Goal: Task Accomplishment & Management: Manage account settings

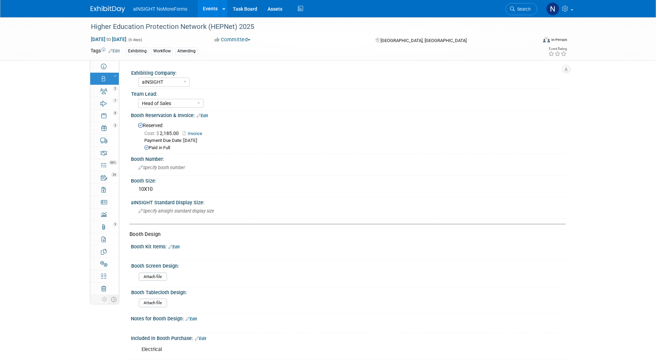
select select "aINSIGHT"
select select "Head of Sales"
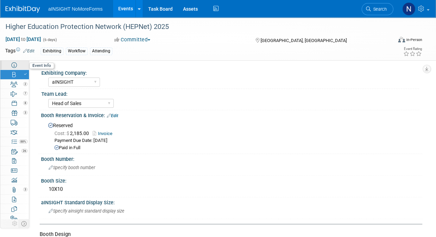
click at [18, 68] on link "Event Information" at bounding box center [14, 64] width 29 height 9
select select "aINSIGHT"
select select "Conference & Expo"
select select "Workflow"
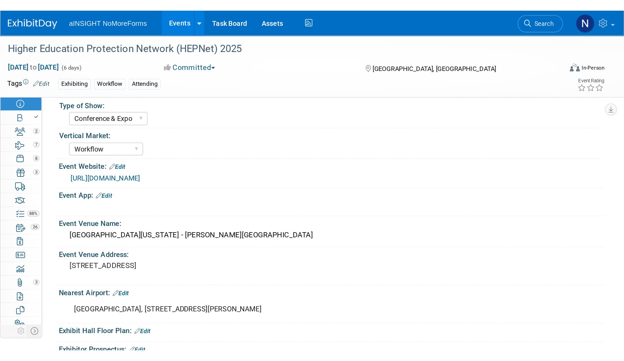
scroll to position [34, 0]
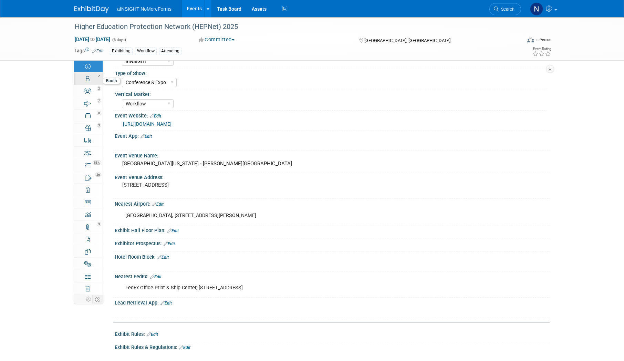
click at [90, 78] on link "Booth" at bounding box center [88, 79] width 29 height 12
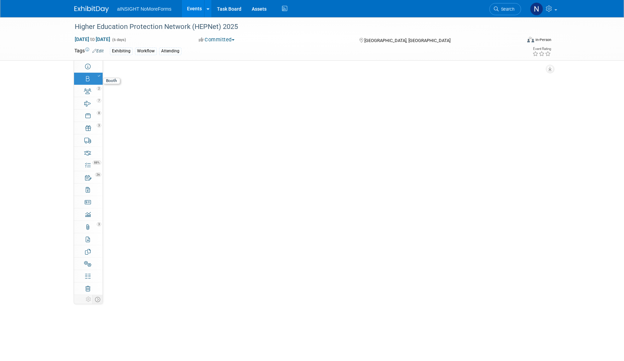
scroll to position [0, 0]
select select "aINSIGHT"
select select "Head of Sales"
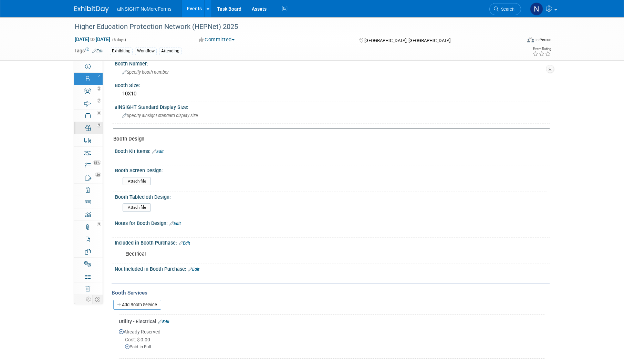
scroll to position [34, 0]
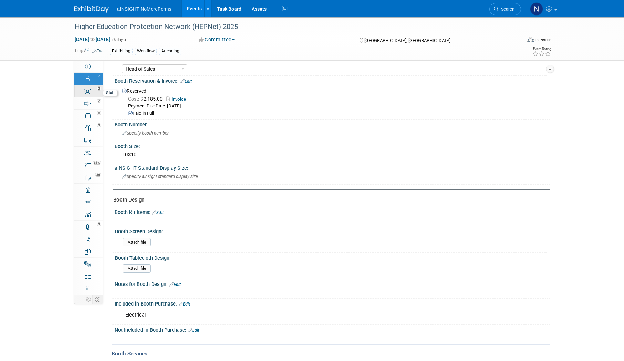
click at [89, 93] on icon at bounding box center [87, 92] width 7 height 6
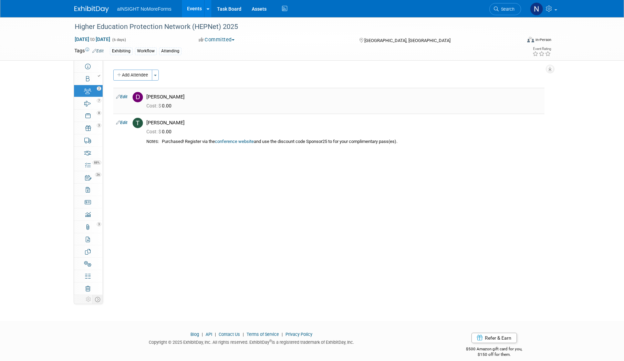
click at [119, 95] on icon at bounding box center [118, 96] width 4 height 7
select select "f4517de1-37bc-4d55-ad55-46a9eb4d7481"
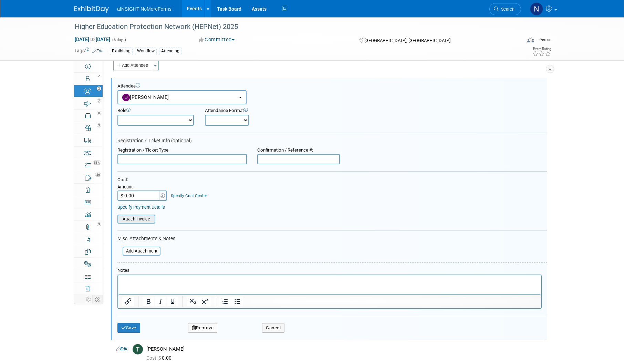
click at [149, 218] on input "file" at bounding box center [114, 219] width 82 height 8
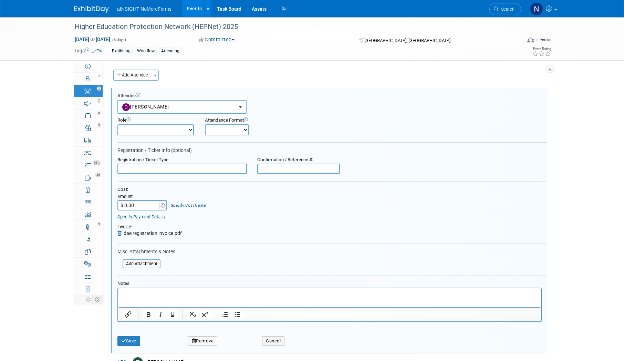
click at [212, 172] on input "text" at bounding box center [182, 169] width 130 height 10
click at [212, 172] on input "Comp" at bounding box center [182, 169] width 130 height 10
type input "Comp - Sponsor25"
drag, startPoint x: 192, startPoint y: 160, endPoint x: 162, endPoint y: 160, distance: 30.3
click at [162, 160] on div "Registration / Ticket Type" at bounding box center [182, 160] width 130 height 6
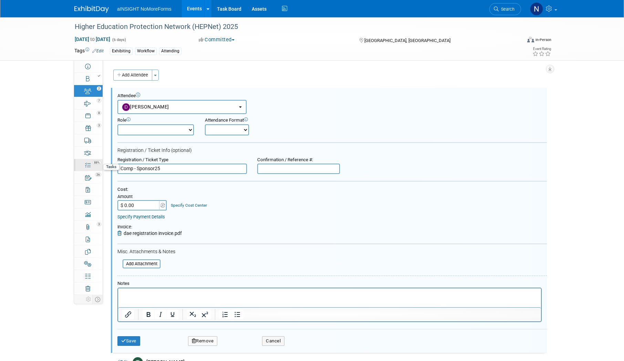
drag, startPoint x: 116, startPoint y: 171, endPoint x: 96, endPoint y: 171, distance: 20.0
click at [96, 171] on div "Event Information Event Info Booth Booth 2 Staff 2 Staff 7 Travel Reservations …" at bounding box center [312, 207] width 486 height 380
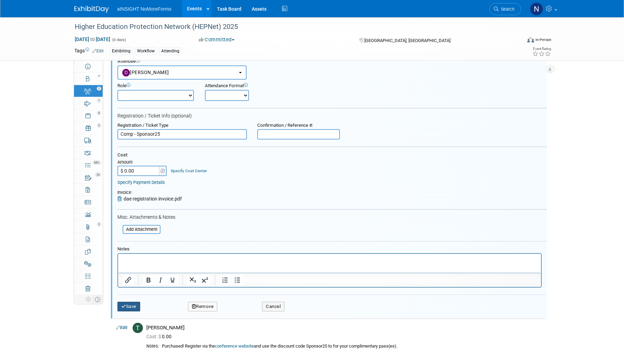
click at [124, 304] on icon "submit" at bounding box center [123, 306] width 5 height 4
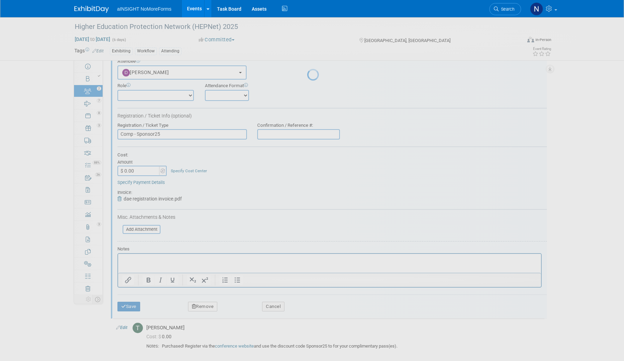
scroll to position [8, 0]
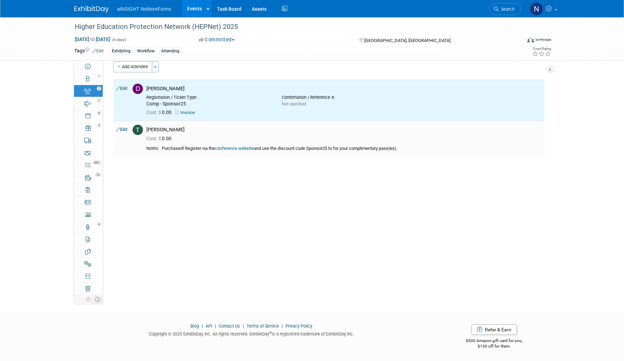
click at [124, 129] on link "Edit" at bounding box center [121, 129] width 11 height 5
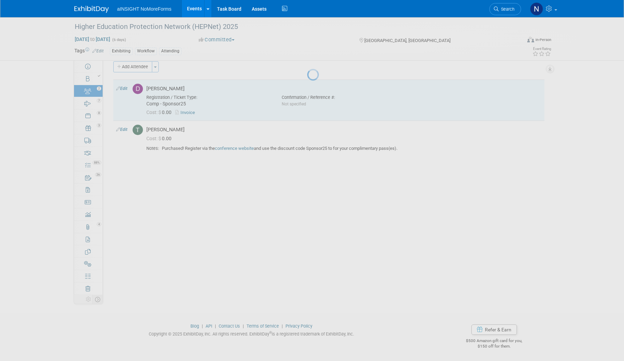
select select "1663bbd6-fae9-45c5-a49c-0361b4a48bec"
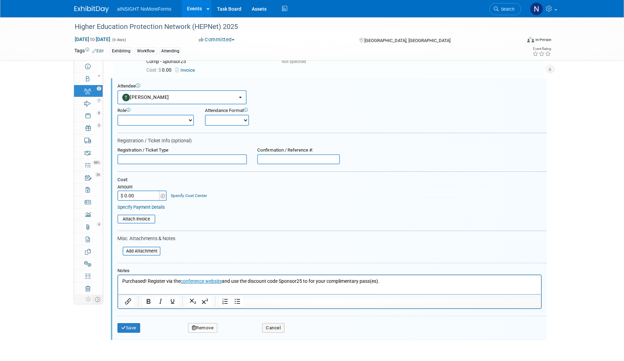
scroll to position [0, 0]
click at [154, 162] on input "text" at bounding box center [182, 159] width 130 height 10
paste input "Comp - Sponsor25"
type input "Comp - Sponsor25"
drag, startPoint x: 404, startPoint y: 281, endPoint x: 147, endPoint y: 281, distance: 256.6
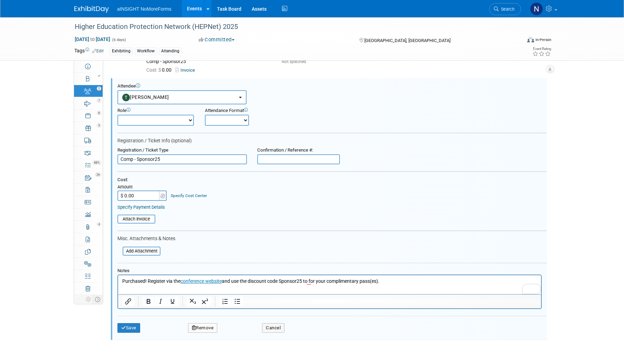
click at [147, 281] on p "Purchased! Register via the conference website and use the discount code Sponso…" at bounding box center [329, 281] width 415 height 7
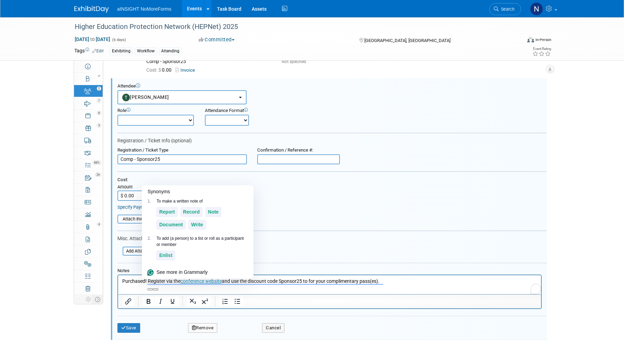
click at [147, 281] on p "Purchased! Register via the conference website and use the discount code Sponso…" at bounding box center [329, 281] width 415 height 7
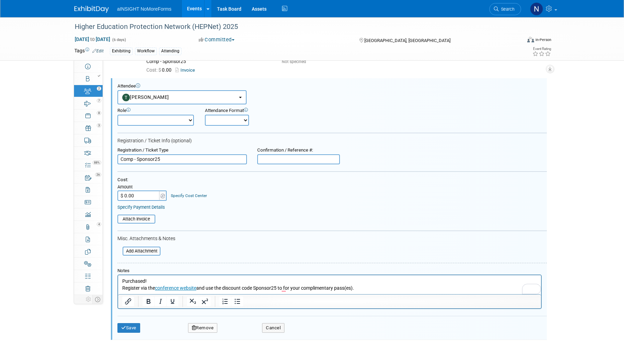
click at [157, 279] on p "Purchased!" at bounding box center [329, 281] width 415 height 7
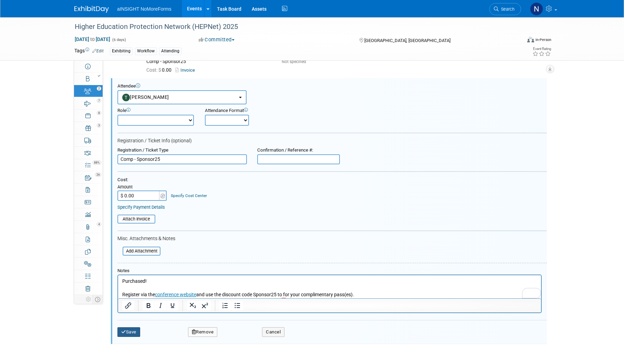
click at [130, 329] on button "Save" at bounding box center [128, 332] width 23 height 10
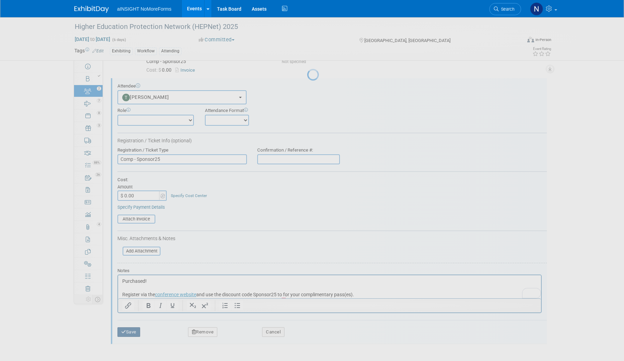
scroll to position [8, 0]
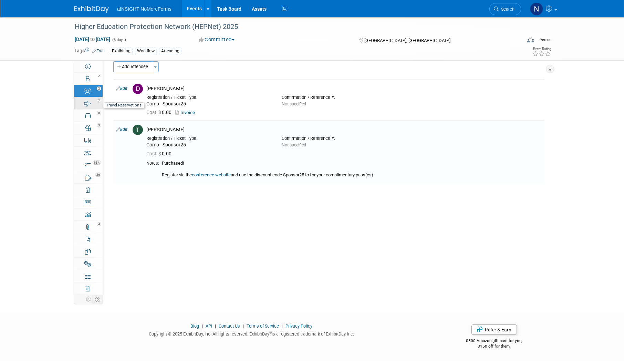
click at [91, 104] on link "7 Travel Reservations 7" at bounding box center [88, 103] width 29 height 12
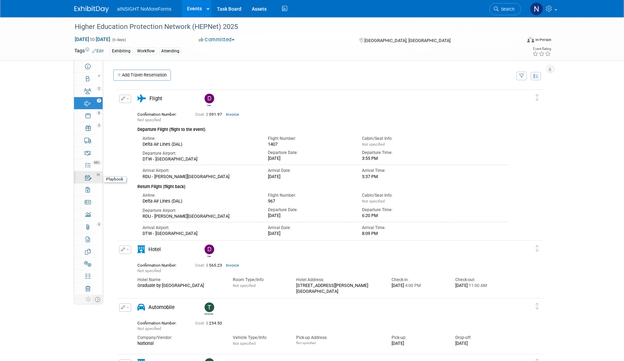
click at [92, 177] on link "26 Playbook 26" at bounding box center [88, 177] width 29 height 12
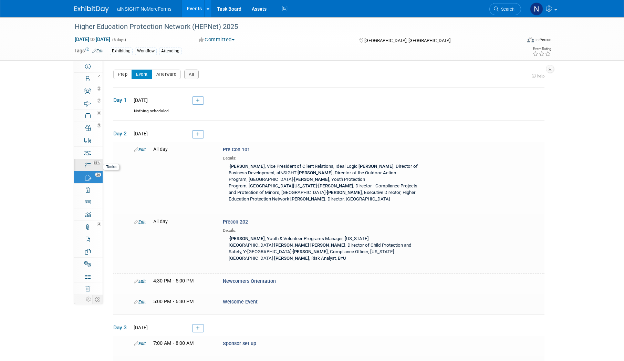
click at [90, 168] on link "88% Tasks 88%" at bounding box center [88, 165] width 29 height 12
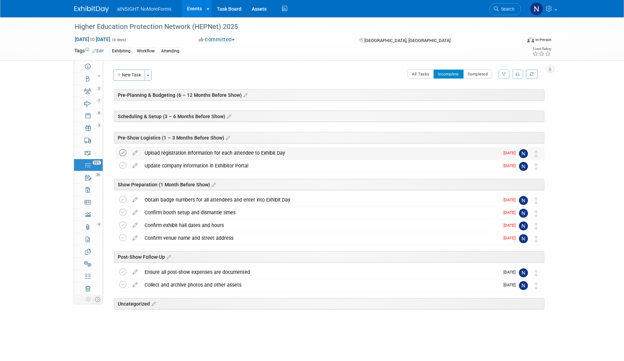
click at [123, 151] on icon at bounding box center [122, 152] width 7 height 7
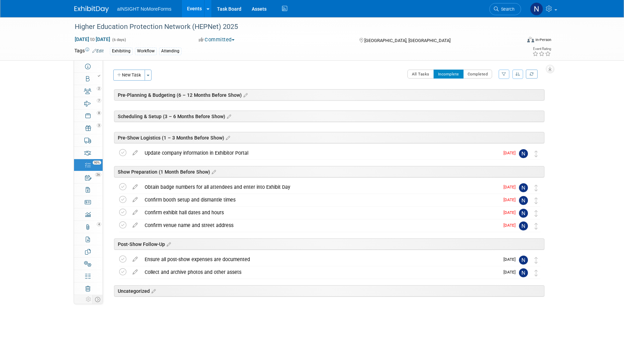
click at [123, 155] on icon at bounding box center [122, 152] width 7 height 7
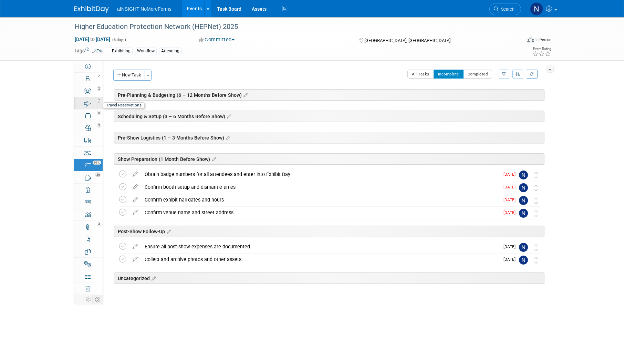
click at [94, 98] on div "7" at bounding box center [90, 100] width 23 height 5
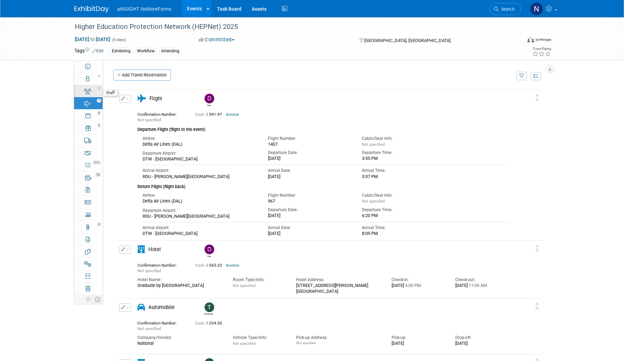
click at [90, 87] on div "2" at bounding box center [90, 88] width 23 height 5
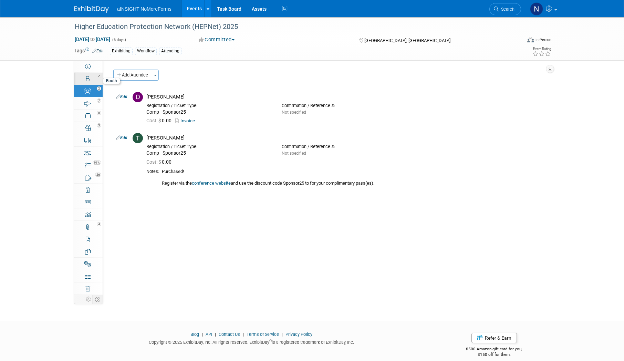
click at [90, 76] on div at bounding box center [90, 75] width 23 height 5
select select "aINSIGHT"
select select "Head of Sales"
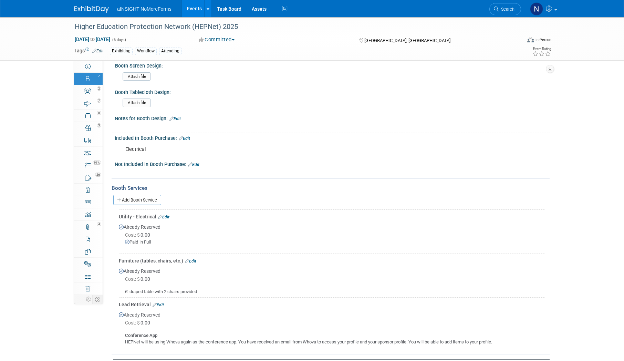
scroll to position [241, 0]
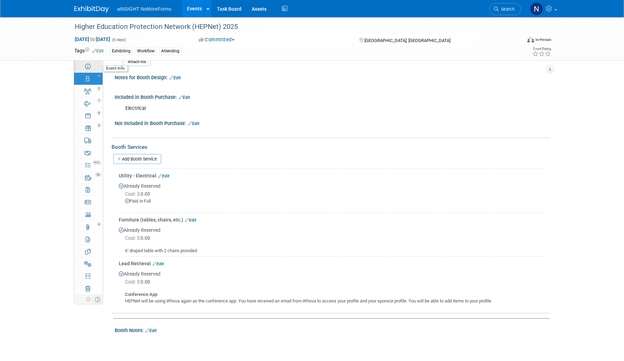
click at [85, 71] on link "Event Information" at bounding box center [88, 66] width 29 height 12
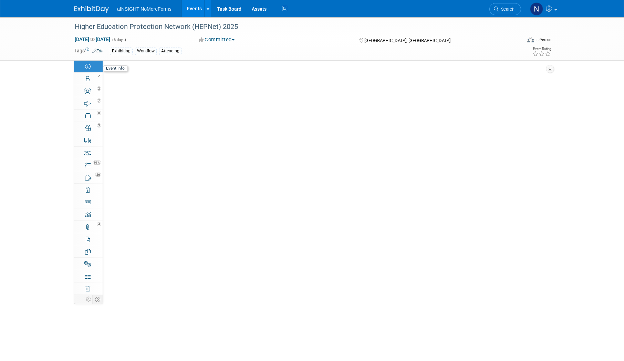
scroll to position [0, 0]
select select "aINSIGHT"
select select "Conference & Expo"
select select "Workflow"
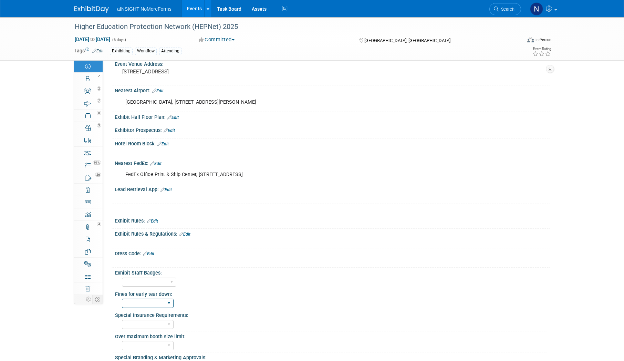
scroll to position [207, 0]
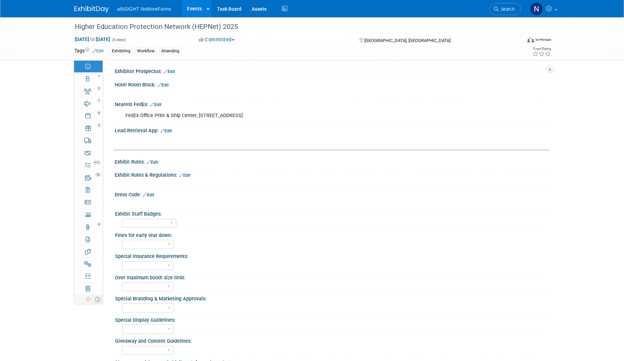
click at [172, 130] on link "Edit" at bounding box center [166, 130] width 11 height 5
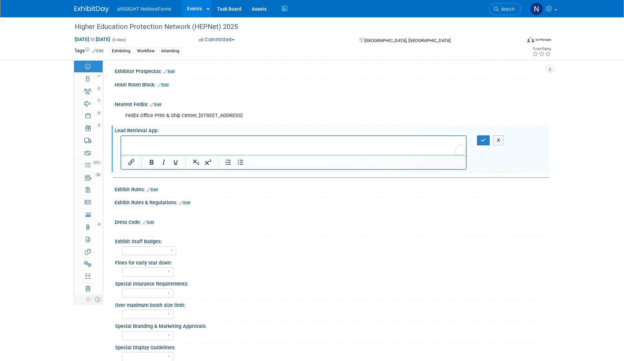
scroll to position [0, 0]
click at [480, 140] on button "button" at bounding box center [483, 140] width 13 height 10
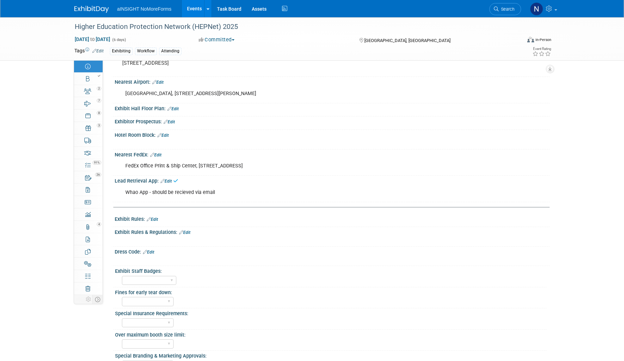
scroll to position [138, 0]
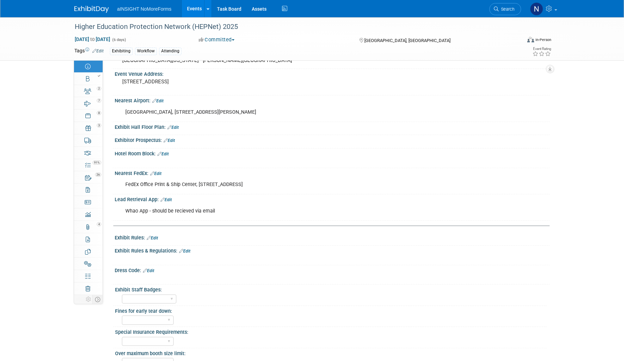
click at [166, 156] on link "Edit" at bounding box center [162, 154] width 11 height 5
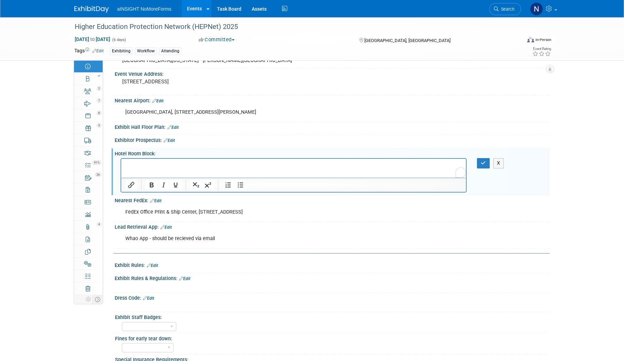
scroll to position [0, 0]
click at [502, 162] on button "X" at bounding box center [498, 163] width 11 height 10
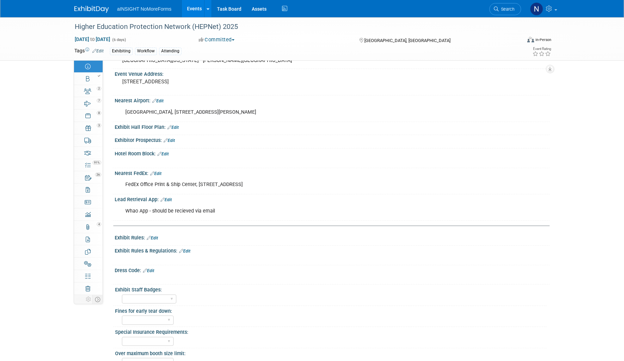
click at [174, 126] on link "Edit" at bounding box center [172, 127] width 11 height 5
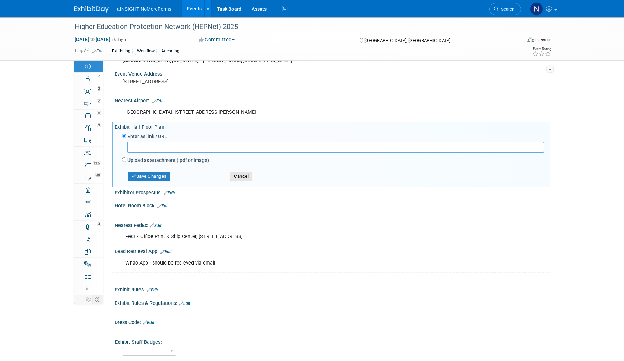
click at [248, 177] on button "Cancel" at bounding box center [241, 177] width 22 height 10
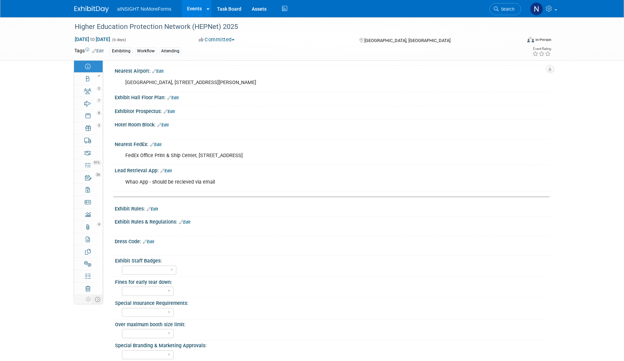
scroll to position [207, 0]
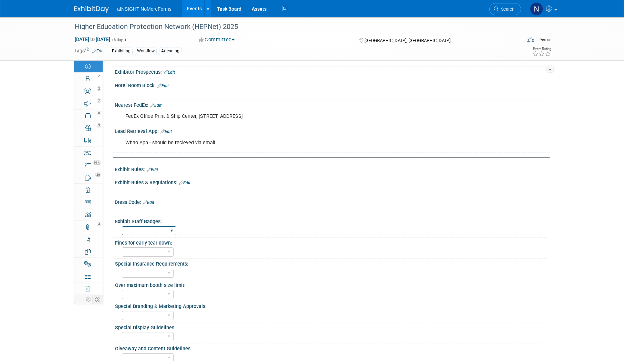
click at [158, 228] on select "Full Access Booth Access Only" at bounding box center [149, 230] width 54 height 9
select select "Full Access"
click at [122, 226] on select "Full Access Booth Access Only" at bounding box center [149, 230] width 54 height 9
click at [150, 253] on select "Yes No" at bounding box center [148, 251] width 52 height 9
select select "No"
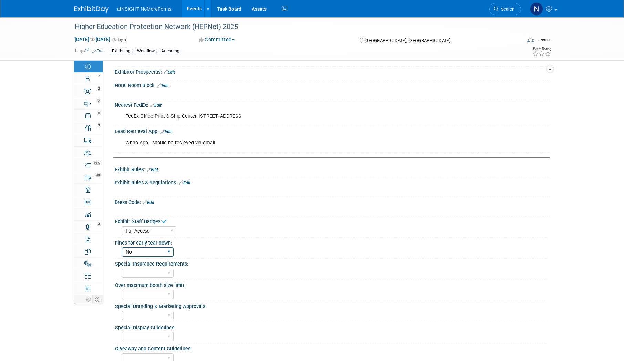
click at [122, 247] on select "Yes No" at bounding box center [148, 251] width 52 height 9
drag, startPoint x: 152, startPoint y: 251, endPoint x: 150, endPoint y: 256, distance: 5.6
click at [152, 251] on select "Yes No" at bounding box center [148, 251] width 52 height 9
select select
click at [122, 247] on select "Yes No" at bounding box center [148, 251] width 52 height 9
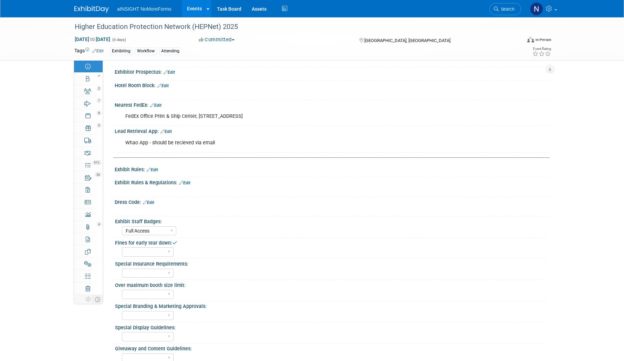
click at [249, 266] on div "Special Insurance Requirements:" at bounding box center [331, 263] width 432 height 9
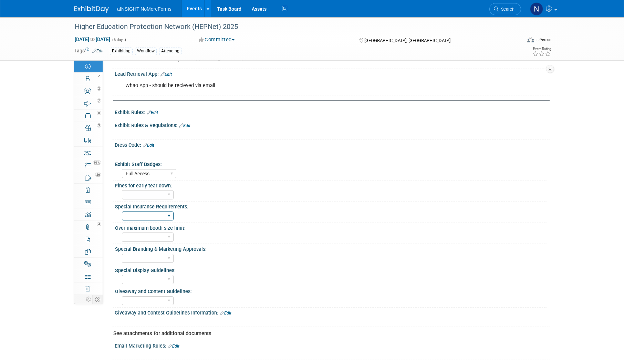
scroll to position [276, 0]
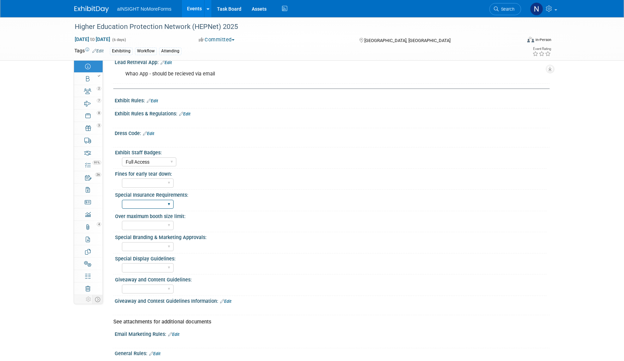
click at [148, 204] on select "Yes No" at bounding box center [148, 204] width 52 height 9
select select "No"
click at [122, 200] on select "Yes No" at bounding box center [148, 204] width 52 height 9
click at [218, 232] on div "Special Branding & Marketing Approvals:" at bounding box center [331, 236] width 432 height 9
click at [134, 225] on select "Yes No" at bounding box center [148, 225] width 52 height 9
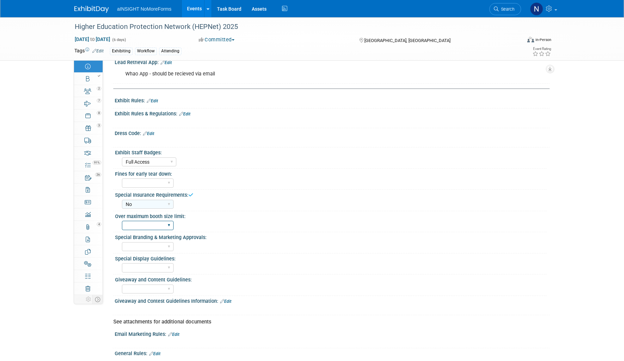
select select "No"
click at [122, 221] on select "Yes No" at bounding box center [148, 225] width 52 height 9
click at [230, 254] on div "Special Display Guidelines:" at bounding box center [331, 258] width 432 height 9
drag, startPoint x: 156, startPoint y: 241, endPoint x: 155, endPoint y: 246, distance: 4.9
click at [155, 241] on div "Yes No" at bounding box center [148, 246] width 52 height 13
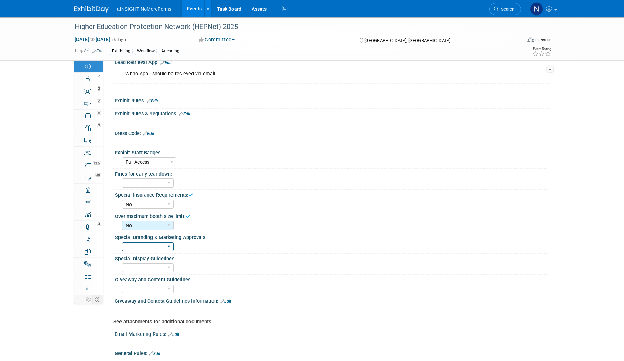
click at [155, 246] on select "Yes No" at bounding box center [148, 246] width 52 height 9
select select "No"
click at [122, 242] on select "Yes No" at bounding box center [148, 246] width 52 height 9
click at [233, 267] on div "Yes No" at bounding box center [334, 266] width 425 height 11
click at [158, 263] on select "Yes No" at bounding box center [148, 267] width 52 height 9
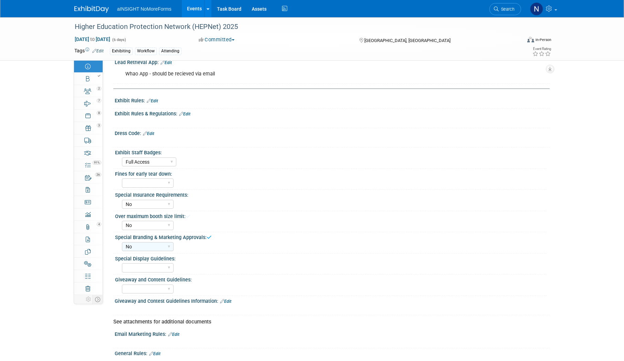
select select "No"
click at [122, 263] on select "Yes No" at bounding box center [148, 267] width 52 height 9
click at [163, 286] on select "Yes No" at bounding box center [148, 289] width 52 height 9
select select "No"
click at [122, 285] on select "Yes No" at bounding box center [148, 289] width 52 height 9
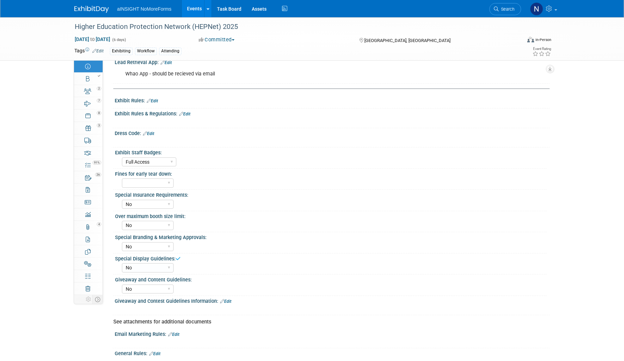
click at [276, 296] on div "Giveaway and Contest Guidelines Information: Edit" at bounding box center [332, 300] width 435 height 9
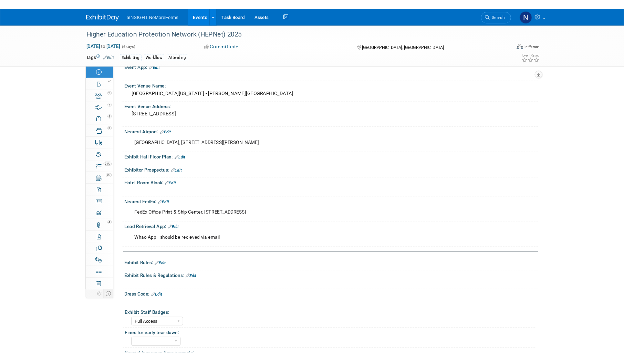
scroll to position [103, 0]
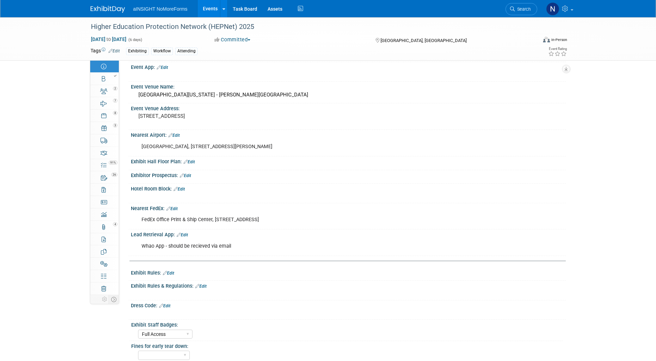
click at [193, 162] on link "Edit" at bounding box center [189, 161] width 11 height 5
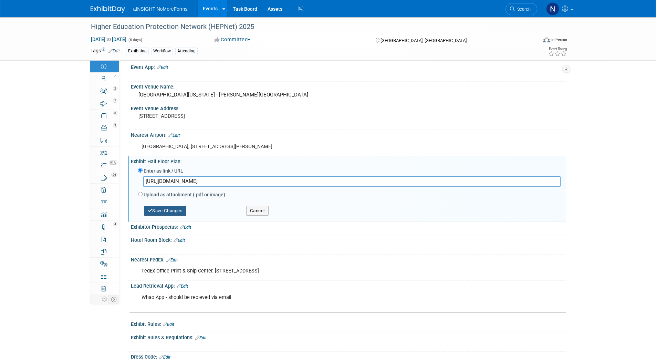
type input "https://whova.com/portal/webapp/FcXCUe94C02GBts8whrT/Floormap"
click at [161, 209] on button "Save Changes" at bounding box center [165, 211] width 43 height 10
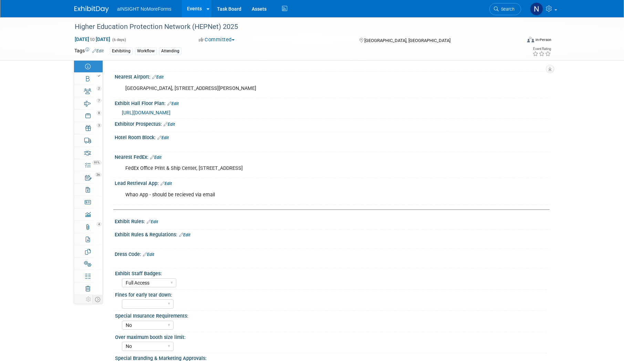
scroll to position [207, 0]
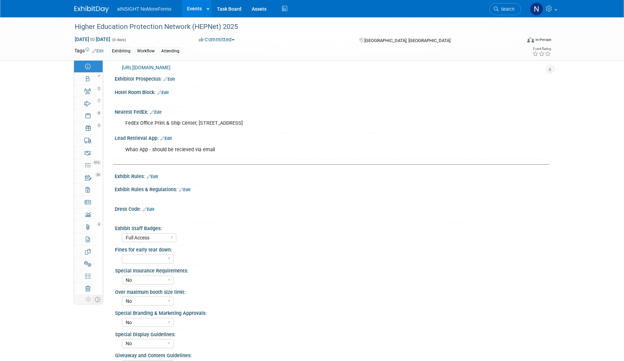
click at [153, 210] on link "Edit" at bounding box center [148, 209] width 11 height 5
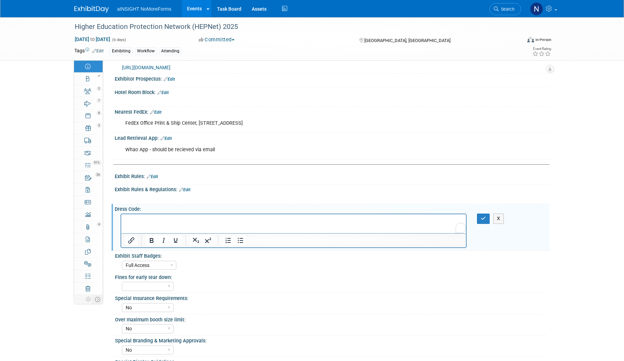
scroll to position [0, 0]
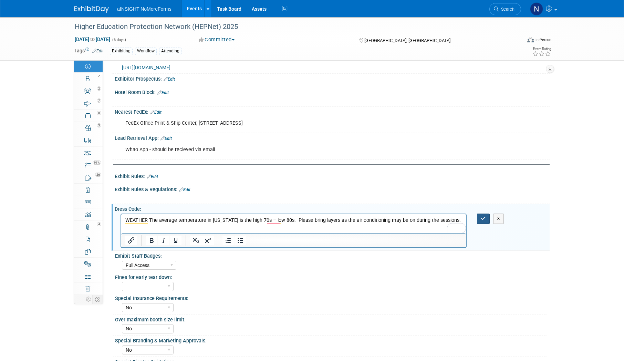
click at [485, 219] on icon "button" at bounding box center [483, 218] width 5 height 5
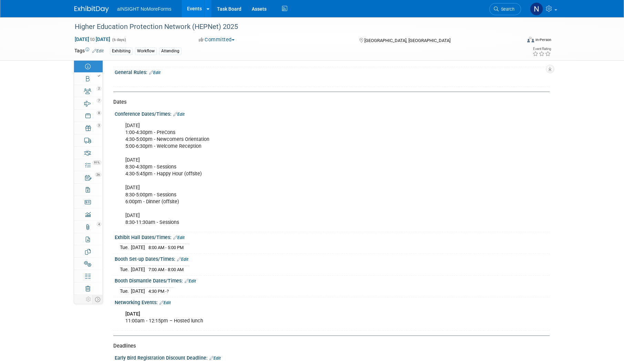
scroll to position [586, 0]
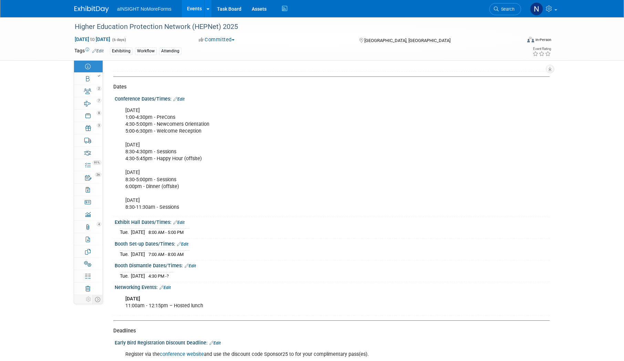
click at [168, 290] on link "Edit" at bounding box center [164, 287] width 11 height 5
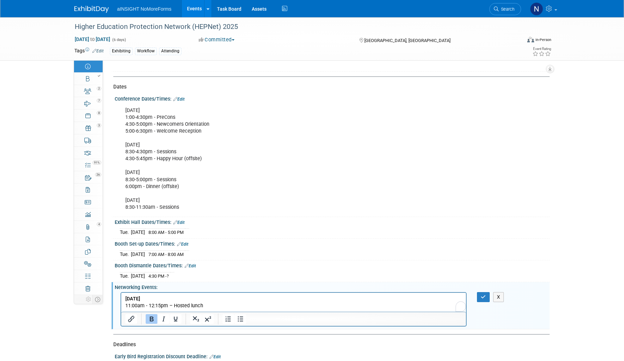
scroll to position [0, 0]
click at [220, 306] on p "Tuesday, September 30th 11:00am - 12:15pm – Hosted lunch" at bounding box center [293, 302] width 337 height 14
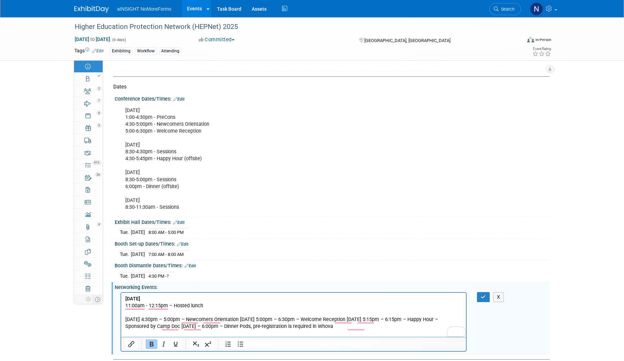
click at [280, 320] on p "Monday, September 29 – 4:30pm – 5:00pm – Newcomers Orientation Monday, Septembe…" at bounding box center [293, 323] width 337 height 14
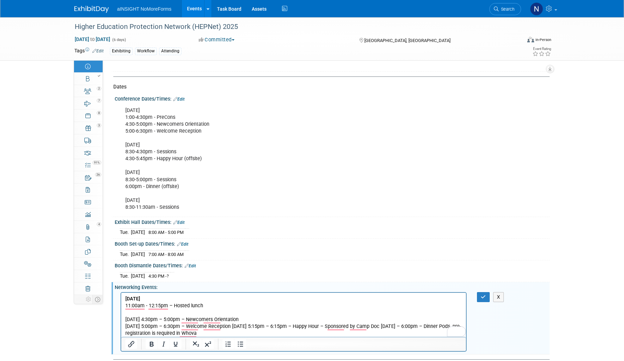
click at [270, 327] on p "Monday, September 29 – 5:00pm – 6:30pm – Welcome Reception Tuesday, September 3…" at bounding box center [293, 330] width 337 height 14
click at [271, 327] on p "Monday, September 29 – 5:00pm – 6:30pm – Welcome Reception Tuesday, September 3…" at bounding box center [293, 330] width 337 height 14
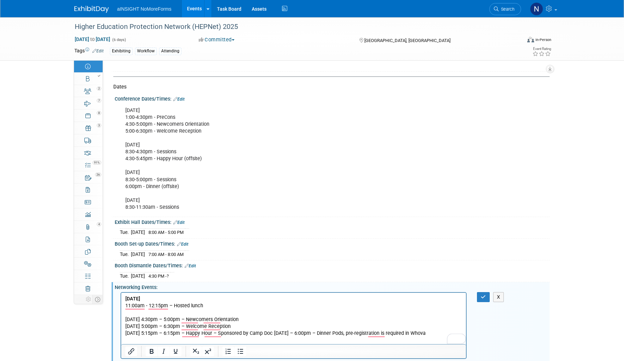
click at [313, 333] on p "Tuesday, September 30 – 5:15pm – 6:15pm – Happy Hour – Sponsored by Camp Doc We…" at bounding box center [293, 333] width 337 height 7
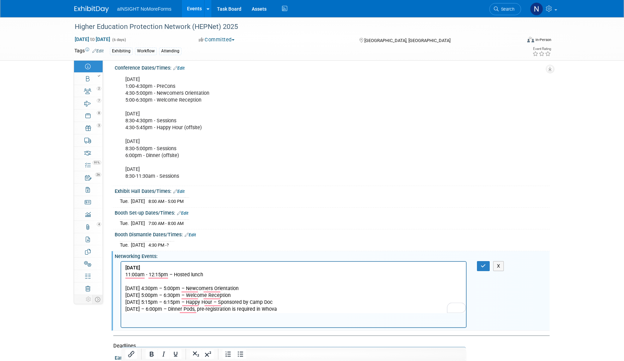
scroll to position [623, 0]
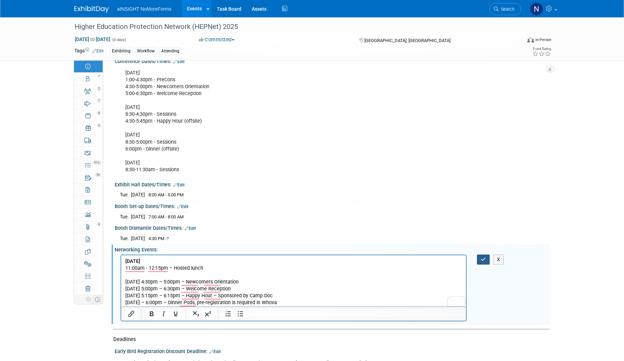
click at [477, 262] on button "button" at bounding box center [483, 260] width 13 height 10
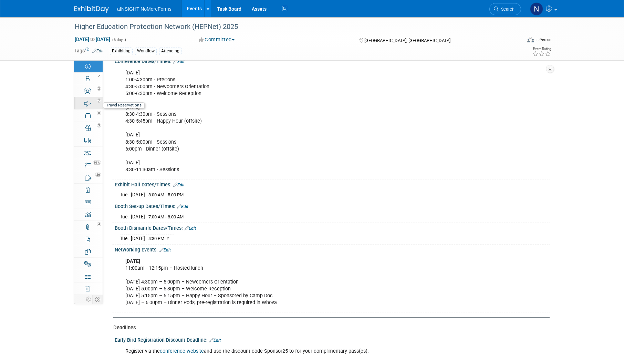
click at [94, 107] on link "7 Travel Reservations 7" at bounding box center [88, 103] width 29 height 12
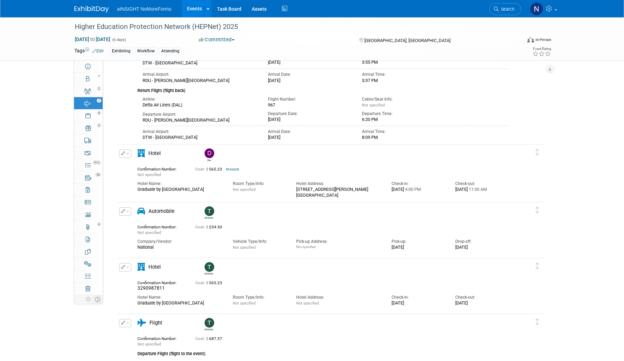
scroll to position [0, 0]
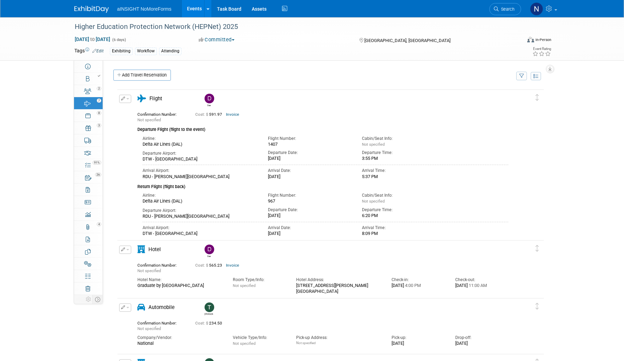
click at [152, 69] on div "Event Information Exhibiting Company: aINSIGHT NoMoreForms Type of Show: Expo D…" at bounding box center [326, 177] width 447 height 235
click at [149, 74] on link "Add Travel Reservation" at bounding box center [142, 75] width 58 height 11
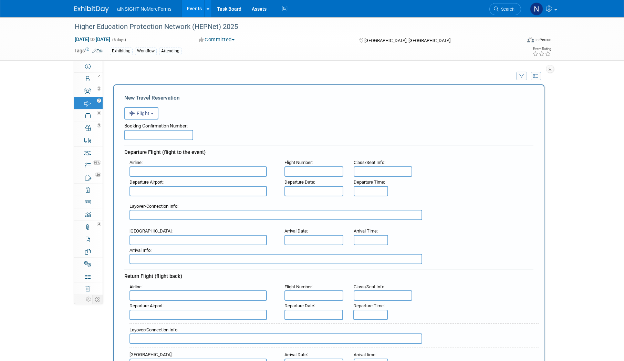
click at [153, 120] on div "Booking Confirmation Number:" at bounding box center [328, 125] width 409 height 10
click at [151, 112] on button "Flight" at bounding box center [141, 113] width 34 height 12
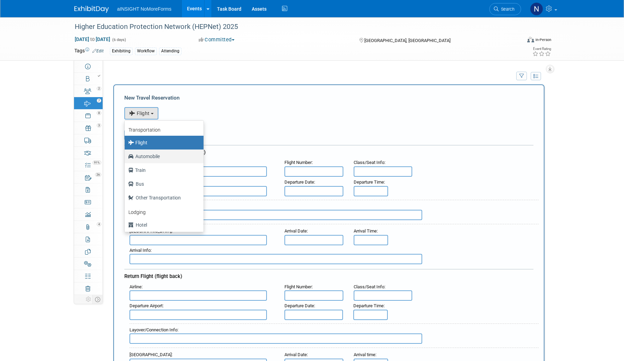
click at [145, 161] on label "Automobile" at bounding box center [162, 156] width 69 height 11
click at [126, 158] on input "Automobile" at bounding box center [123, 155] width 4 height 4
select select "4"
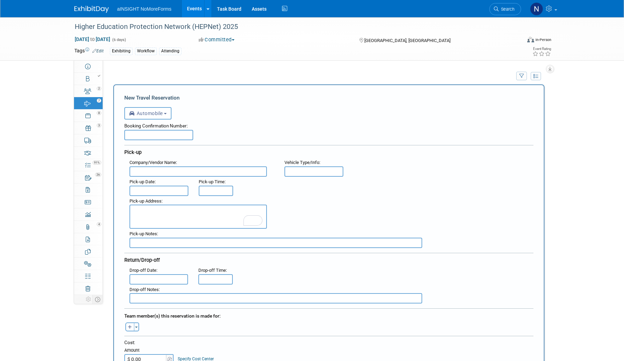
click at [140, 209] on textarea "To enrich screen reader interactions, please activate Accessibility in Grammarl…" at bounding box center [198, 217] width 137 height 24
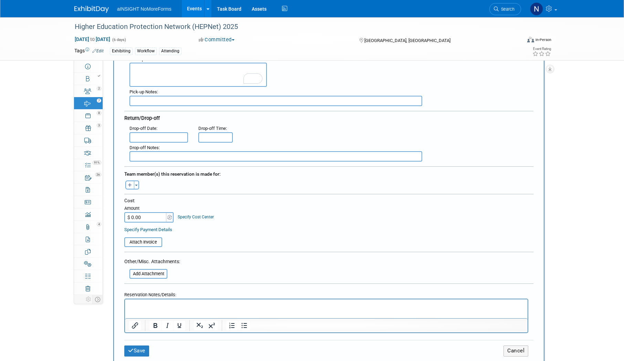
scroll to position [241, 0]
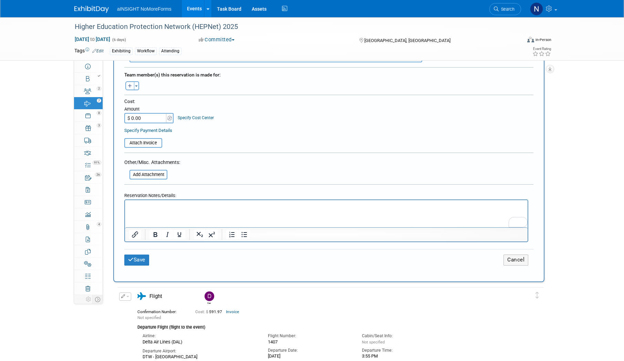
drag, startPoint x: 145, startPoint y: 211, endPoint x: 133, endPoint y: 210, distance: 12.1
paste body "To enrich screen reader interactions, please activate Accessibility in Grammarl…"
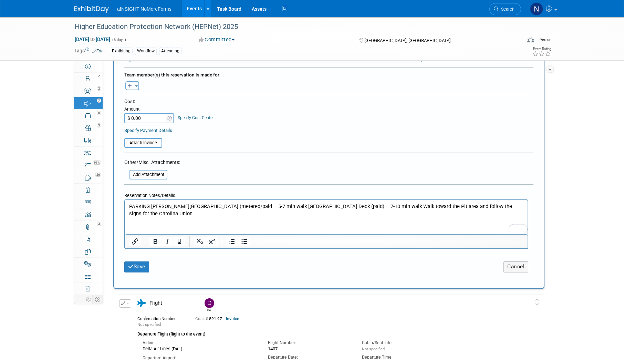
click at [152, 206] on p "PARKING Morehead Park Lot (metered/paid – 5-7 min walk Ram’s Head Parking Deck …" at bounding box center [326, 210] width 395 height 14
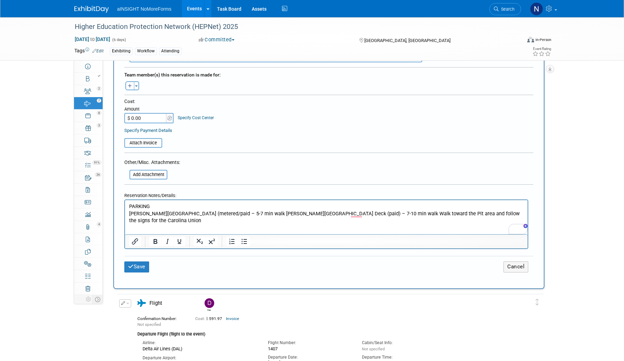
click at [241, 214] on p "Morehead Park Lot (metered/paid – 5-7 min walk Ram’s Head Parking Deck (paid) –…" at bounding box center [326, 217] width 395 height 14
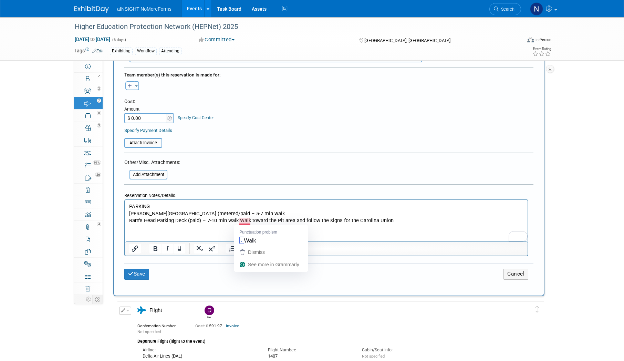
click at [241, 220] on p "Ram’s Head Parking Deck (paid) – 7-10 min walk Walk toward the Pit area and fol…" at bounding box center [326, 220] width 395 height 7
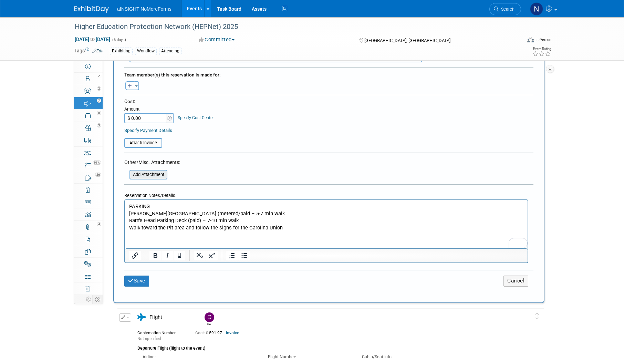
click at [152, 177] on input "file" at bounding box center [126, 175] width 82 height 8
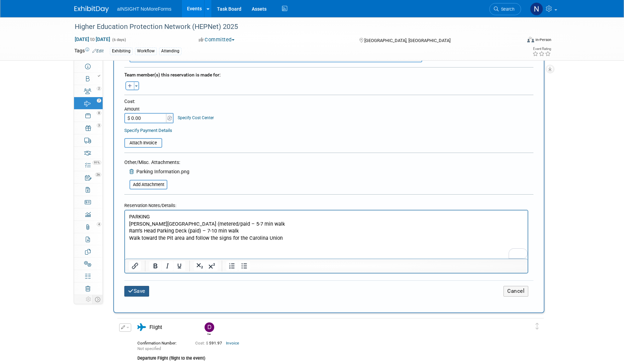
click at [134, 290] on button "Save" at bounding box center [136, 291] width 25 height 11
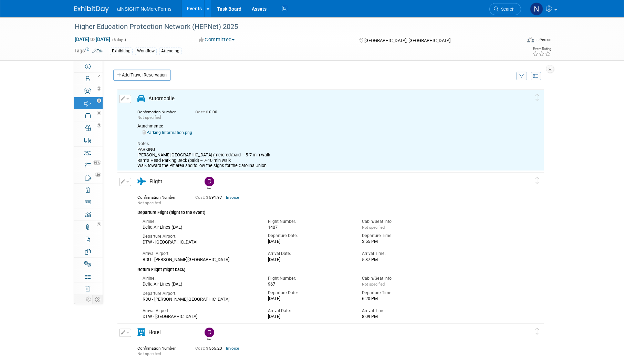
scroll to position [0, 0]
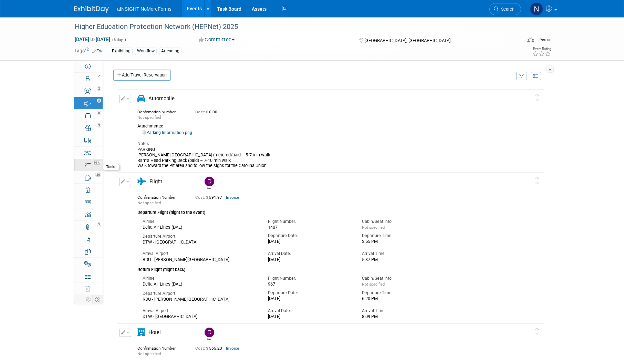
click at [87, 160] on div "91%" at bounding box center [92, 162] width 20 height 5
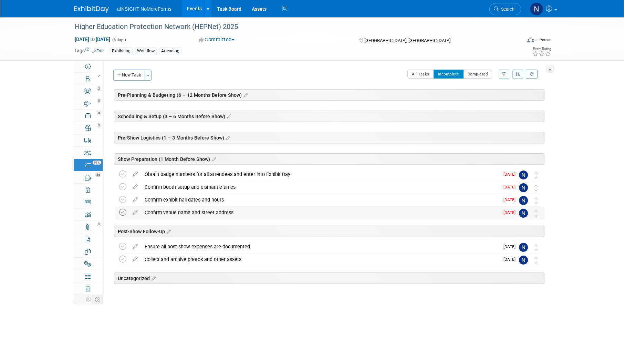
click at [120, 212] on icon at bounding box center [122, 212] width 7 height 7
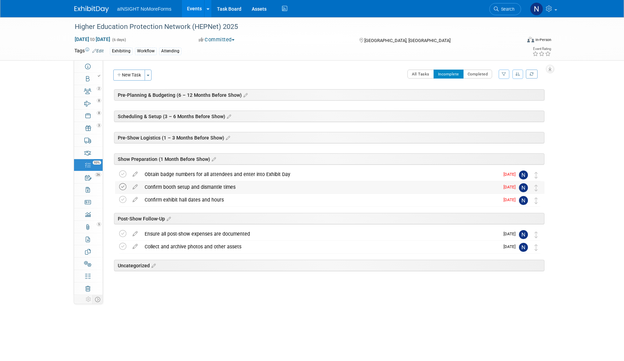
click at [121, 187] on icon at bounding box center [122, 186] width 7 height 7
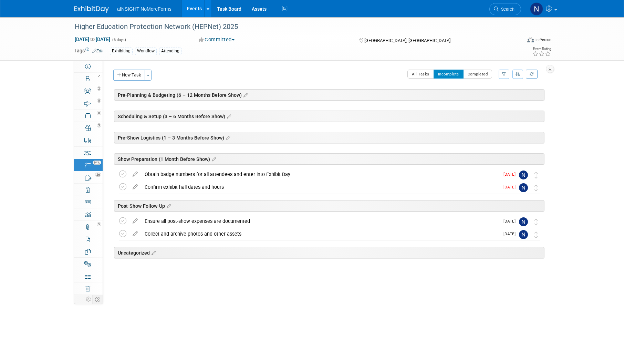
click at [121, 187] on icon at bounding box center [122, 186] width 7 height 7
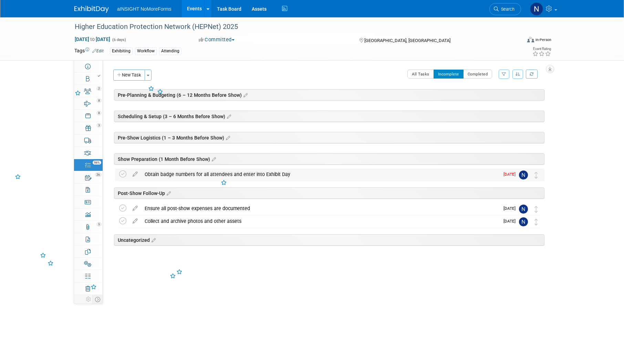
click at [120, 178] on td at bounding box center [124, 174] width 10 height 12
click at [91, 127] on div "3" at bounding box center [90, 125] width 23 height 5
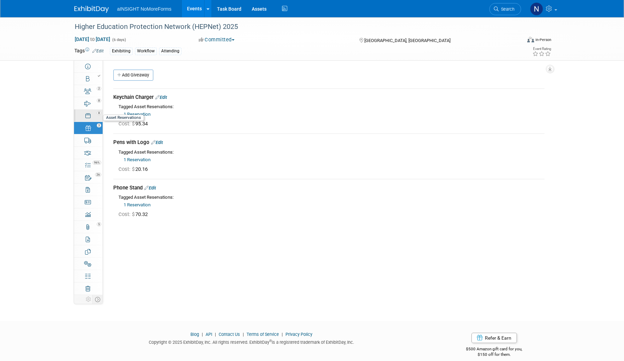
click at [90, 111] on div "8" at bounding box center [90, 112] width 23 height 5
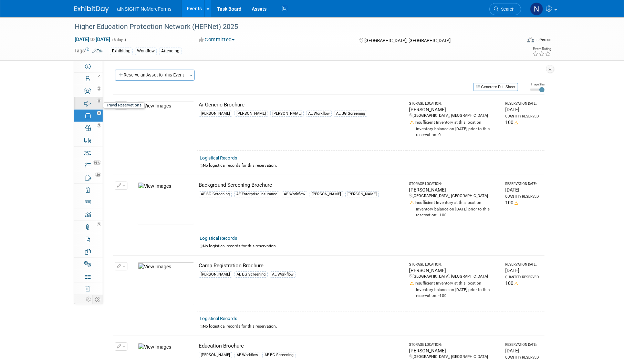
click at [83, 100] on div "8" at bounding box center [90, 100] width 23 height 5
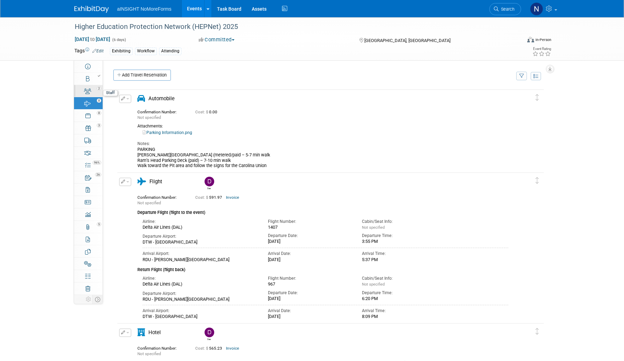
click at [81, 87] on div "2" at bounding box center [90, 88] width 23 height 5
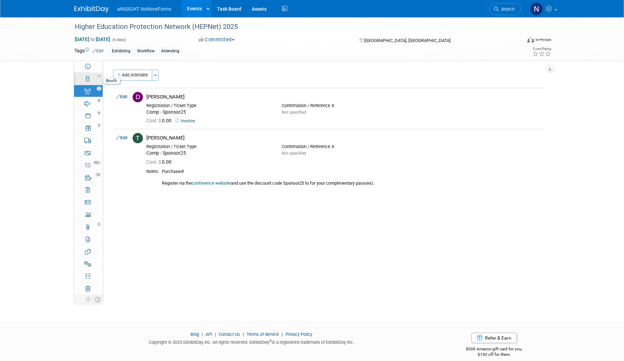
click at [81, 80] on link "Booth" at bounding box center [88, 79] width 29 height 12
select select "aINSIGHT"
select select "Head of Sales"
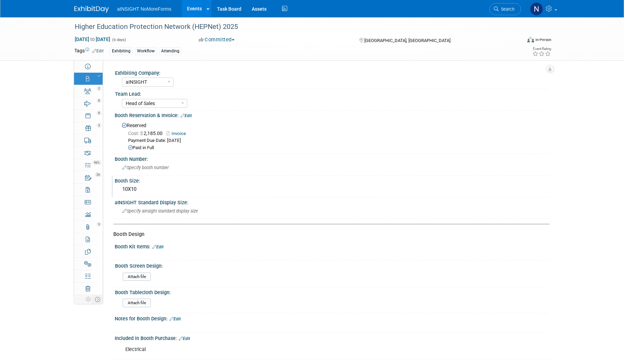
click at [205, 177] on div "Booth Size:" at bounding box center [332, 180] width 435 height 9
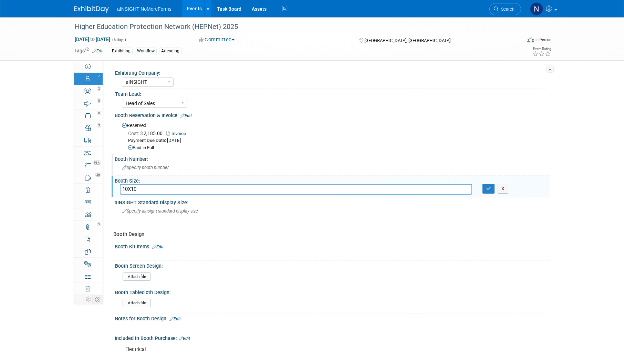
click at [178, 165] on div "Specify booth number" at bounding box center [332, 167] width 425 height 11
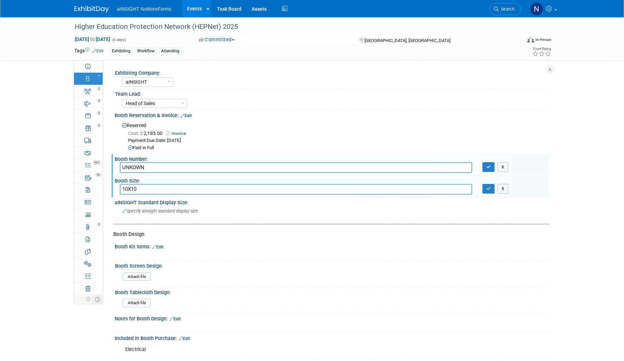
type input "UNKOWN"
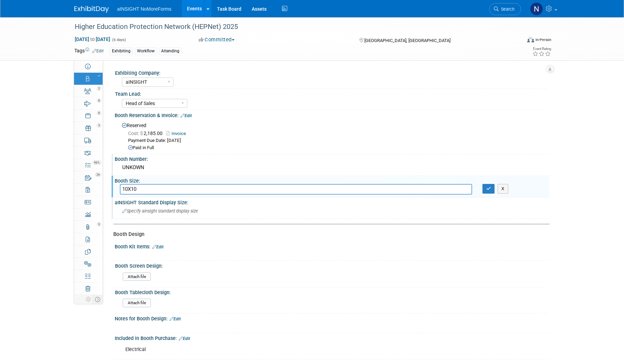
click at [175, 214] on div "Specify ainsight standard display size" at bounding box center [332, 211] width 425 height 11
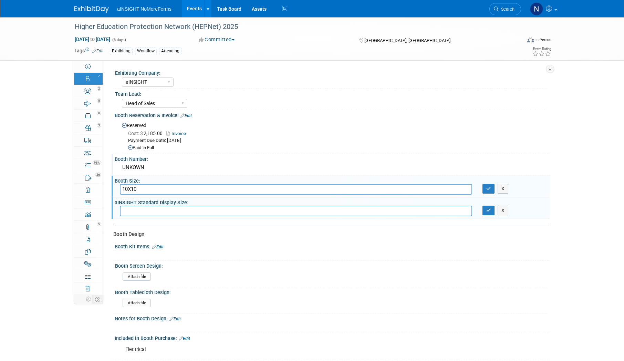
drag, startPoint x: 146, startPoint y: 190, endPoint x: 108, endPoint y: 190, distance: 37.5
click at [108, 190] on div "Event Information Exhibiting Company: aINSIGHT NoMoreForms Type of Show: Expo D…" at bounding box center [326, 177] width 447 height 235
click at [149, 211] on input "text" at bounding box center [296, 211] width 352 height 11
paste input "10X10"
type input "10X10"
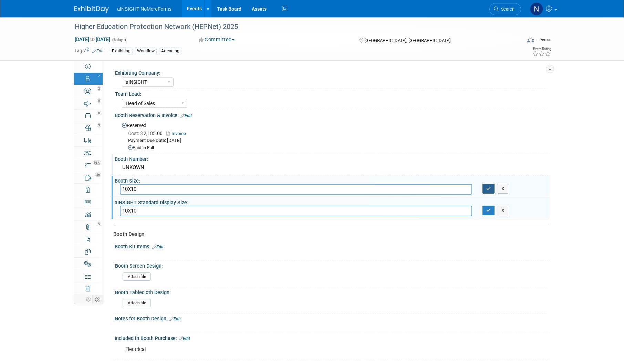
click at [485, 190] on button "button" at bounding box center [489, 189] width 12 height 10
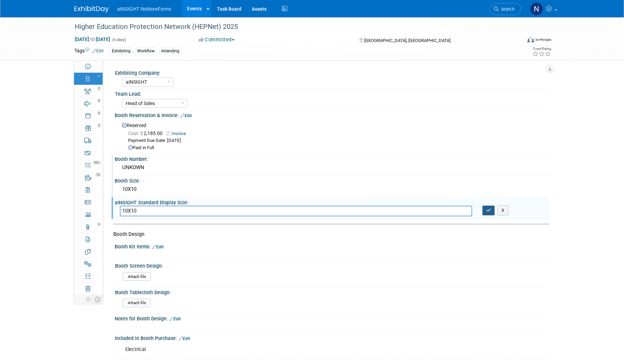
click at [486, 211] on icon "button" at bounding box center [488, 210] width 5 height 4
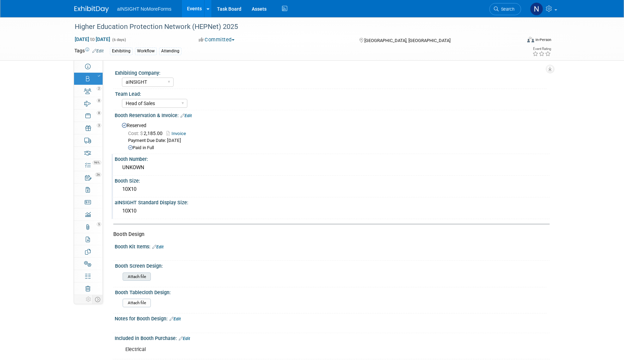
click at [147, 277] on input "file" at bounding box center [104, 277] width 94 height 8
click at [100, 95] on link "2 Staff 2" at bounding box center [88, 91] width 29 height 12
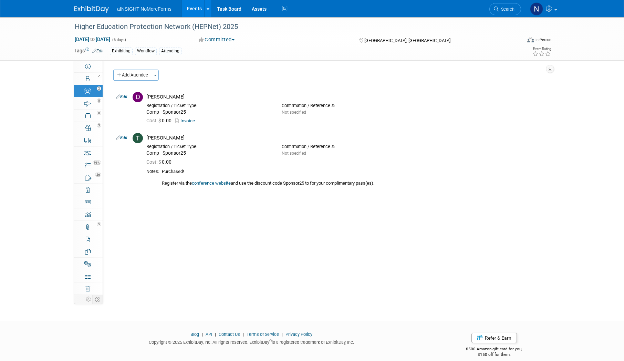
click at [185, 4] on link "Events" at bounding box center [194, 8] width 25 height 17
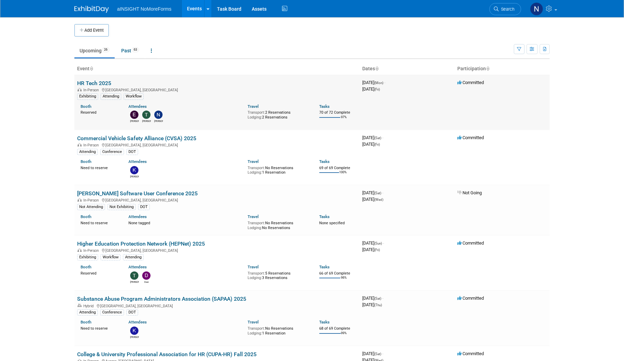
click at [103, 82] on link "HR Tech 2025" at bounding box center [94, 83] width 34 height 7
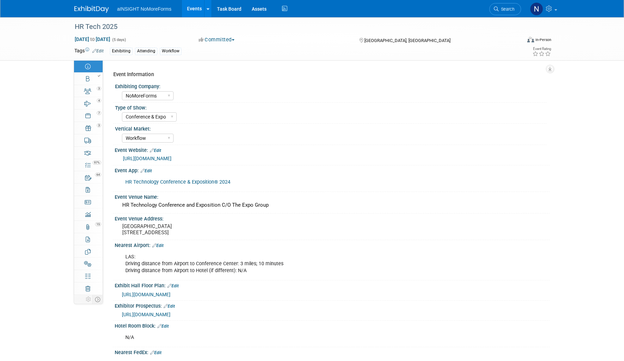
select select "NoMoreForms"
select select "Conference & Expo"
select select "Workflow"
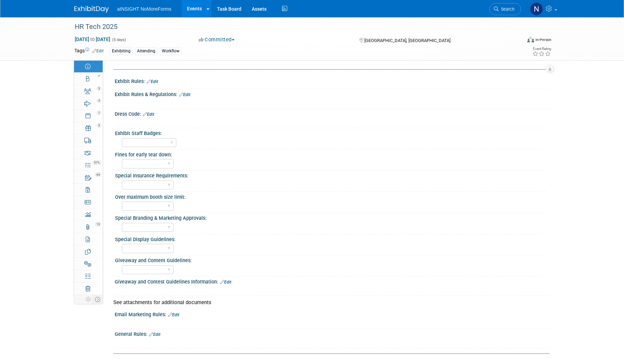
scroll to position [379, 0]
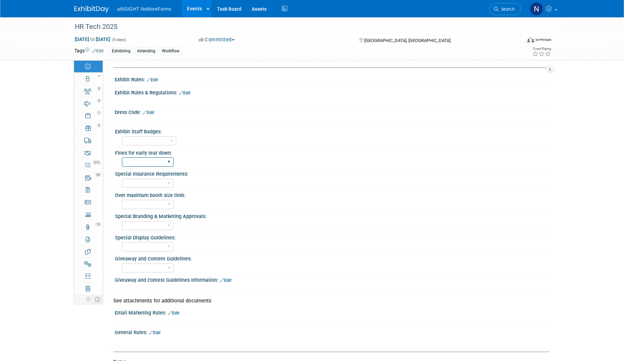
click at [168, 165] on select "Yes No" at bounding box center [148, 161] width 52 height 9
click at [180, 156] on div "Fines for early tear down:" at bounding box center [331, 152] width 432 height 9
click at [148, 142] on div "Full Access Booth Access Only" at bounding box center [149, 141] width 54 height 13
click at [149, 206] on select "Yes No" at bounding box center [148, 204] width 52 height 9
select select "No"
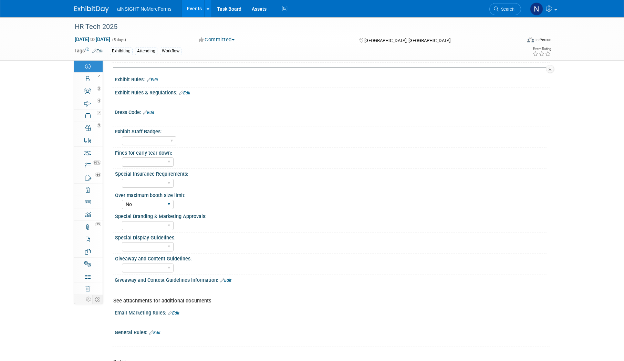
click at [122, 206] on select "Yes No" at bounding box center [148, 204] width 52 height 9
click at [151, 226] on div "Yes No" at bounding box center [148, 225] width 52 height 13
click at [151, 230] on select "Yes No" at bounding box center [148, 225] width 52 height 9
select select "No"
click at [122, 227] on select "Yes No" at bounding box center [148, 225] width 52 height 9
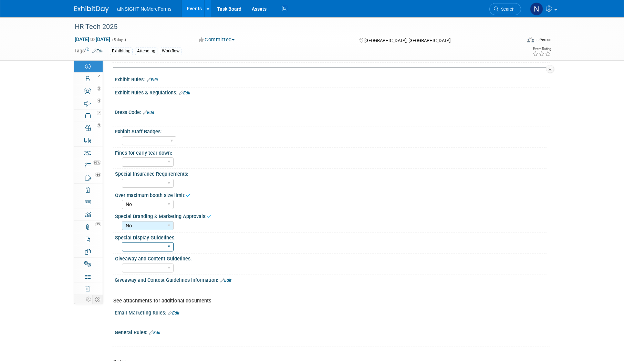
click at [144, 249] on select "Yes No" at bounding box center [148, 246] width 52 height 9
select select "No"
click at [122, 248] on select "Yes No" at bounding box center [148, 246] width 52 height 9
click at [162, 271] on select "Yes No" at bounding box center [148, 268] width 52 height 9
select select "No"
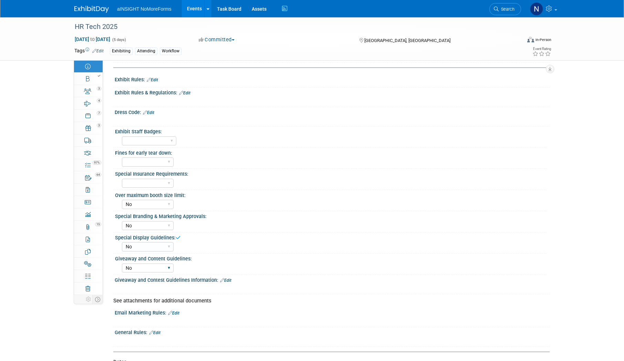
click at [122, 269] on select "Yes No" at bounding box center [148, 268] width 52 height 9
click at [224, 273] on div "Yes No" at bounding box center [334, 267] width 425 height 11
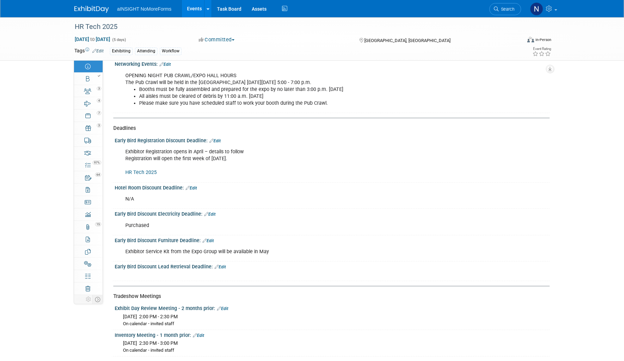
scroll to position [930, 0]
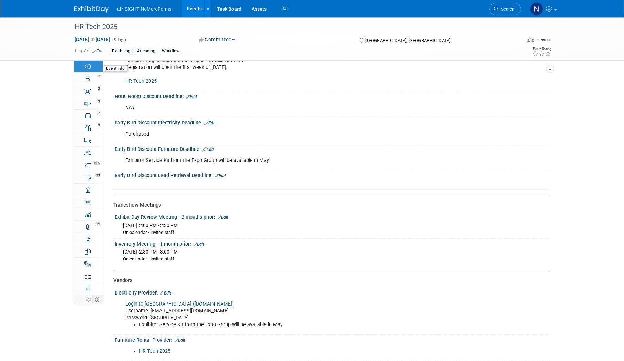
click at [89, 71] on link "Event Information" at bounding box center [88, 66] width 29 height 12
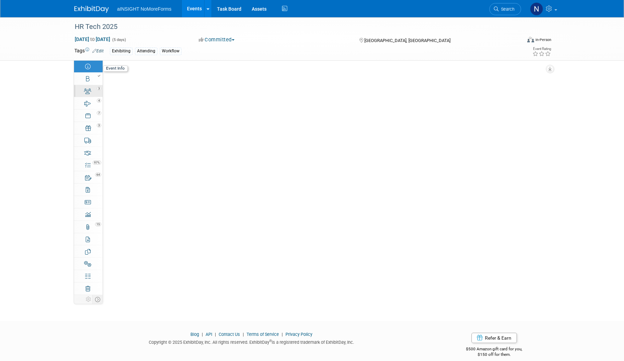
select select "NoMoreForms"
select select "Conference & Expo"
select select "Workflow"
select select "No"
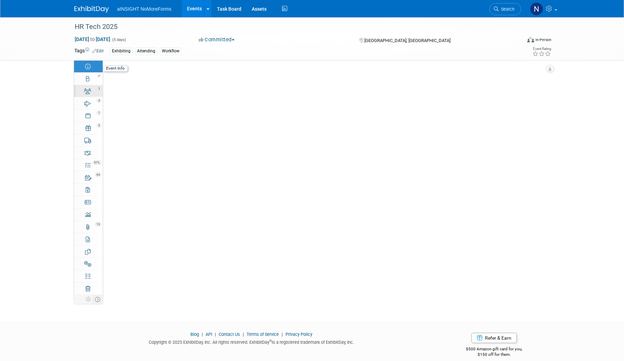
select select "No"
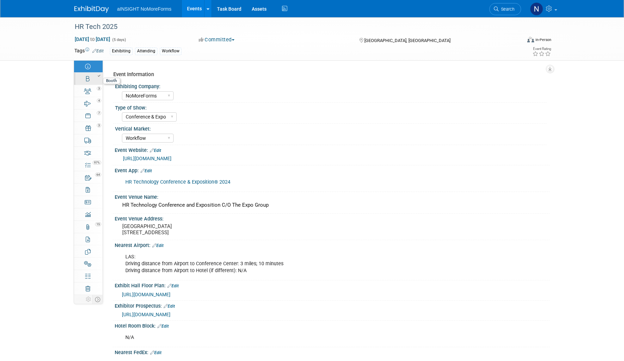
click at [91, 83] on link "Booth" at bounding box center [88, 79] width 29 height 12
select select "NoMoreForms"
select select "AE Enterprise Workflow"
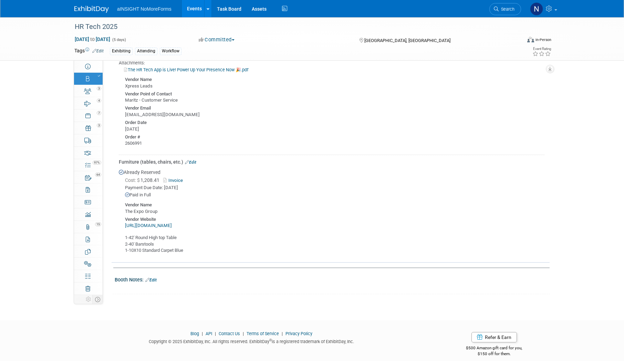
scroll to position [517, 0]
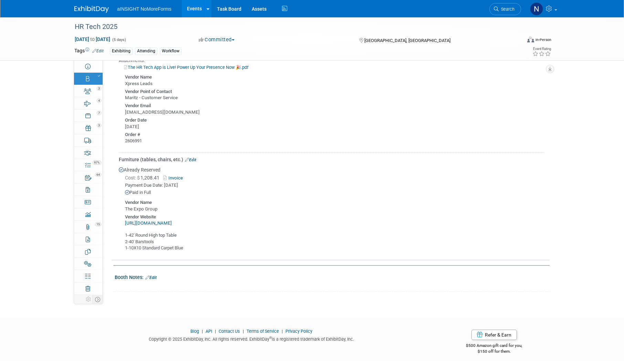
click at [192, 7] on link "Events" at bounding box center [194, 8] width 25 height 17
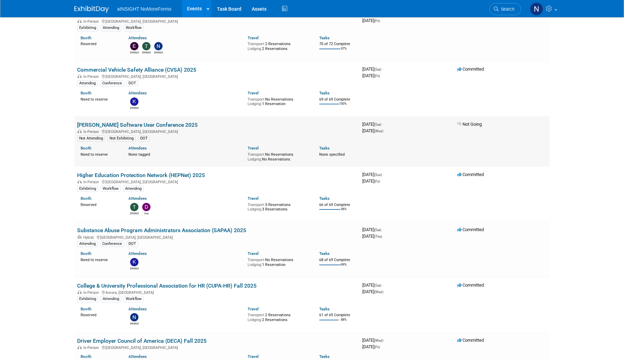
scroll to position [69, 0]
click at [146, 177] on link "Higher Education Protection Network (HEPNet) 2025" at bounding box center [141, 175] width 128 height 7
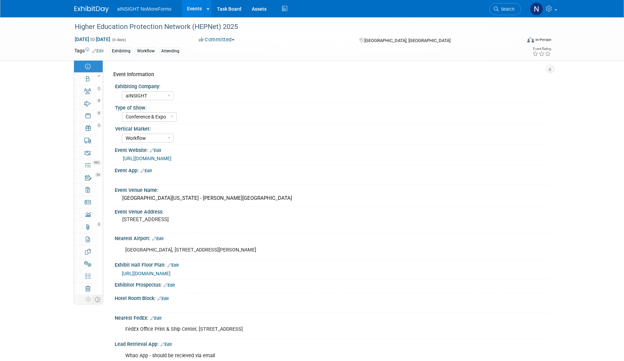
select select "aINSIGHT"
select select "Conference & Expo"
select select "Workflow"
select select "Full Access"
select select "No"
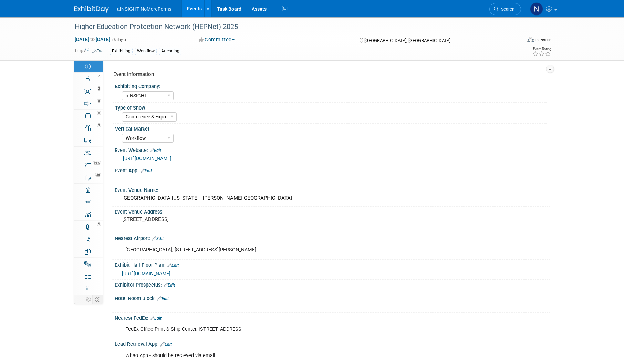
select select "No"
click at [85, 82] on link "Booth" at bounding box center [88, 79] width 29 height 12
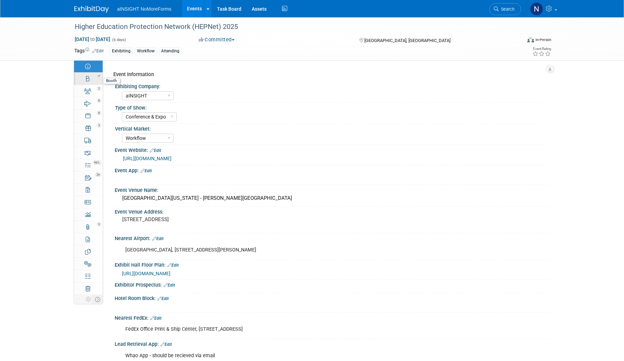
select select "aINSIGHT"
select select "Head of Sales"
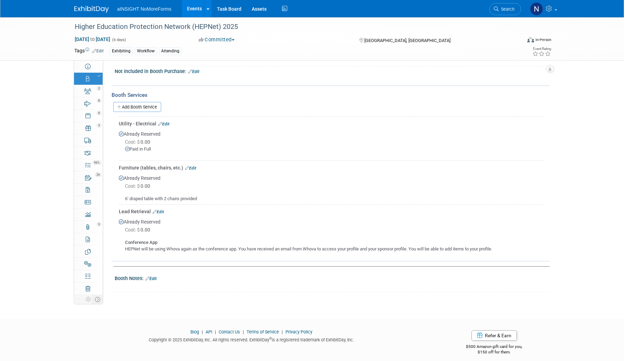
scroll to position [299, 0]
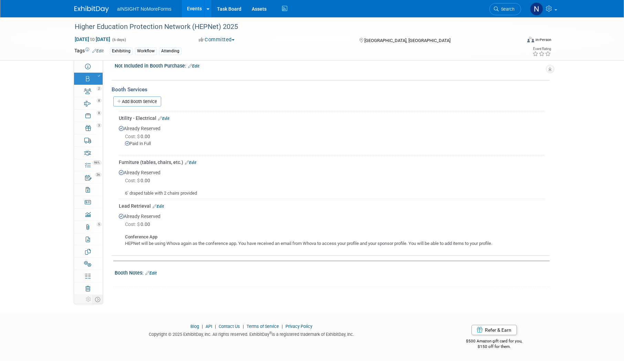
click at [192, 5] on link "Events" at bounding box center [194, 8] width 25 height 17
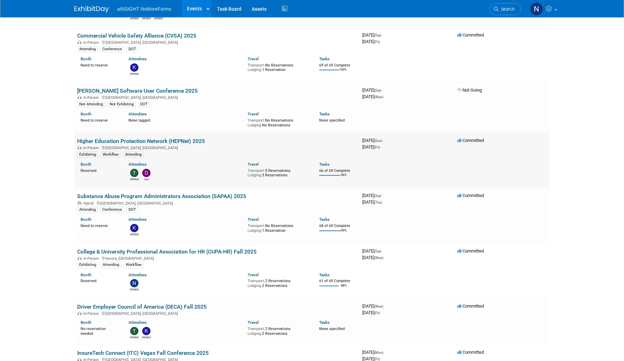
scroll to position [103, 0]
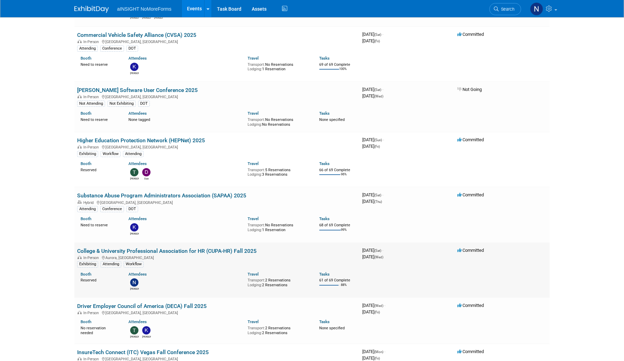
click at [177, 250] on link "College & University Professional Association for HR (CUPA-HR) Fall 2025" at bounding box center [166, 251] width 179 height 7
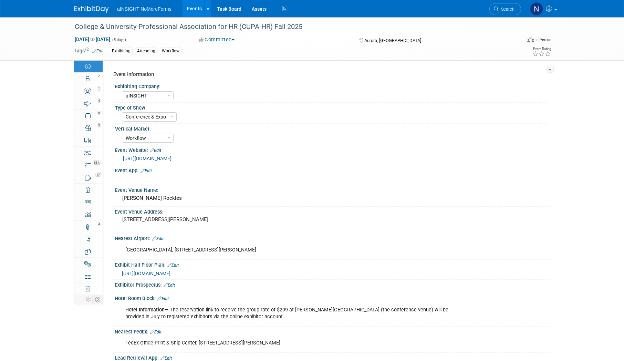
select select "aINSIGHT"
select select "Conference & Expo"
select select "Workflow"
click at [91, 91] on icon at bounding box center [87, 92] width 7 height 6
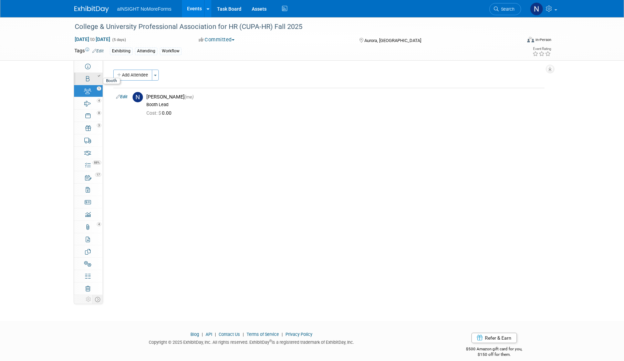
click at [91, 79] on link "Booth" at bounding box center [88, 79] width 29 height 12
select select "aINSIGHT"
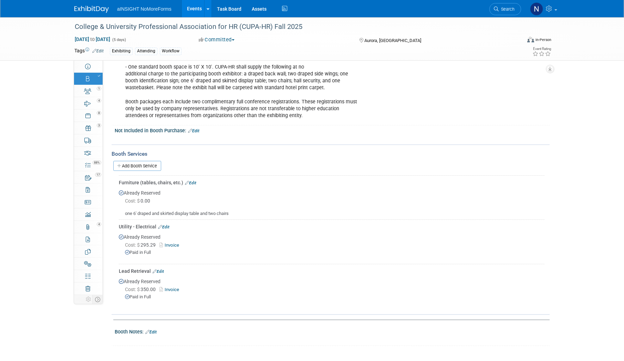
scroll to position [276, 0]
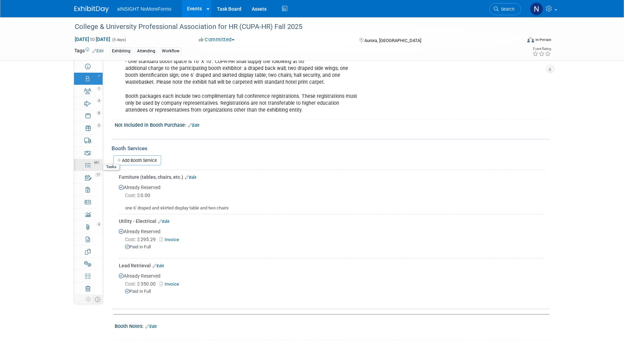
click at [89, 168] on icon at bounding box center [88, 166] width 6 height 6
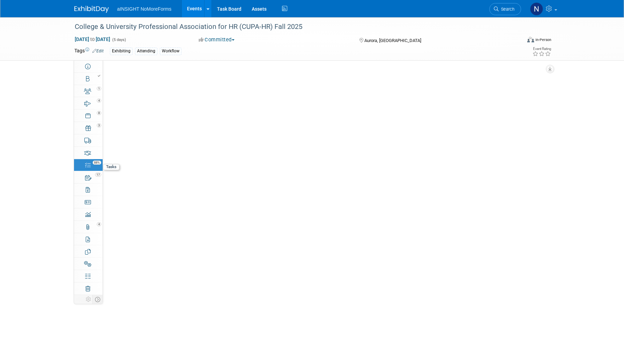
scroll to position [0, 0]
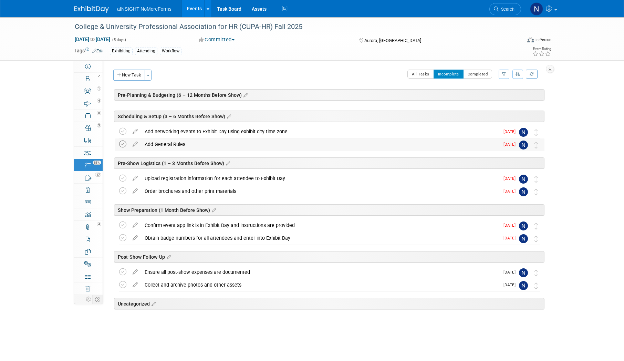
click at [121, 144] on icon at bounding box center [122, 144] width 7 height 7
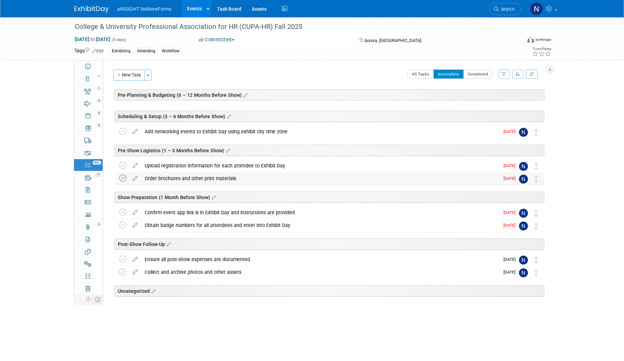
click at [123, 177] on icon at bounding box center [122, 178] width 7 height 7
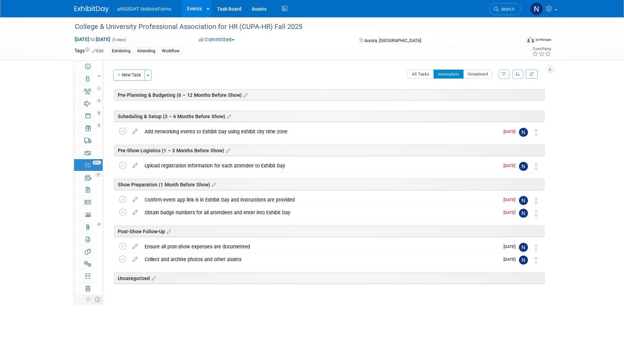
click at [185, 6] on link "Events" at bounding box center [194, 8] width 25 height 17
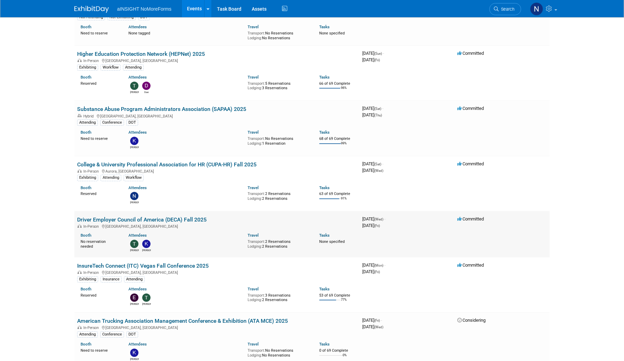
scroll to position [207, 0]
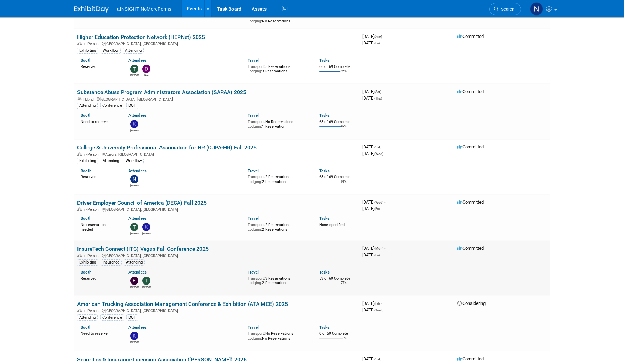
click at [149, 251] on link "InsureTech Connect (ITC) Vegas Fall Conference 2025" at bounding box center [143, 249] width 132 height 7
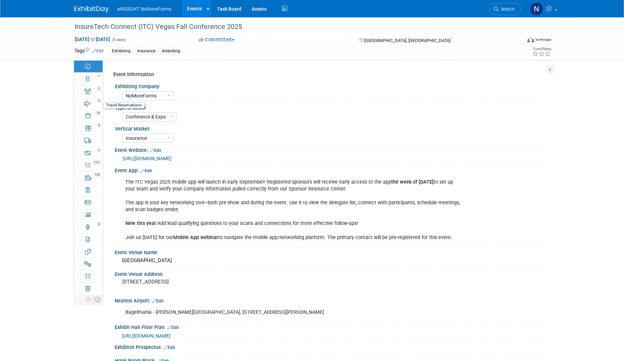
select select "NoMoreForms"
select select "Conference & Expo"
select select "Insurance"
select select "Full Access"
click at [91, 83] on link "Booth" at bounding box center [88, 79] width 29 height 12
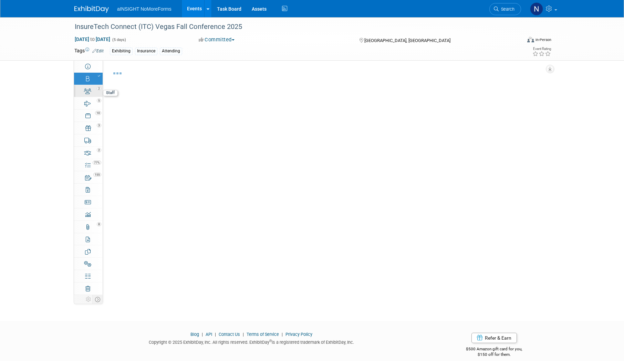
select select "NoMoreForms"
select select "AE Enterprise Insurance"
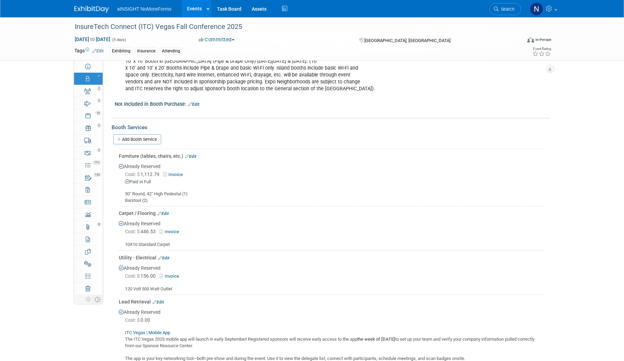
scroll to position [290, 0]
click at [188, 13] on link "Events" at bounding box center [194, 8] width 25 height 17
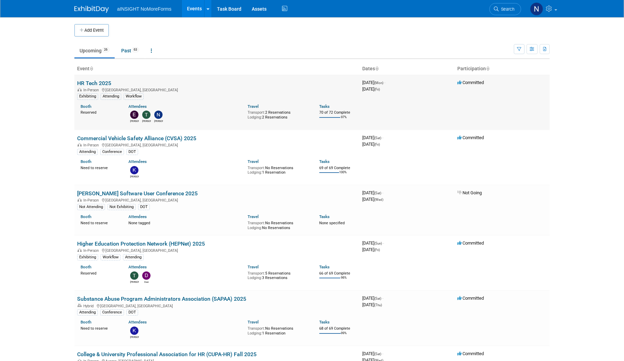
click at [100, 84] on link "HR Tech 2025" at bounding box center [94, 83] width 34 height 7
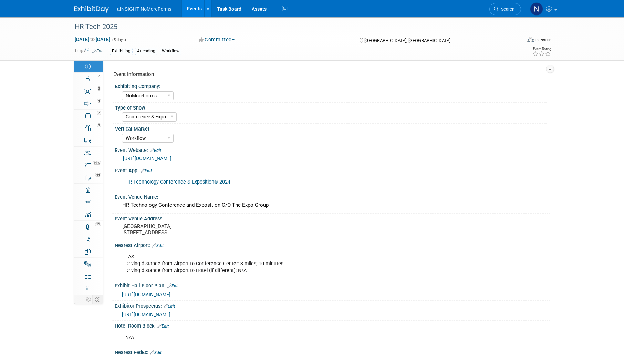
select select "NoMoreForms"
select select "Conference & Expo"
select select "Workflow"
select select "No"
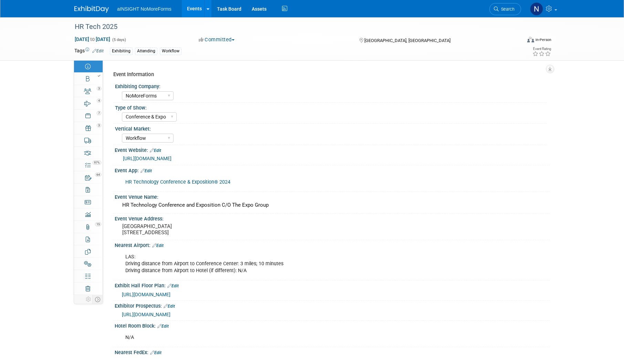
select select "No"
click at [92, 75] on div at bounding box center [90, 75] width 23 height 5
select select "NoMoreForms"
select select "AE Enterprise Workflow"
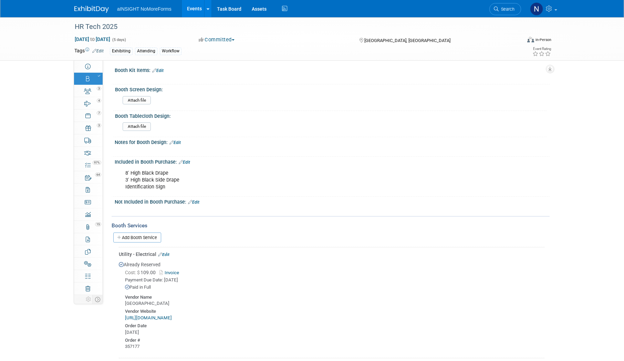
scroll to position [103, 0]
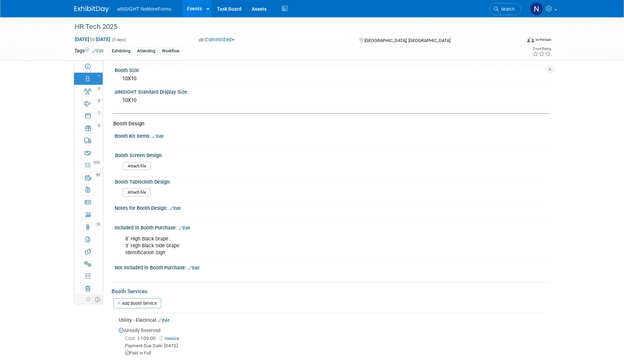
click at [196, 9] on link "Events" at bounding box center [194, 8] width 25 height 17
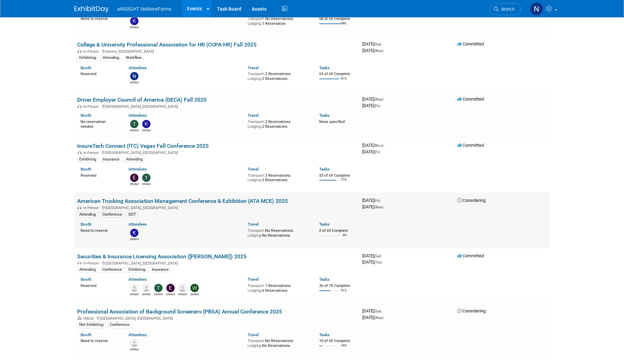
scroll to position [310, 0]
click at [189, 255] on link "Securities & Insurance Licensing Association ([PERSON_NAME]) 2025" at bounding box center [161, 256] width 169 height 7
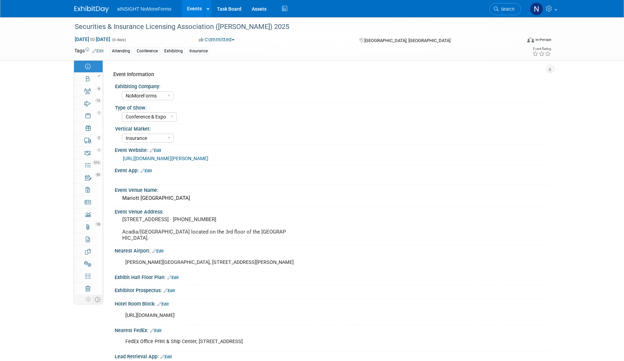
select select "NoMoreForms"
select select "Conference & Expo"
select select "Insurance"
select select "Yes"
select select "No"
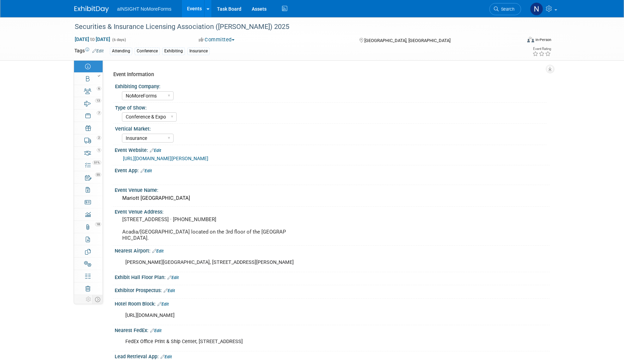
select select "Yes"
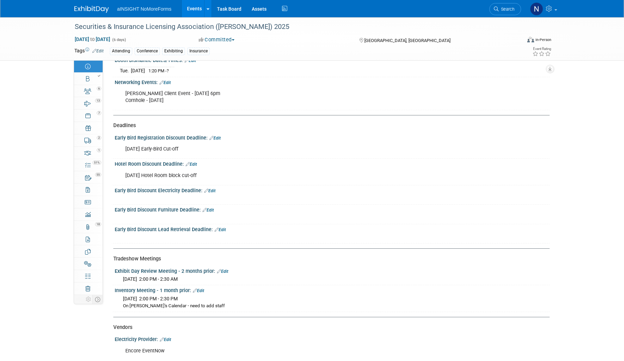
scroll to position [792, 0]
click at [92, 91] on link "6 Staff 6" at bounding box center [88, 91] width 29 height 12
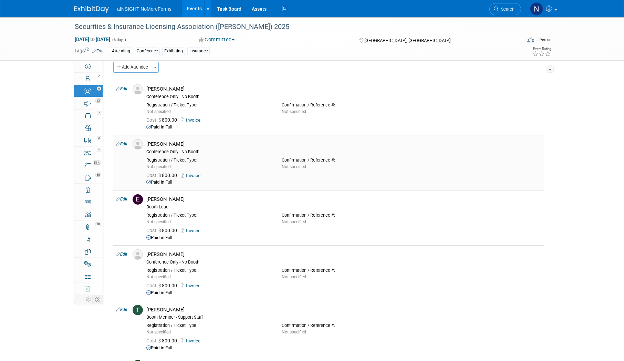
scroll to position [0, 0]
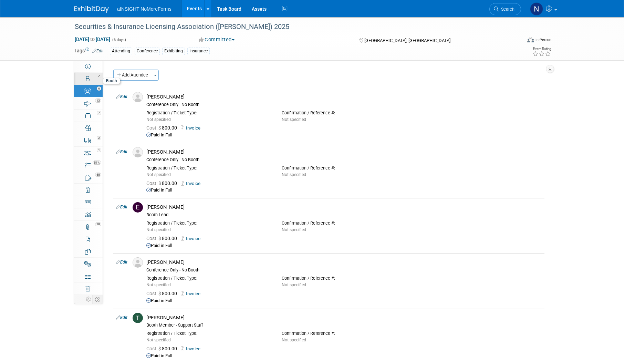
click at [94, 76] on div at bounding box center [90, 75] width 23 height 5
select select "NoMoreForms"
select select "Head of Sales"
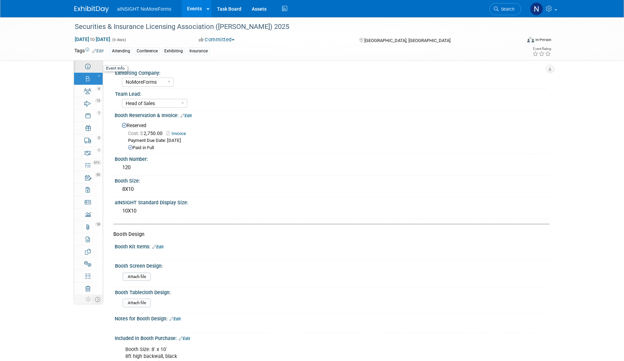
click at [92, 68] on link "Event Information" at bounding box center [88, 66] width 29 height 12
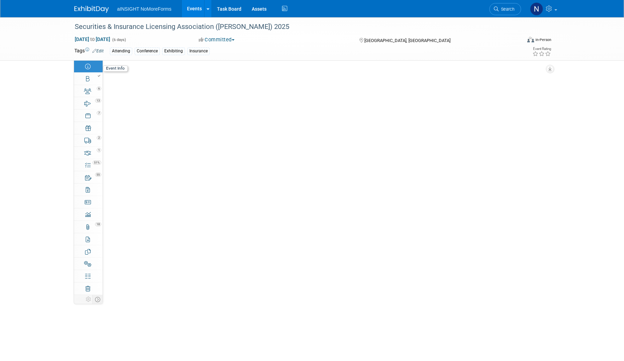
select select "NoMoreForms"
select select "Conference & Expo"
select select "Insurance"
select select "Yes"
select select "No"
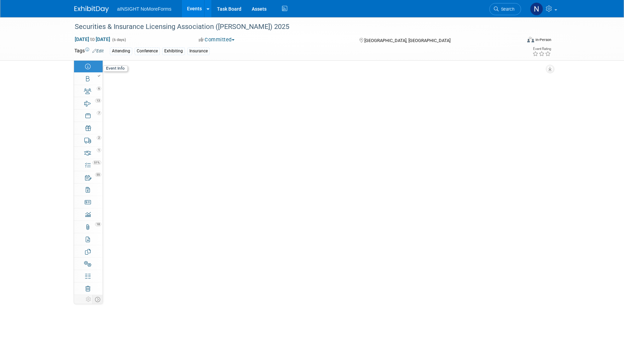
select select "Yes"
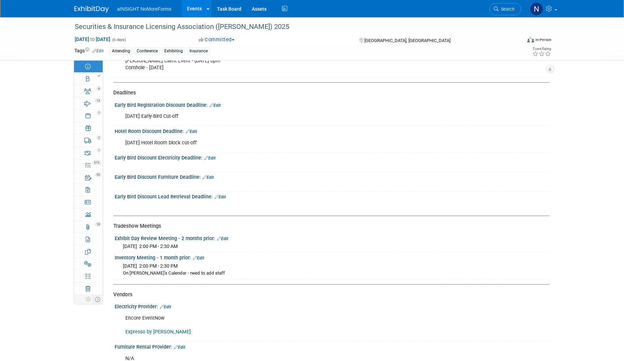
scroll to position [827, 0]
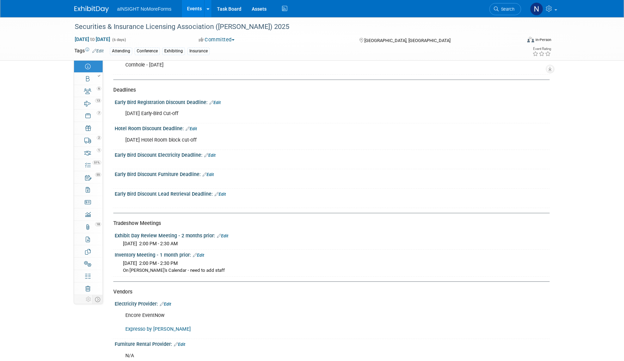
click at [202, 255] on link "Edit" at bounding box center [198, 255] width 11 height 5
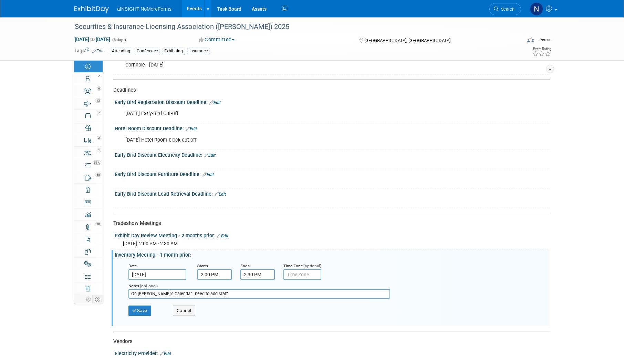
drag, startPoint x: 218, startPoint y: 292, endPoint x: 127, endPoint y: 288, distance: 91.8
click at [127, 288] on div "Notes (optional) On Nichole's Calendar - need to add staff" at bounding box center [281, 291] width 316 height 22
type input "Added staff to meeting"
click at [134, 310] on icon "button" at bounding box center [134, 310] width 5 height 4
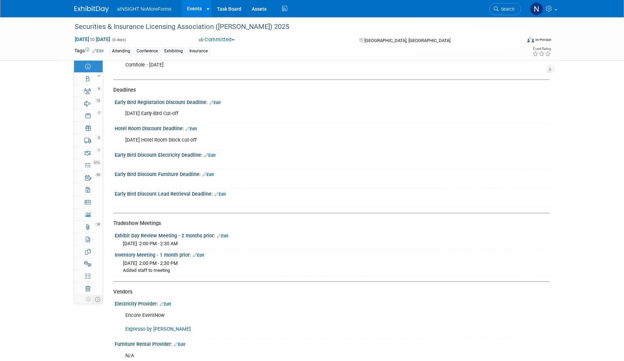
click at [225, 234] on link "Edit" at bounding box center [222, 236] width 11 height 5
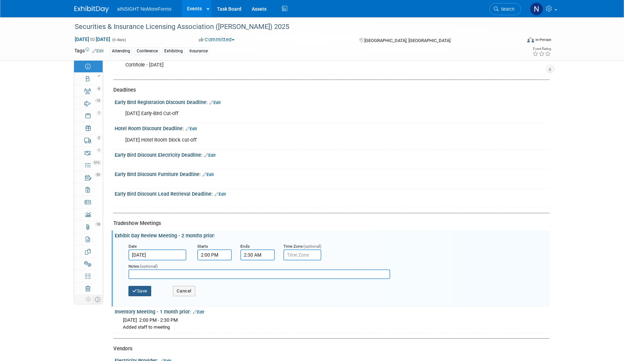
click at [143, 290] on button "Save" at bounding box center [139, 291] width 23 height 10
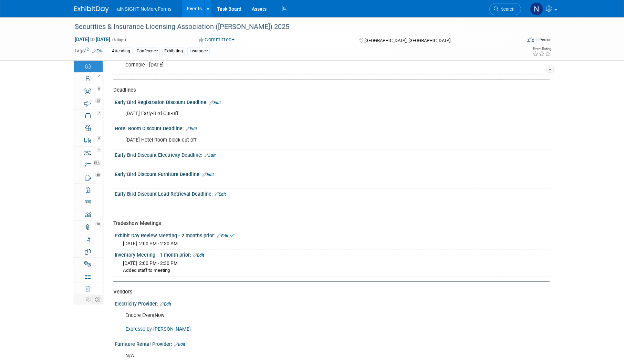
click at [198, 253] on link "Edit" at bounding box center [198, 255] width 11 height 5
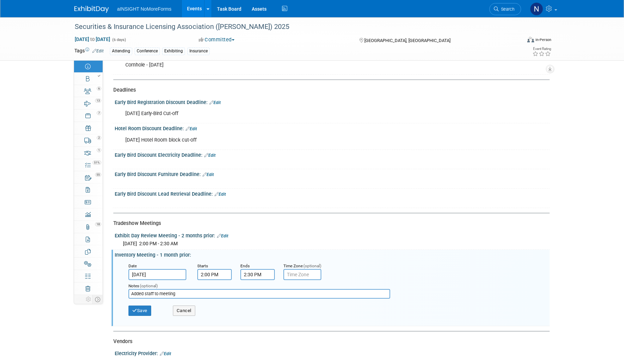
drag, startPoint x: 188, startPoint y: 290, endPoint x: 120, endPoint y: 290, distance: 67.9
click at [120, 290] on div "Date Sep 23, 2025 Starts 2:00 PM Ends 2:30 PM Time Zone (optional) Notes (optio…" at bounding box center [332, 290] width 425 height 65
click at [138, 307] on button "Save" at bounding box center [139, 311] width 23 height 10
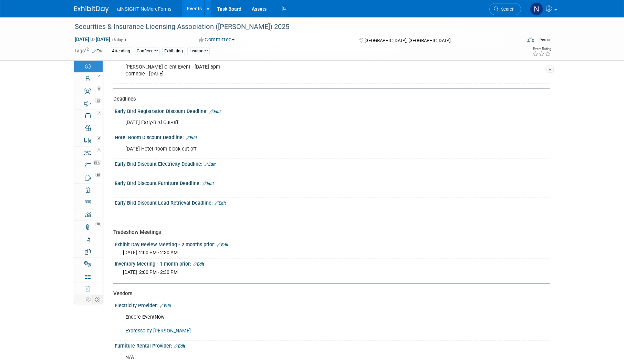
scroll to position [741, 0]
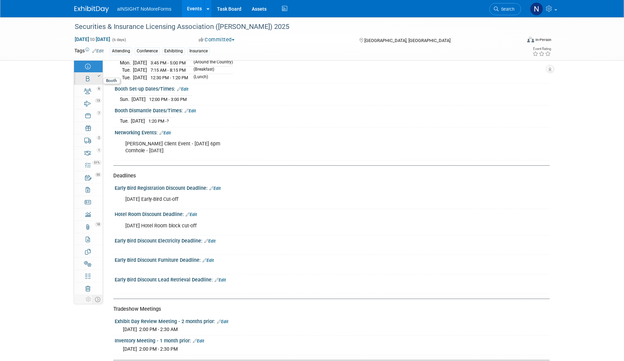
click at [91, 80] on link "Booth" at bounding box center [88, 79] width 29 height 12
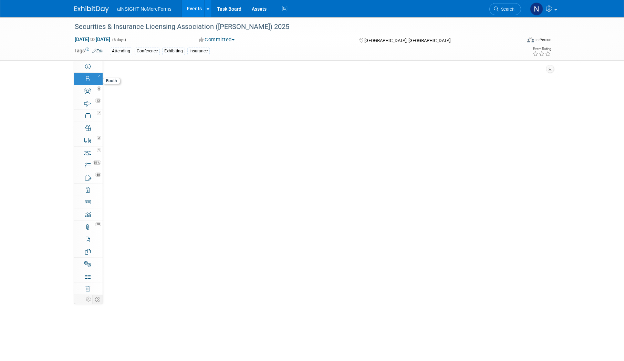
scroll to position [0, 0]
select select "NoMoreForms"
select select "Head of Sales"
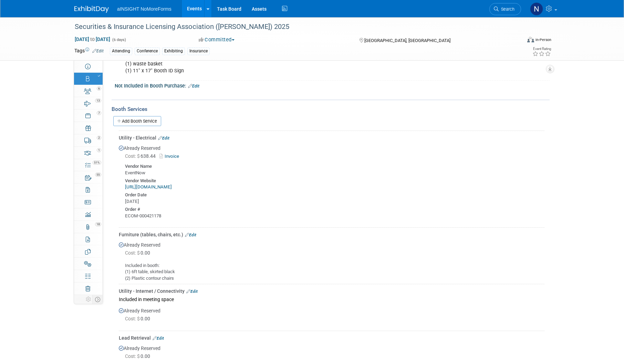
scroll to position [314, 0]
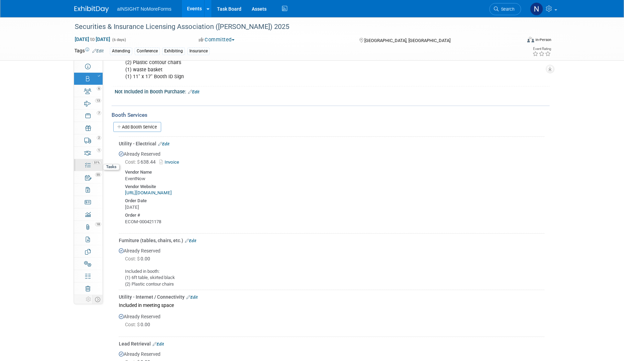
click at [95, 163] on span "51%" at bounding box center [97, 163] width 9 height 4
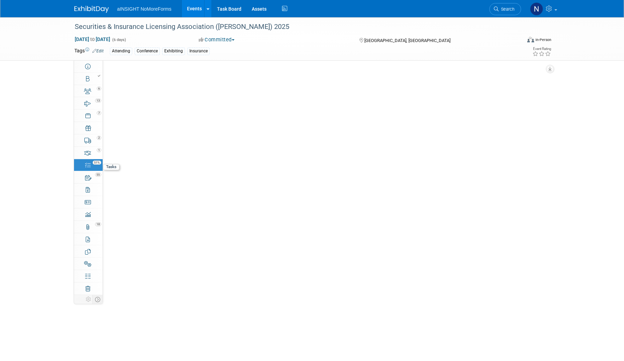
scroll to position [0, 0]
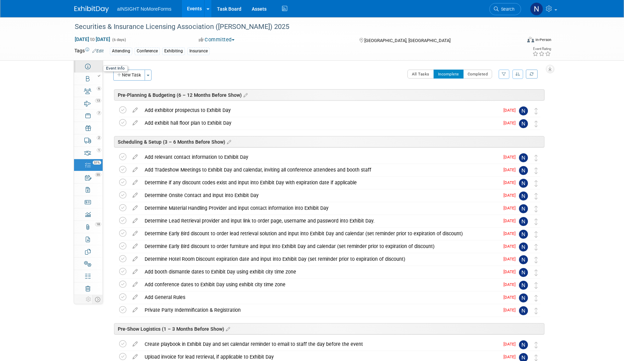
click at [85, 66] on icon at bounding box center [88, 67] width 6 height 6
select select "NoMoreForms"
select select "Conference & Expo"
select select "Insurance"
select select "Yes"
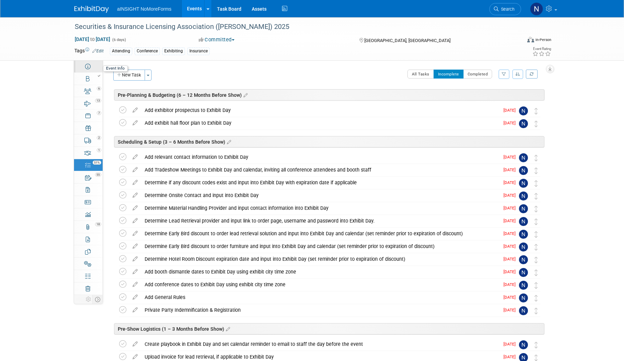
select select "No"
select select "Yes"
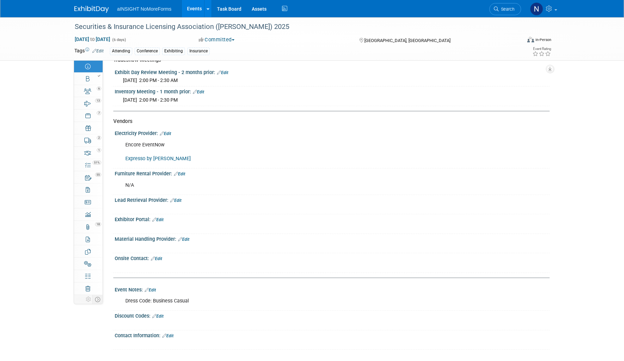
scroll to position [990, 0]
click at [78, 77] on link "Booth" at bounding box center [88, 79] width 29 height 12
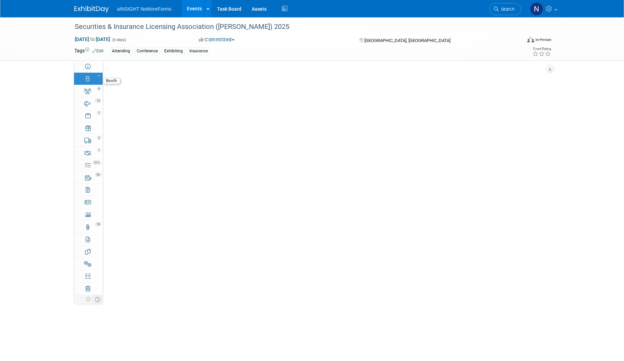
scroll to position [0, 0]
select select "NoMoreForms"
select select "Head of Sales"
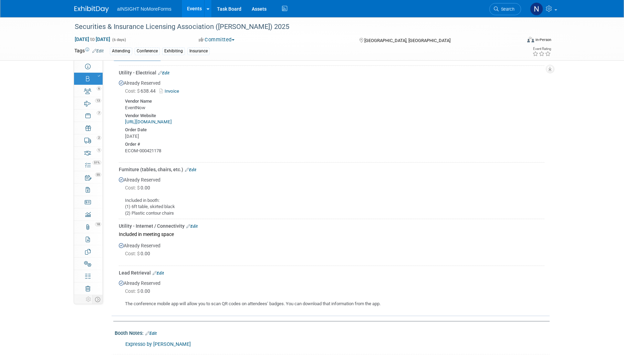
scroll to position [392, 0]
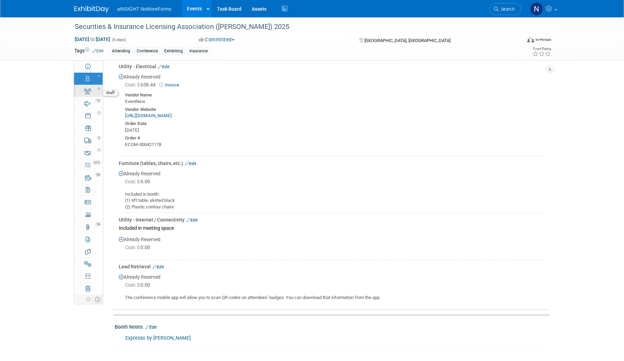
click at [85, 95] on link "6 Staff 6" at bounding box center [88, 91] width 29 height 12
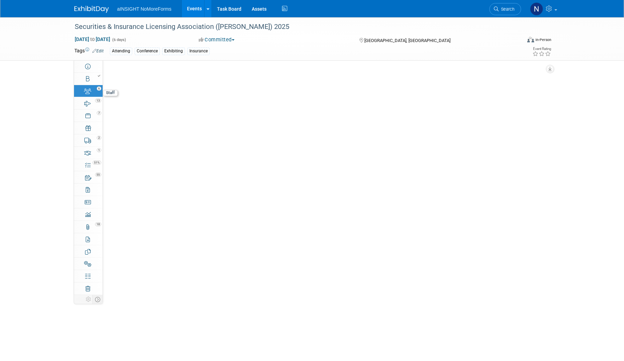
scroll to position [0, 0]
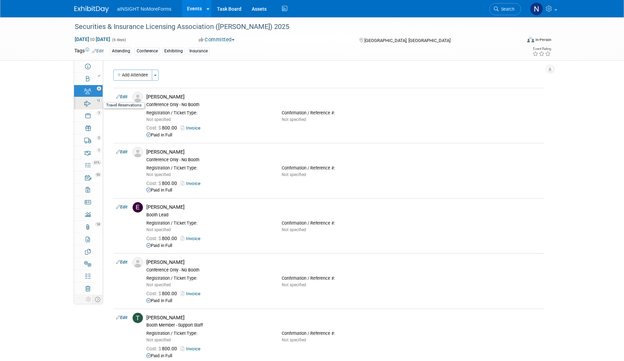
click at [84, 109] on link "13 Travel Reservations 13" at bounding box center [88, 103] width 29 height 12
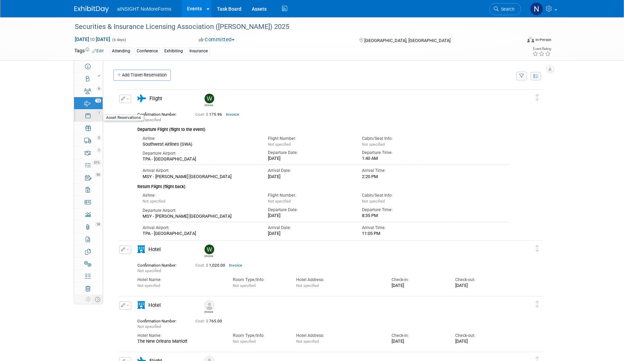
click at [89, 111] on div "7" at bounding box center [90, 112] width 23 height 5
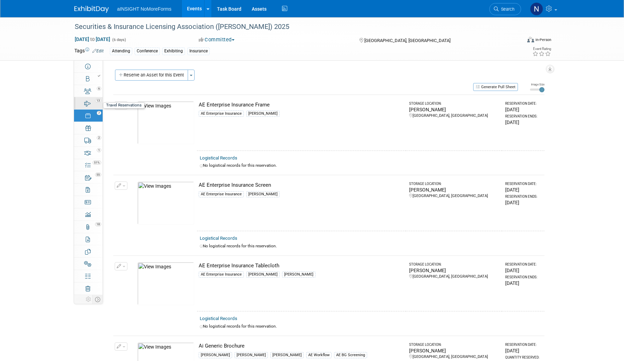
click at [86, 104] on icon at bounding box center [87, 104] width 7 height 6
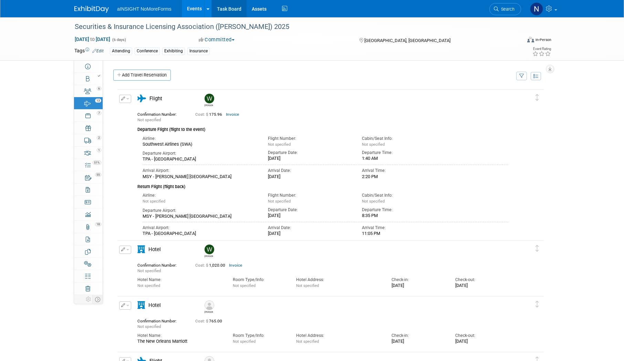
click at [223, 8] on link "Task Board" at bounding box center [229, 8] width 35 height 17
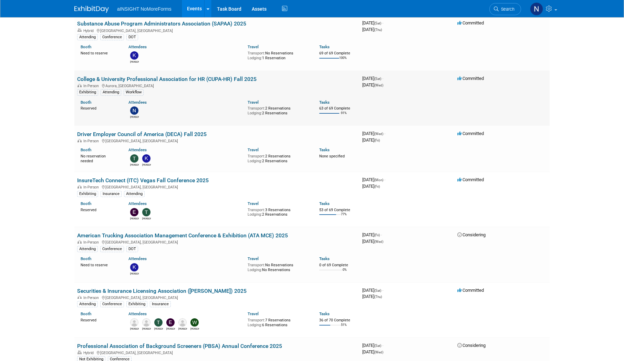
scroll to position [276, 0]
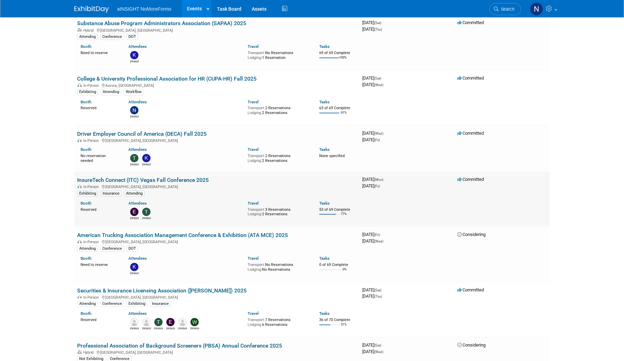
click at [177, 178] on link "InsureTech Connect (ITC) Vegas Fall Conference 2025" at bounding box center [143, 180] width 132 height 7
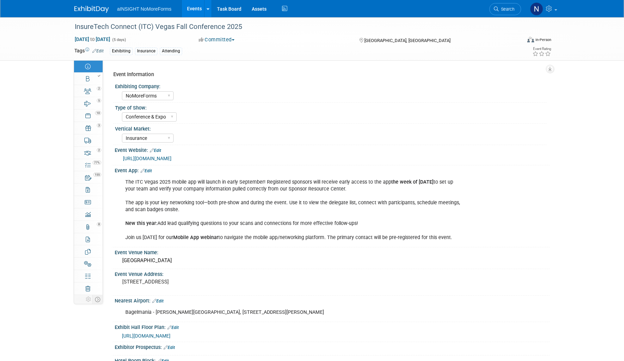
select select "NoMoreForms"
select select "Conference & Expo"
select select "Insurance"
select select "Full Access"
click at [86, 168] on icon at bounding box center [88, 166] width 6 height 6
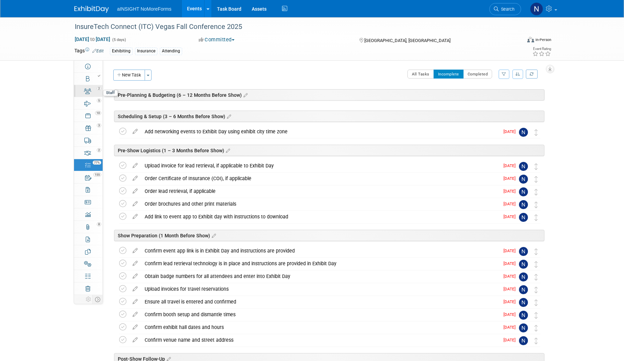
click at [90, 92] on icon at bounding box center [87, 92] width 7 height 6
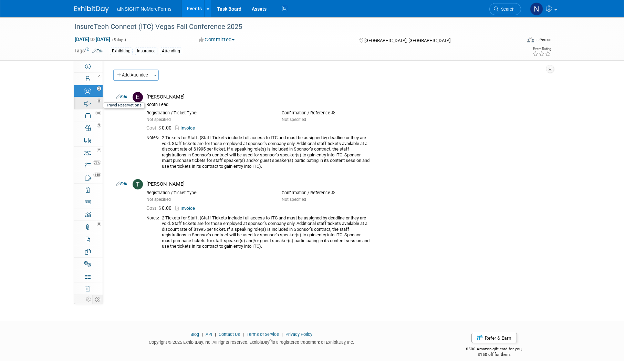
click at [88, 104] on icon at bounding box center [87, 104] width 7 height 6
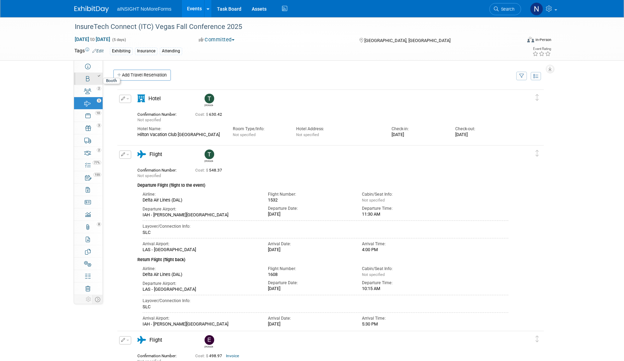
click at [89, 80] on icon at bounding box center [87, 79] width 3 height 6
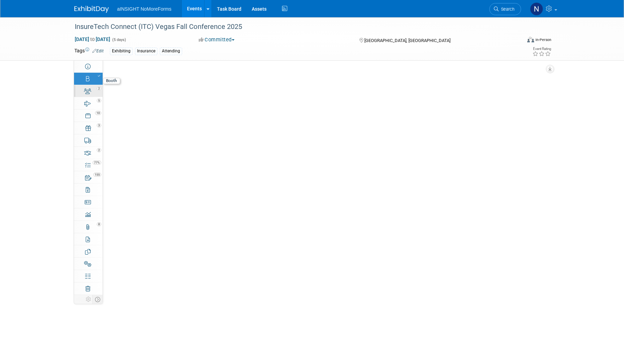
select select "NoMoreForms"
select select "AE Enterprise Insurance"
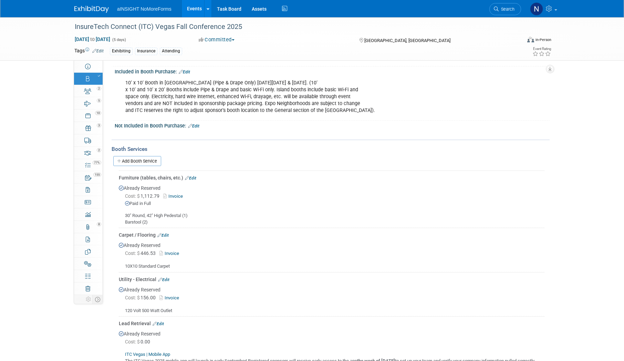
scroll to position [379, 0]
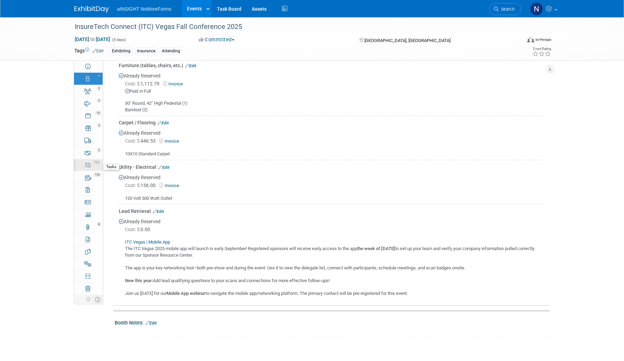
click at [93, 164] on span "77%" at bounding box center [97, 163] width 9 height 4
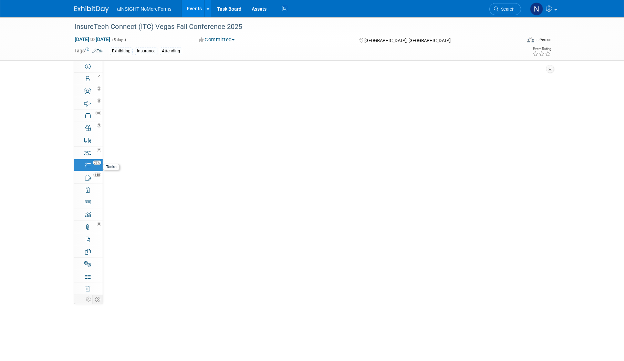
scroll to position [0, 0]
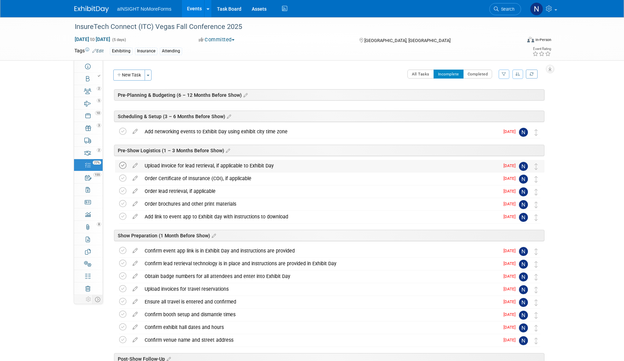
click at [124, 168] on icon at bounding box center [122, 165] width 7 height 7
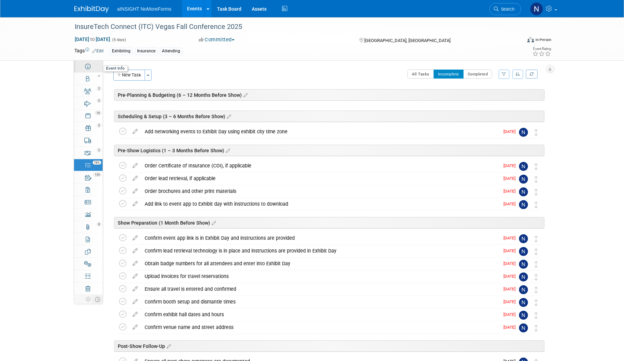
click at [88, 61] on link "Event Information" at bounding box center [88, 66] width 29 height 12
select select "NoMoreForms"
select select "Conference & Expo"
select select "Insurance"
select select "Full Access"
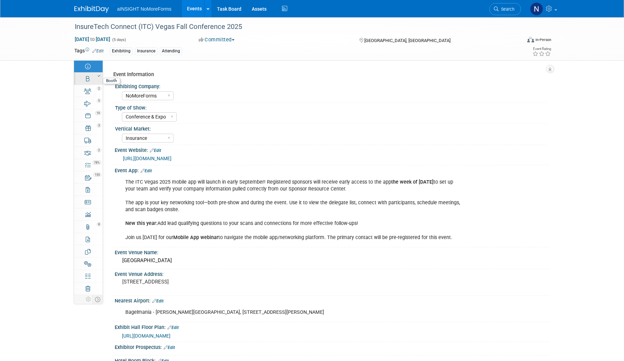
click at [88, 77] on div at bounding box center [90, 75] width 23 height 5
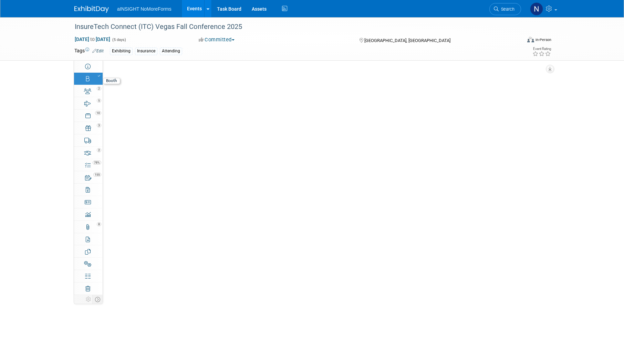
select select "NoMoreForms"
select select "AE Enterprise Insurance"
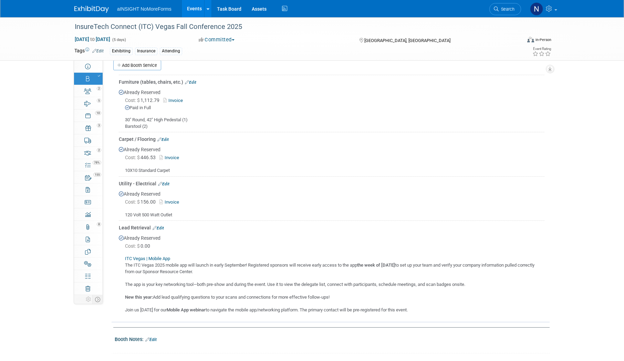
scroll to position [367, 0]
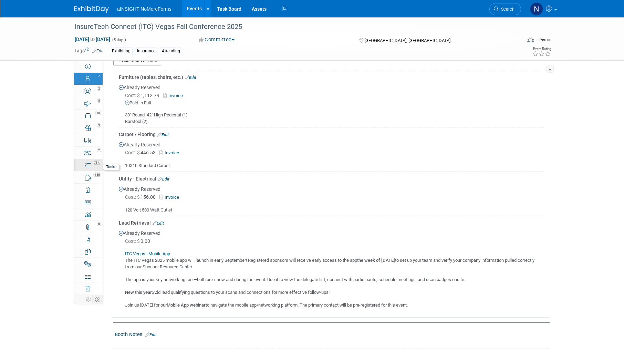
click at [93, 166] on link "78% Tasks 78%" at bounding box center [88, 165] width 29 height 12
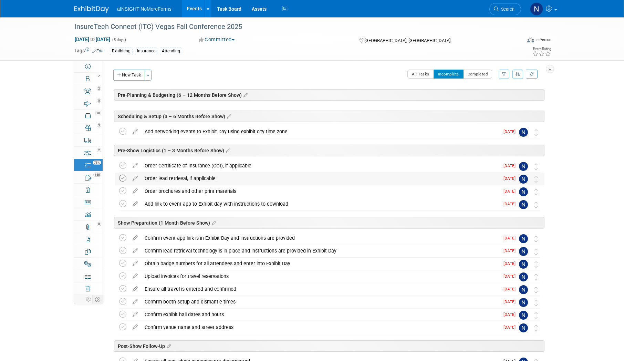
click at [123, 178] on icon at bounding box center [122, 178] width 7 height 7
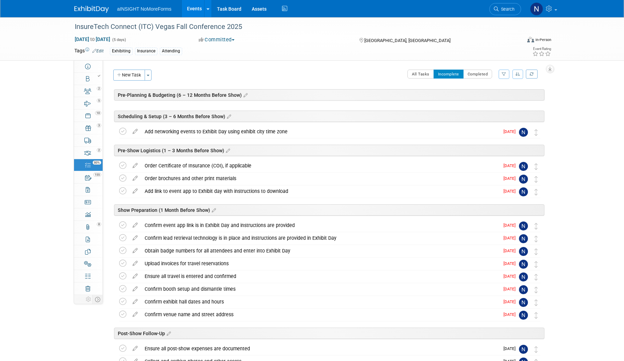
click at [123, 178] on icon at bounding box center [122, 178] width 7 height 7
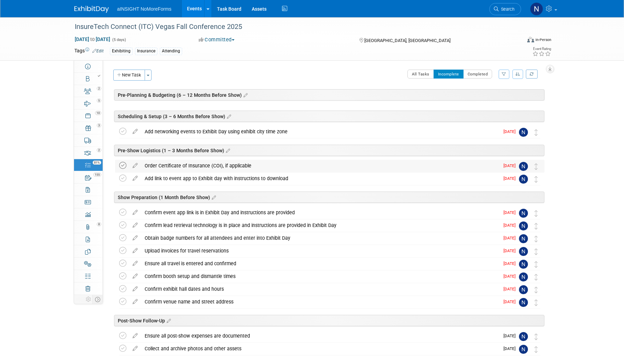
click at [122, 165] on icon at bounding box center [122, 165] width 7 height 7
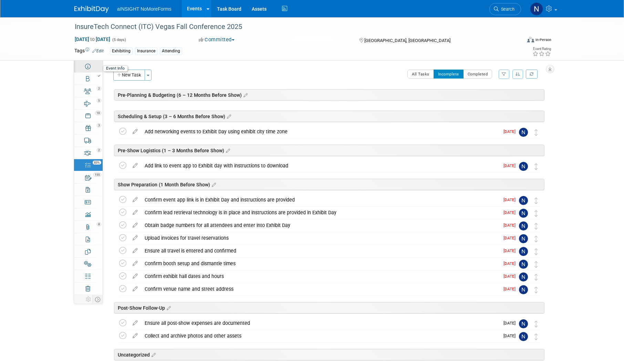
click at [90, 65] on icon at bounding box center [88, 67] width 6 height 6
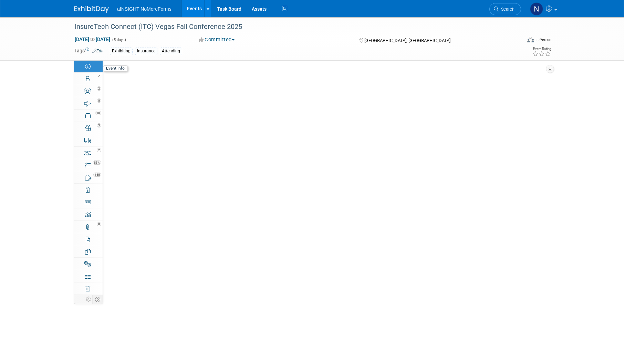
select select "NoMoreForms"
select select "Conference & Expo"
select select "Insurance"
select select "Full Access"
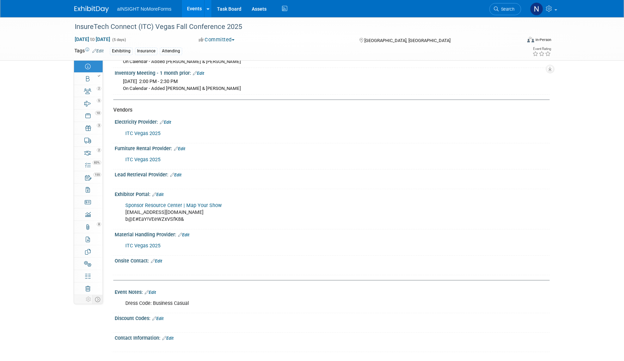
scroll to position [1075, 0]
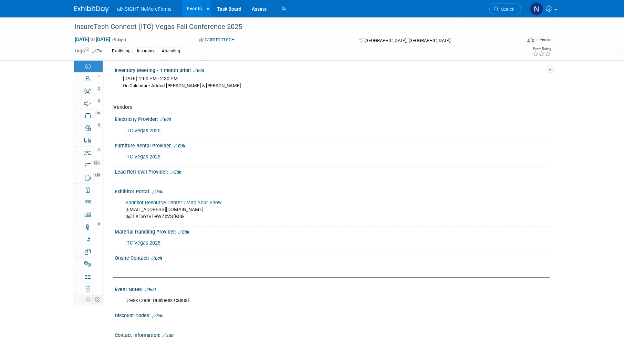
click at [188, 203] on link "Sponsor Resource Center | Map Your Show" at bounding box center [173, 203] width 96 height 6
click at [91, 101] on div "5" at bounding box center [90, 100] width 23 height 5
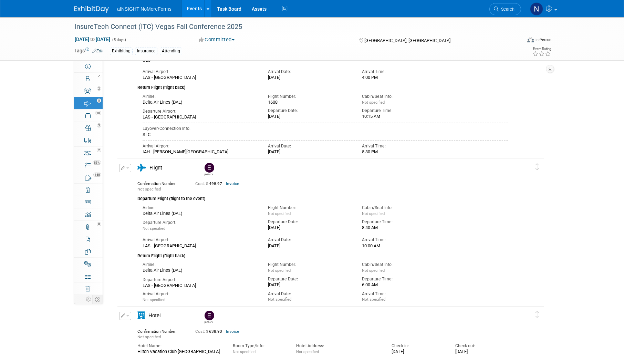
scroll to position [207, 0]
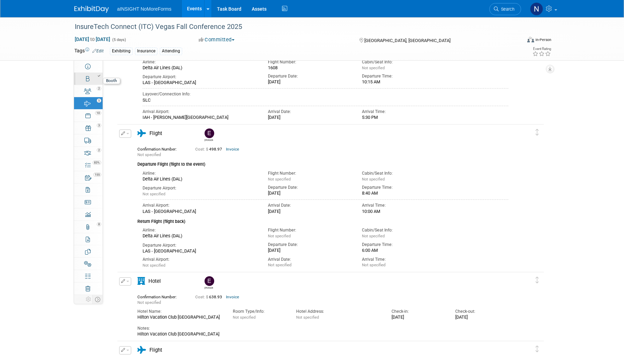
click at [85, 78] on div at bounding box center [90, 75] width 23 height 5
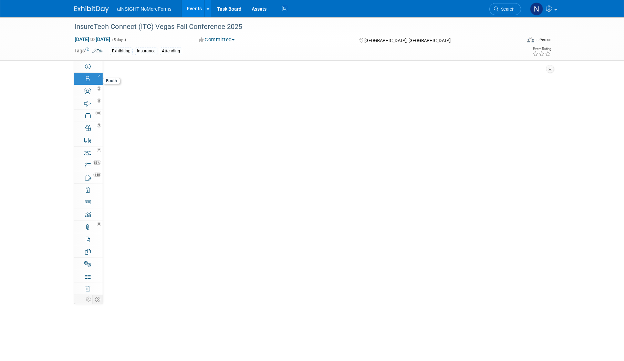
scroll to position [0, 0]
select select "NoMoreForms"
select select "AE Enterprise Insurance"
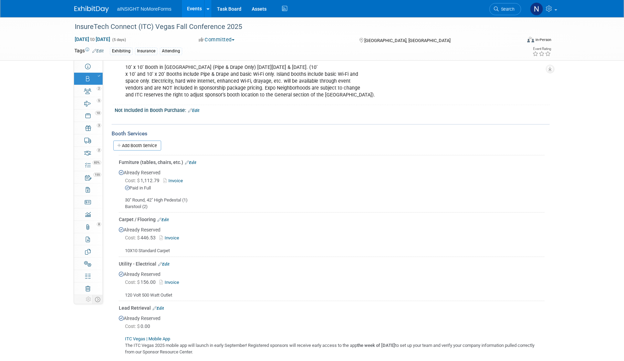
scroll to position [367, 0]
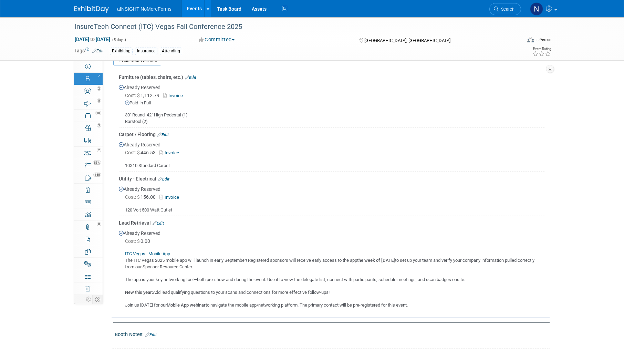
click at [157, 221] on link "Edit" at bounding box center [158, 223] width 11 height 5
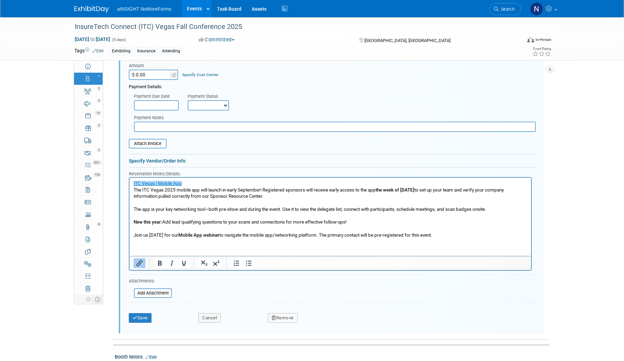
scroll to position [607, 0]
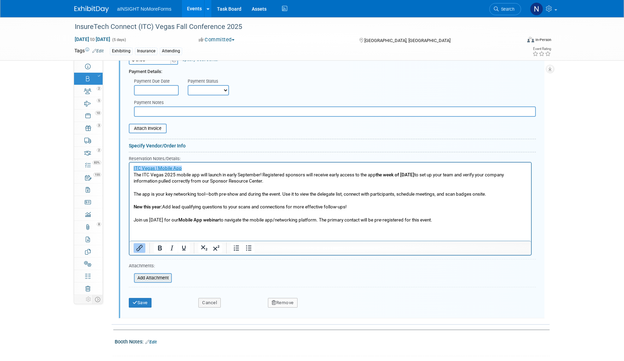
click at [152, 277] on input "file" at bounding box center [130, 278] width 82 height 8
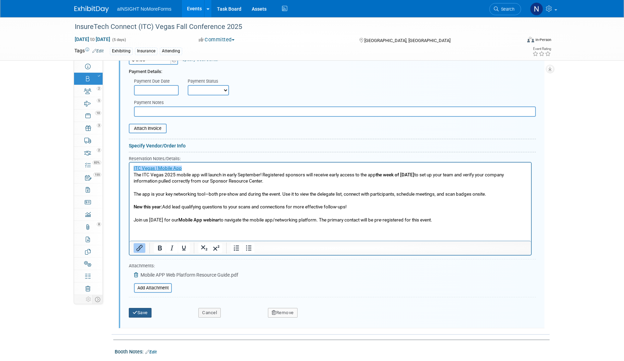
click at [142, 309] on button "Save" at bounding box center [140, 313] width 23 height 10
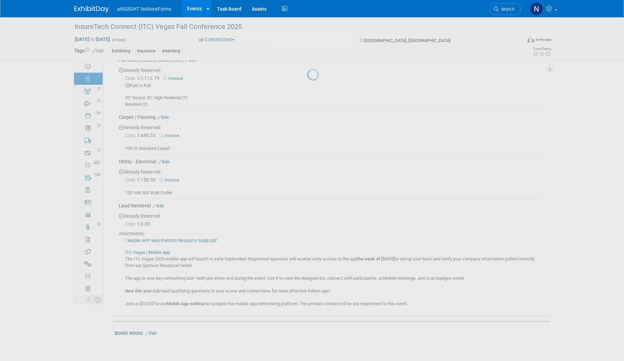
scroll to position [383, 0]
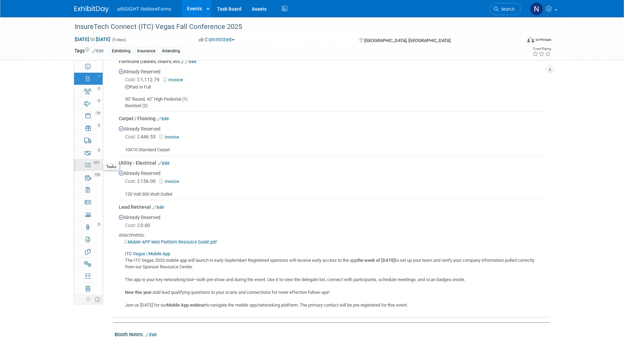
click at [95, 163] on span "83%" at bounding box center [97, 163] width 9 height 4
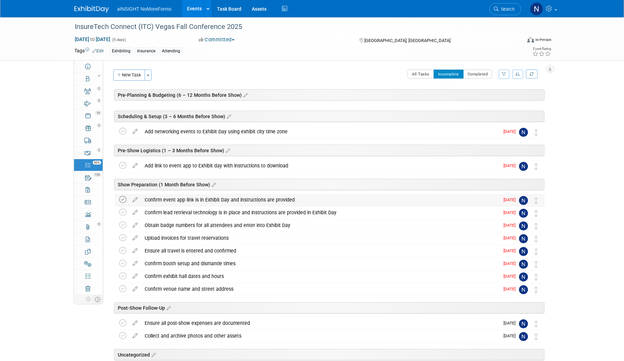
click at [123, 200] on icon at bounding box center [122, 199] width 7 height 7
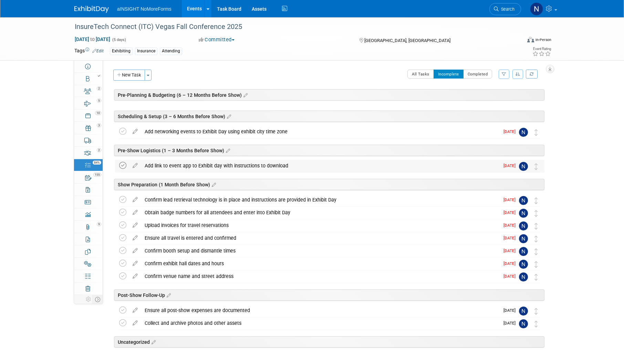
click at [120, 166] on icon at bounding box center [122, 165] width 7 height 7
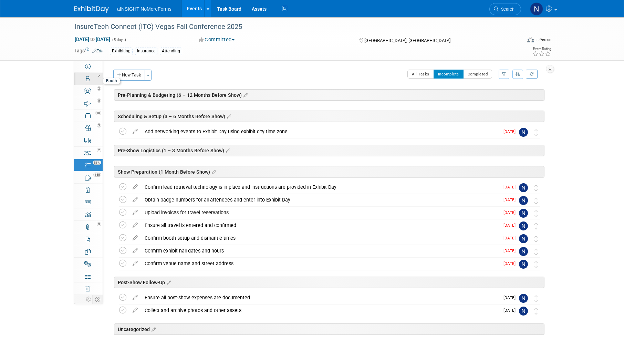
click at [96, 79] on link "Booth" at bounding box center [88, 79] width 29 height 12
select select "NoMoreForms"
select select "AE Enterprise Insurance"
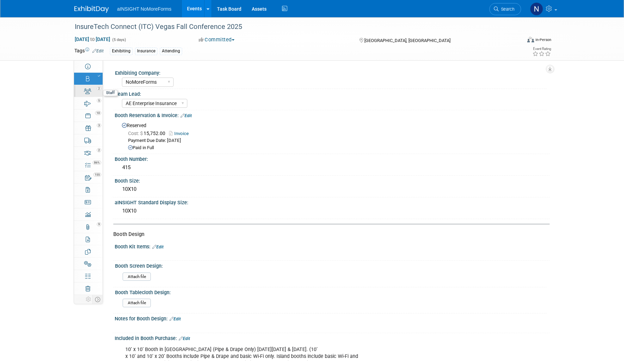
click at [96, 92] on link "2 Staff 2" at bounding box center [88, 91] width 29 height 12
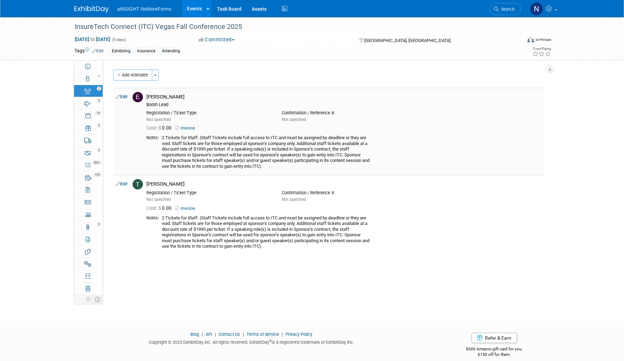
click at [188, 130] on link "Invoice" at bounding box center [186, 127] width 22 height 5
drag, startPoint x: 121, startPoint y: 98, endPoint x: 129, endPoint y: 98, distance: 8.3
click at [121, 98] on link "Edit" at bounding box center [121, 96] width 11 height 5
select select "11af941d-ceed-4e37-ac01-abf4d2b41da7"
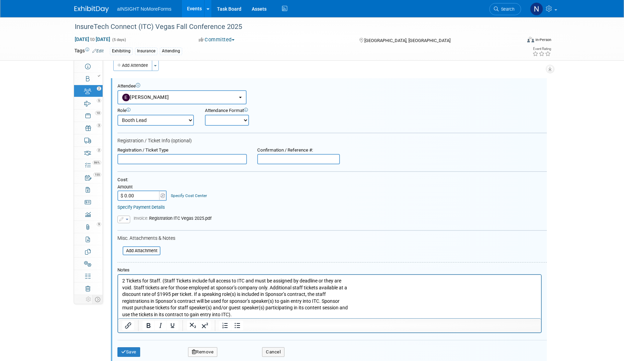
click at [300, 162] on input "text" at bounding box center [298, 159] width 83 height 10
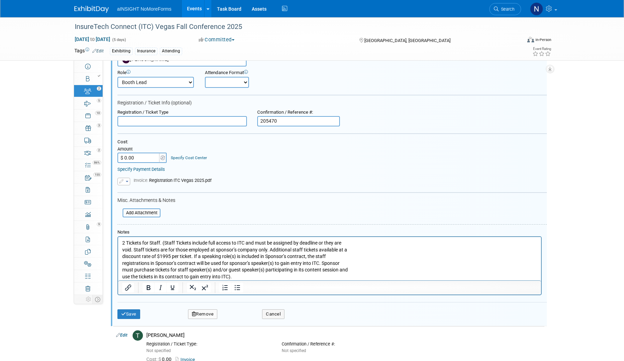
scroll to position [113, 0]
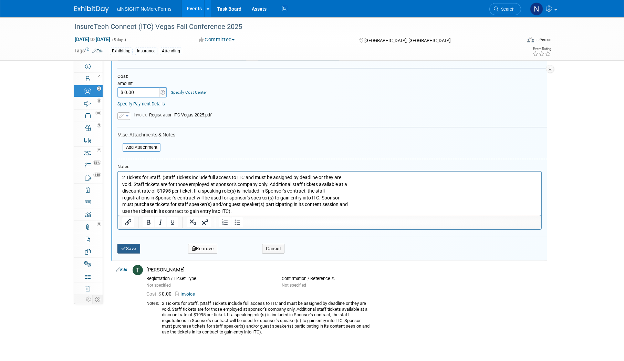
type input "205470"
click at [136, 250] on button "Save" at bounding box center [128, 249] width 23 height 10
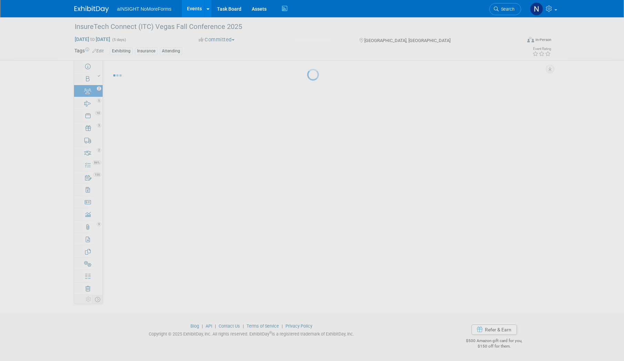
scroll to position [8, 0]
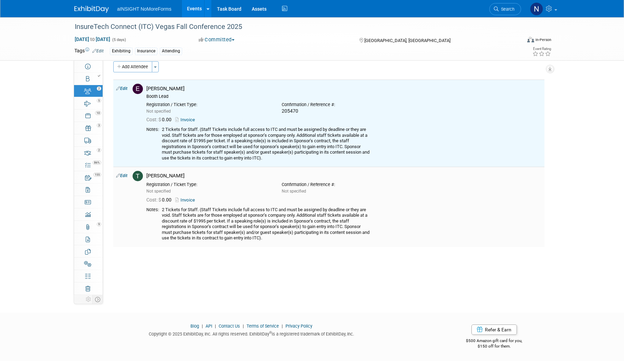
click at [126, 178] on link "Edit" at bounding box center [121, 175] width 11 height 5
select select "1663bbd6-fae9-45c5-a49c-0361b4a48bec"
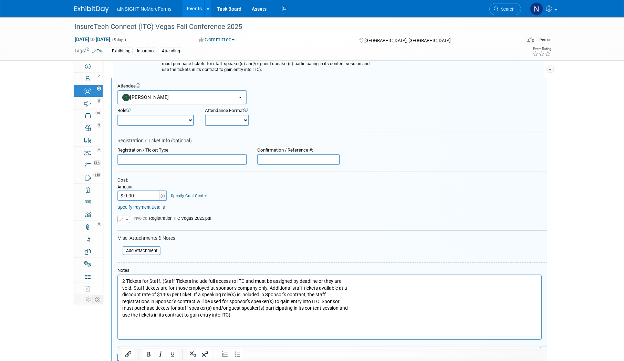
scroll to position [0, 0]
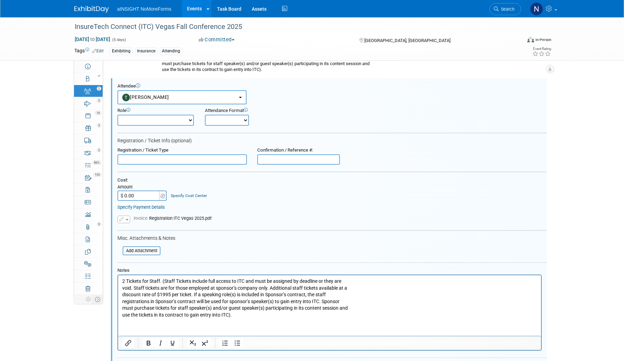
click at [290, 163] on input "text" at bounding box center [298, 159] width 83 height 10
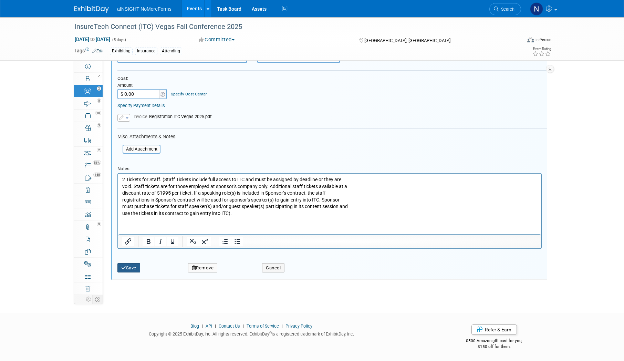
type input "205469"
click at [125, 270] on icon "submit" at bounding box center [123, 268] width 5 height 4
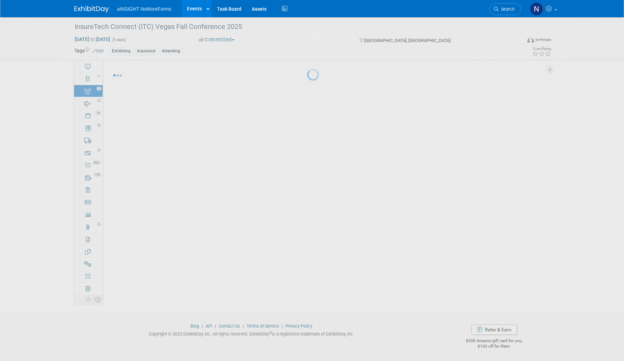
scroll to position [8, 0]
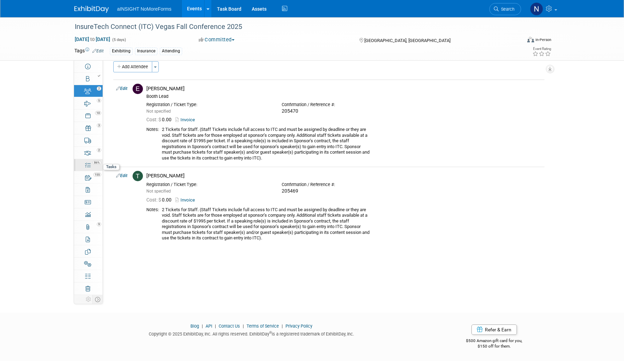
click at [91, 165] on link "86% Tasks 86%" at bounding box center [88, 165] width 29 height 12
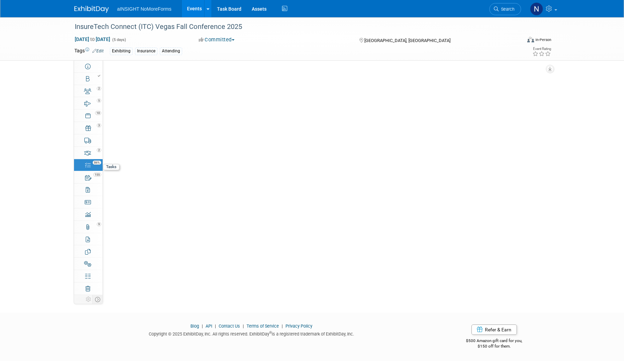
scroll to position [0, 0]
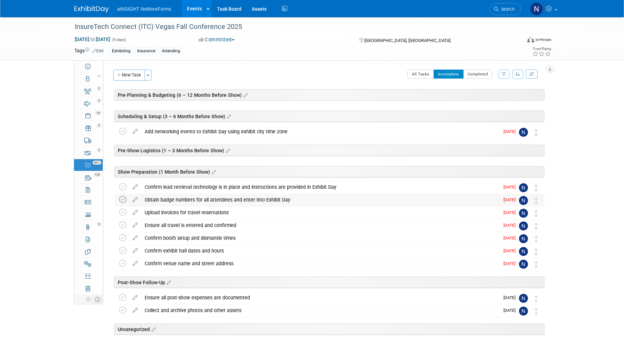
click at [122, 199] on icon at bounding box center [122, 199] width 7 height 7
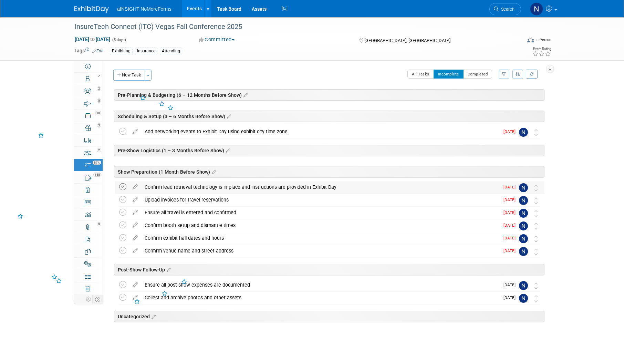
click at [124, 187] on icon at bounding box center [122, 186] width 7 height 7
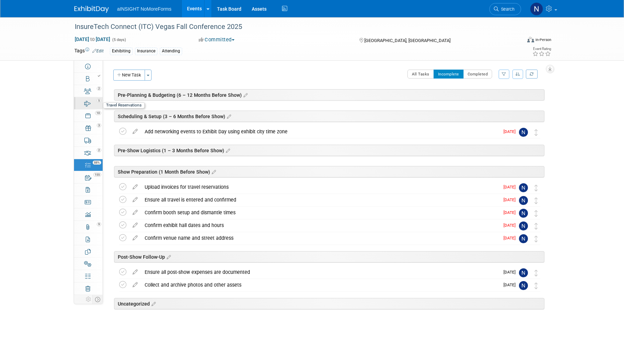
click at [92, 106] on link "5 Travel Reservations 5" at bounding box center [88, 103] width 29 height 12
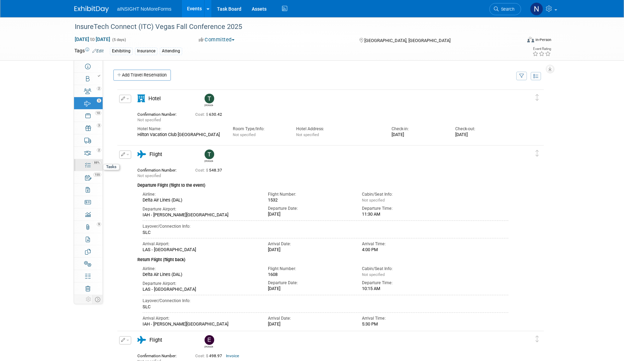
click at [90, 168] on link "88% Tasks 88%" at bounding box center [88, 165] width 29 height 12
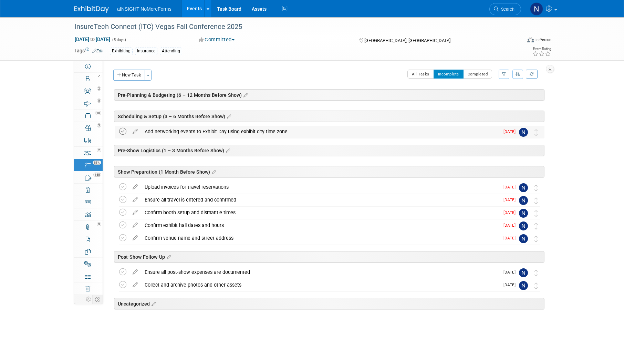
click at [124, 131] on icon at bounding box center [122, 131] width 7 height 7
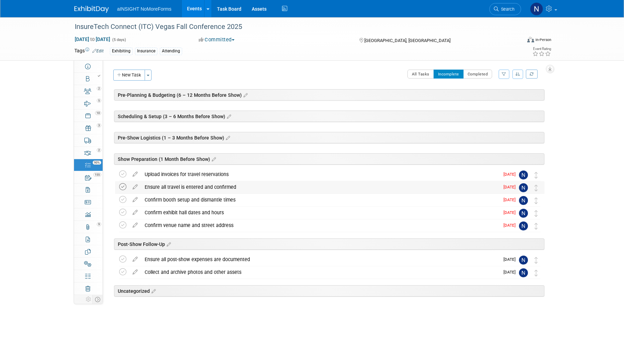
click at [125, 188] on icon at bounding box center [122, 186] width 7 height 7
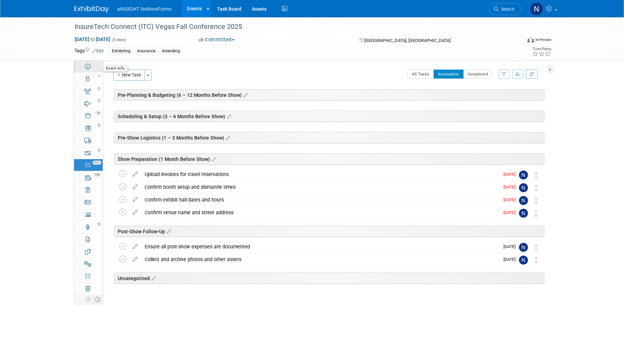
click at [85, 67] on icon at bounding box center [88, 67] width 6 height 6
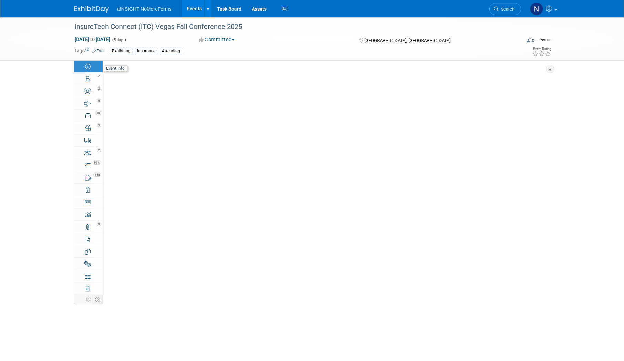
select select "NoMoreForms"
select select "Conference & Expo"
select select "Insurance"
select select "Full Access"
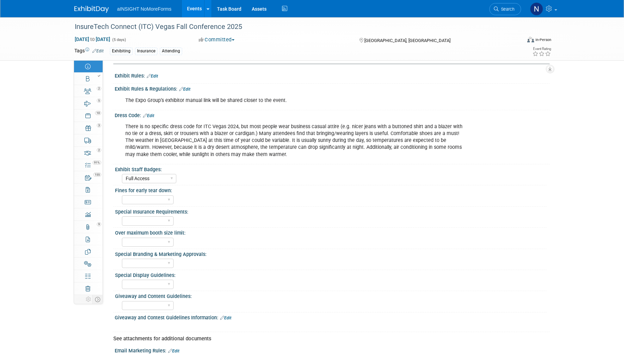
scroll to position [379, 0]
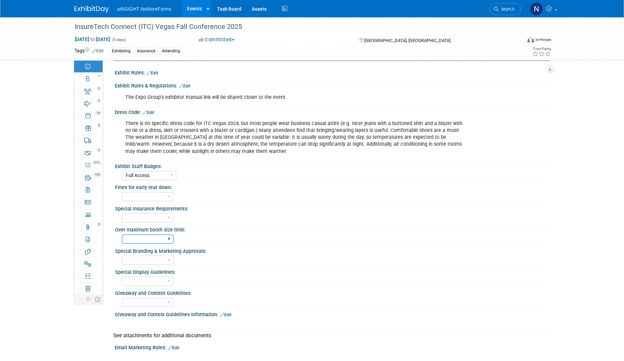
click at [154, 237] on select "Yes No" at bounding box center [148, 239] width 52 height 9
select select "No"
click at [122, 235] on select "Yes No" at bounding box center [148, 239] width 52 height 9
click at [157, 282] on select "Yes No" at bounding box center [148, 281] width 52 height 9
select select "No"
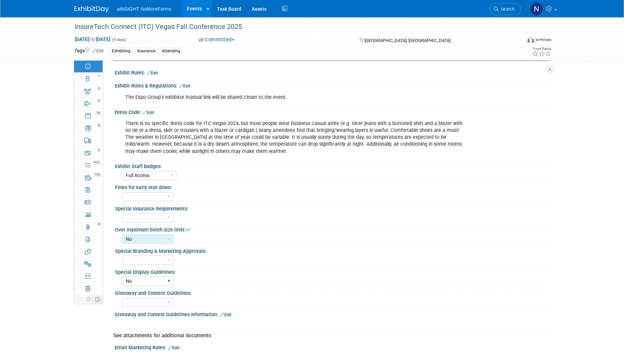
click at [122, 277] on select "Yes No" at bounding box center [148, 281] width 52 height 9
click at [171, 220] on select "Yes No" at bounding box center [148, 217] width 52 height 9
select select "Yes"
click at [122, 213] on select "Yes No" at bounding box center [148, 217] width 52 height 9
click at [153, 193] on select "Yes No" at bounding box center [148, 196] width 52 height 9
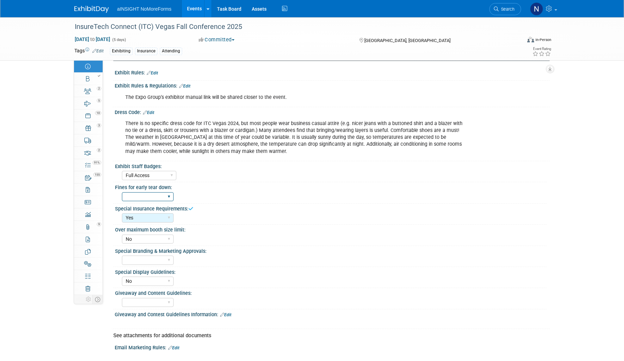
select select "No"
click at [122, 192] on select "Yes No" at bounding box center [148, 196] width 52 height 9
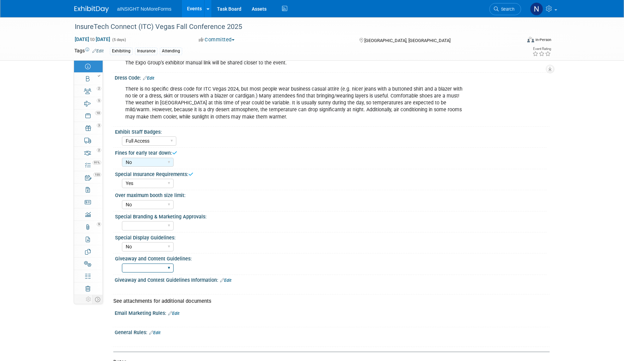
click at [160, 270] on select "Yes No" at bounding box center [148, 268] width 52 height 9
select select "No"
click at [122, 264] on select "Yes No" at bounding box center [148, 268] width 52 height 9
click at [312, 255] on div "Giveaway and Content Guidelines:" at bounding box center [331, 258] width 432 height 9
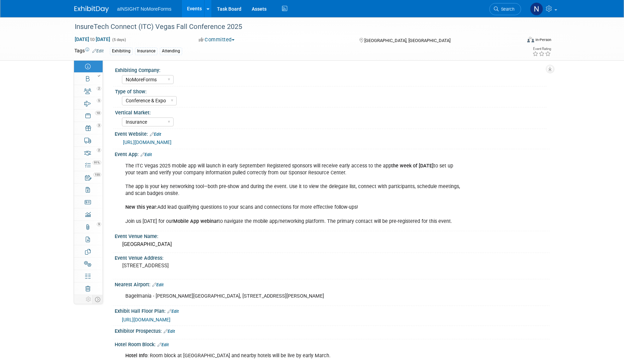
scroll to position [0, 0]
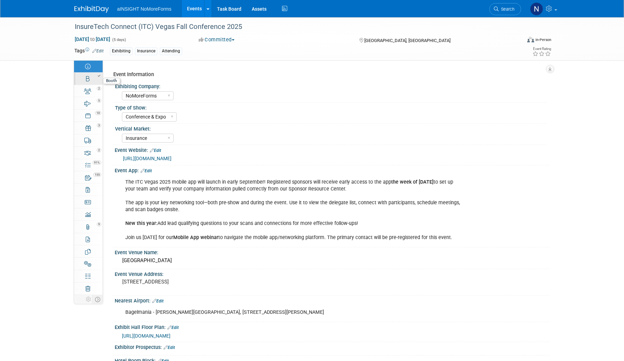
click at [92, 76] on div at bounding box center [90, 75] width 23 height 5
select select "NoMoreForms"
select select "AE Enterprise Insurance"
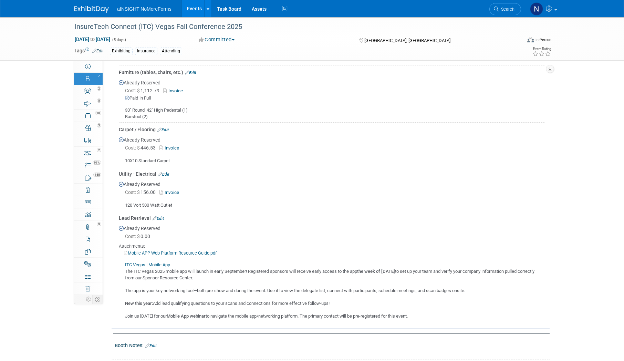
scroll to position [383, 0]
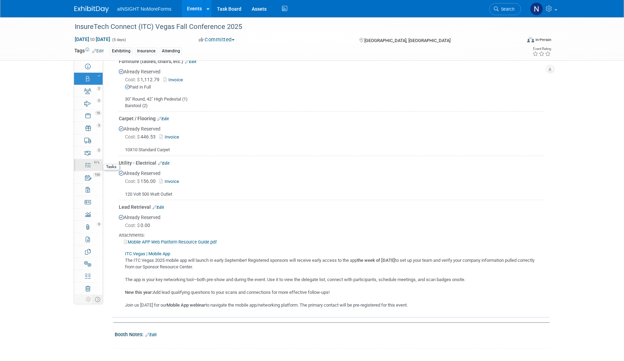
click at [95, 163] on span "91%" at bounding box center [97, 163] width 9 height 4
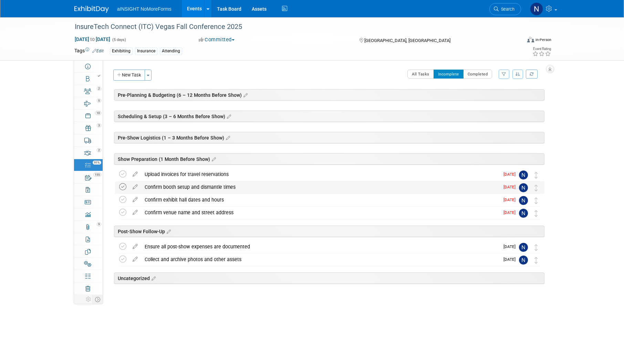
click at [125, 188] on icon at bounding box center [122, 186] width 7 height 7
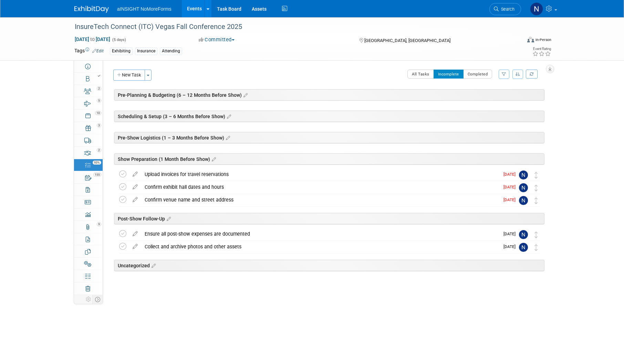
click at [125, 188] on icon at bounding box center [122, 186] width 7 height 7
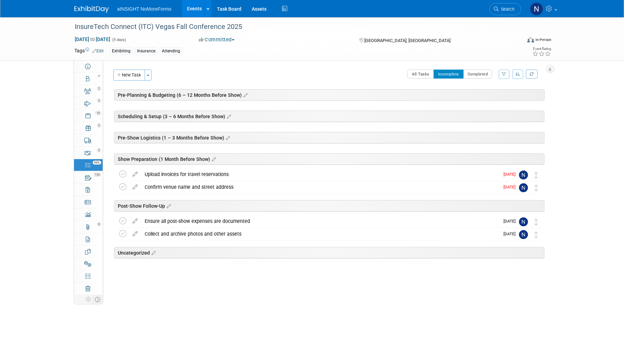
click at [125, 188] on icon at bounding box center [122, 186] width 7 height 7
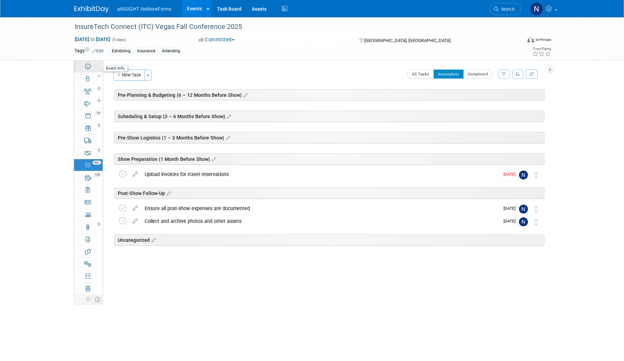
click at [89, 68] on icon at bounding box center [88, 67] width 6 height 6
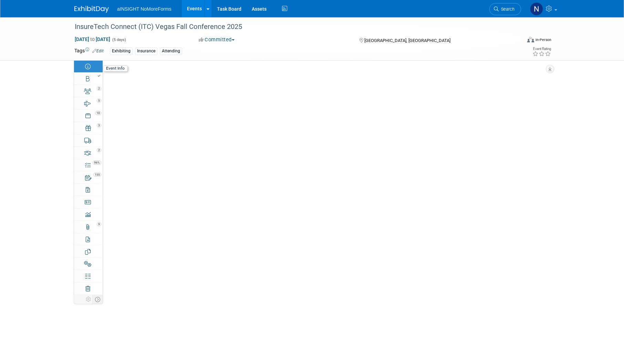
select select "NoMoreForms"
select select "Conference & Expo"
select select "Insurance"
select select "Full Access"
select select "No"
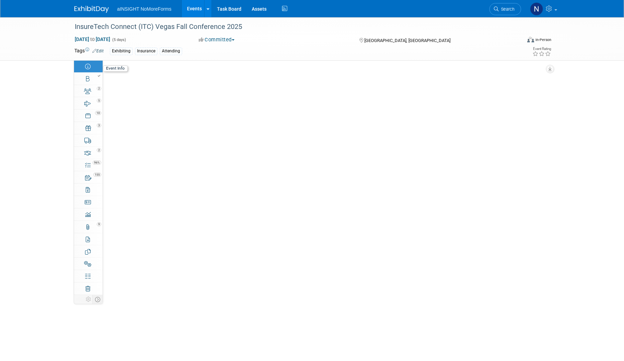
select select "Yes"
select select "No"
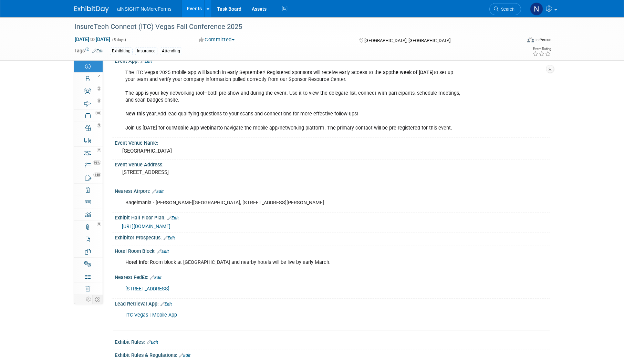
scroll to position [138, 0]
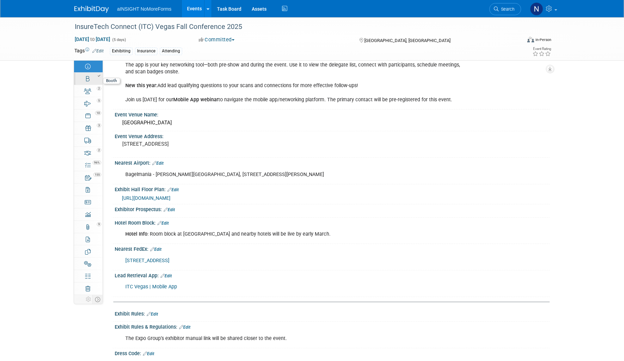
click at [90, 82] on link "Booth" at bounding box center [88, 79] width 29 height 12
select select "NoMoreForms"
select select "AE Enterprise Insurance"
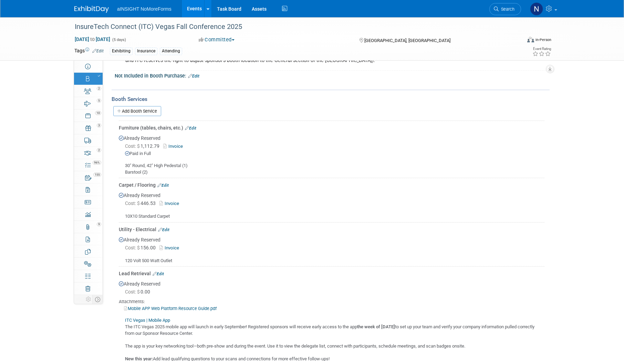
scroll to position [379, 0]
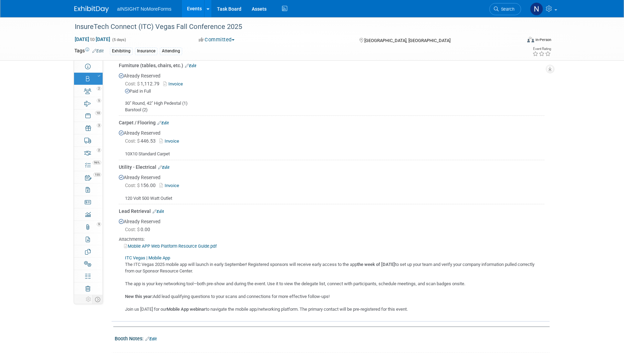
click at [190, 10] on link "Events" at bounding box center [194, 8] width 25 height 17
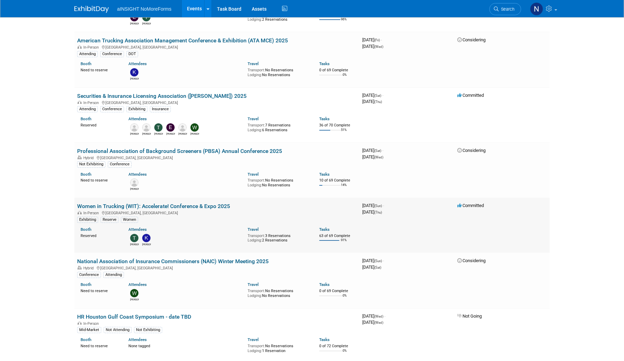
scroll to position [482, 0]
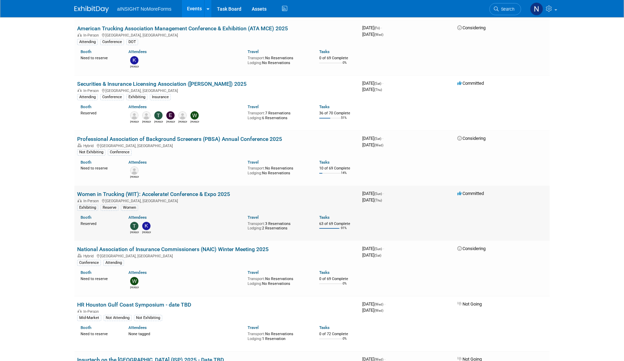
click at [163, 193] on link "Women in Trucking (WIT): Accelerate! Conference & Expo 2025" at bounding box center [153, 194] width 153 height 7
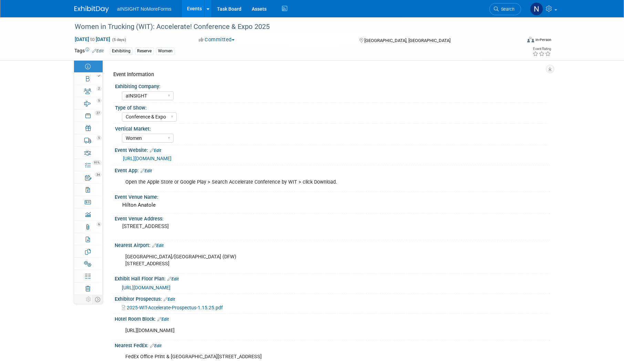
select select "aINSIGHT"
select select "Conference & Expo"
select select "Women"
select select "Full Access"
select select "No"
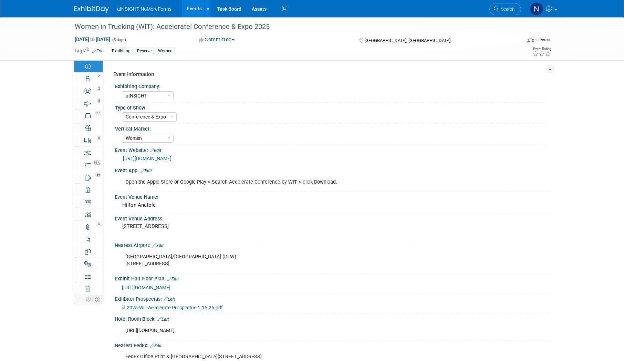
select select "No"
select select "Yes"
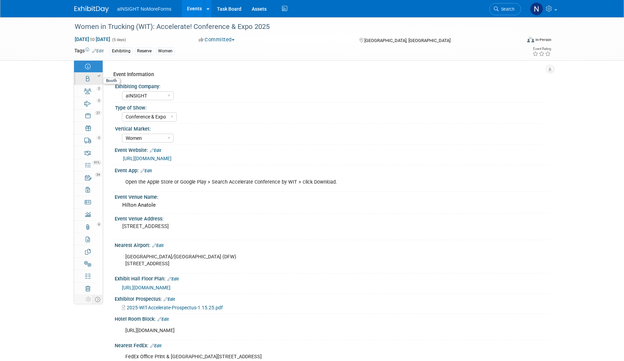
click at [93, 80] on link "Booth" at bounding box center [88, 79] width 29 height 12
select select "aINSIGHT"
select select "Head of Sales"
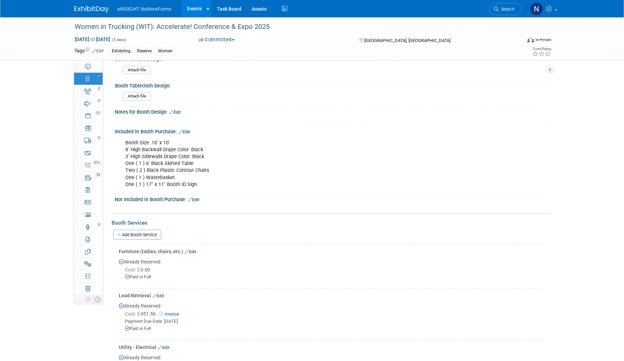
scroll to position [344, 0]
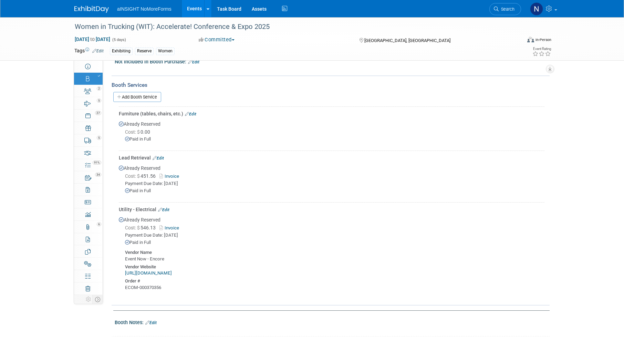
click at [185, 115] on link "Edit" at bounding box center [190, 114] width 11 height 5
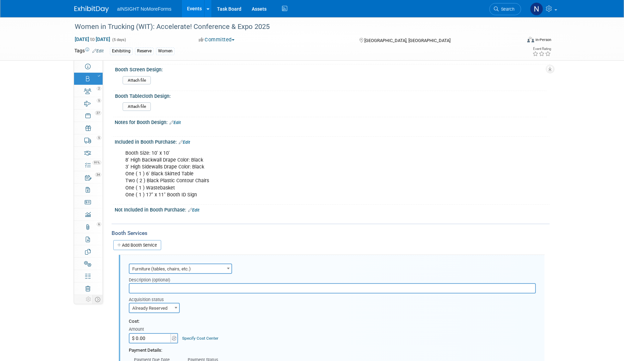
scroll to position [200, 0]
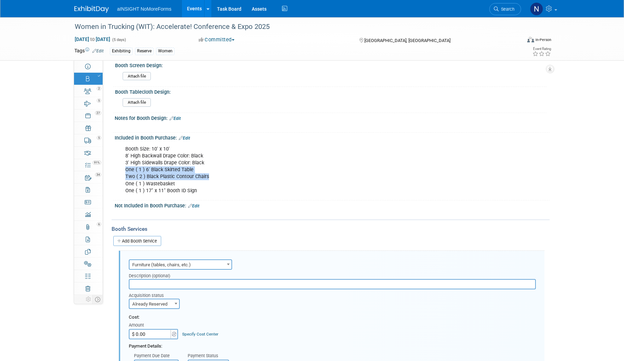
drag, startPoint x: 211, startPoint y: 178, endPoint x: 123, endPoint y: 169, distance: 88.0
click at [123, 169] on div "Booth Size: 10' x 10' 8' High Backwall Drape Color: Black 3' High Sidewalls Dra…" at bounding box center [294, 169] width 346 height 55
drag, startPoint x: 123, startPoint y: 169, endPoint x: 162, endPoint y: 172, distance: 38.4
copy div "One ( 1 ) 6' Black Skirted Table Two ( 2 ) Black Plastic Contour Chairs"
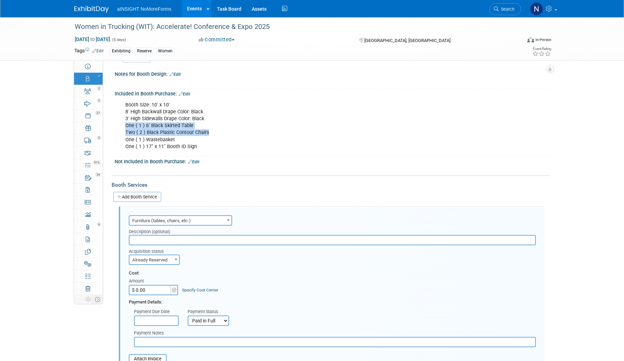
scroll to position [338, 0]
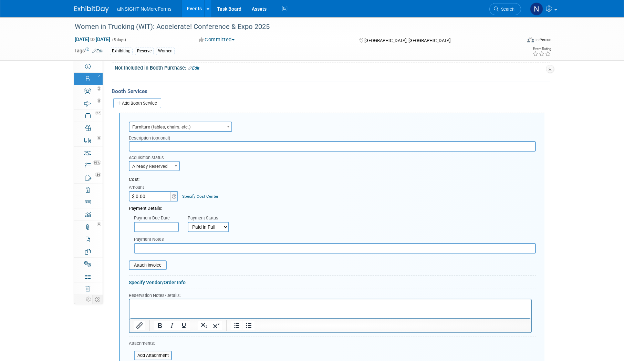
click at [179, 304] on p "Rich Text Area. Press ALT-0 for help." at bounding box center [331, 305] width 394 height 7
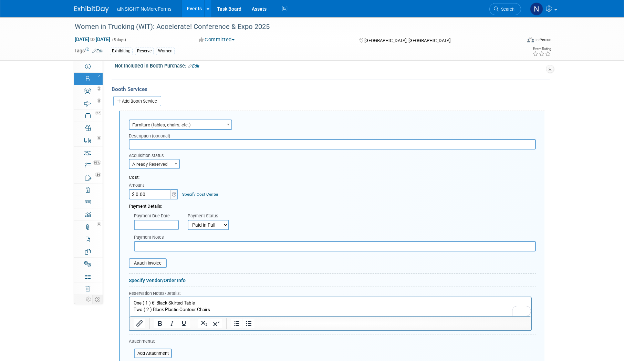
scroll to position [373, 0]
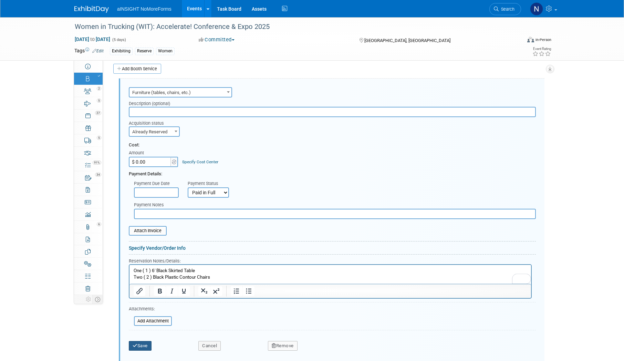
click at [143, 344] on button "Save" at bounding box center [140, 346] width 23 height 10
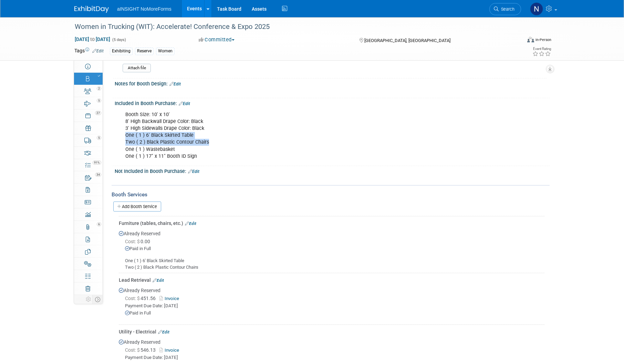
scroll to position [200, 0]
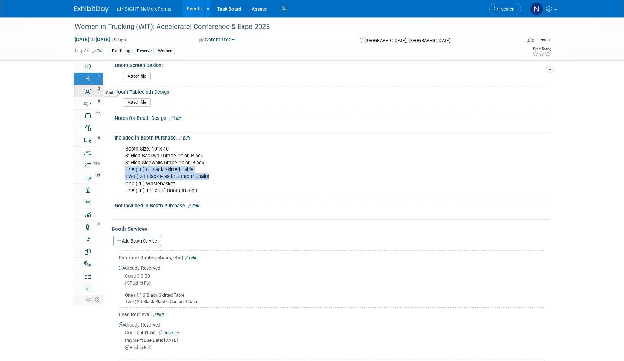
click at [90, 89] on div "2" at bounding box center [90, 88] width 23 height 5
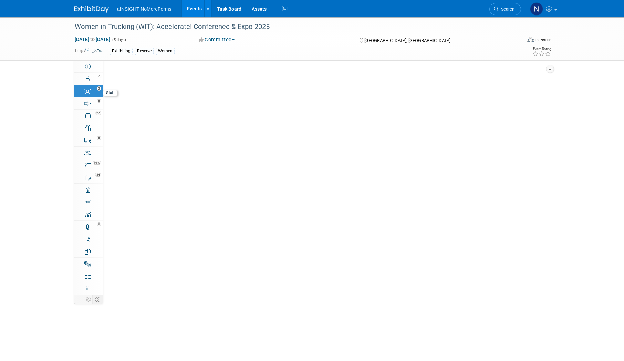
scroll to position [0, 0]
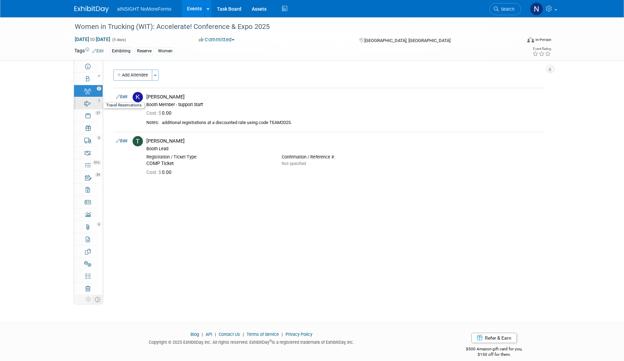
click at [87, 105] on icon at bounding box center [87, 104] width 7 height 6
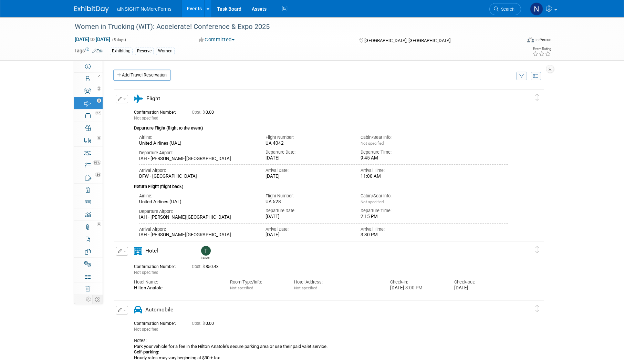
click at [124, 100] on span "button" at bounding box center [124, 99] width 3 height 1
click at [140, 112] on button "Edit Reservation" at bounding box center [145, 111] width 58 height 10
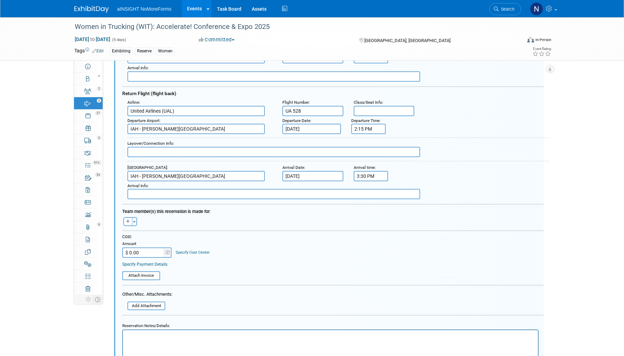
scroll to position [184, 0]
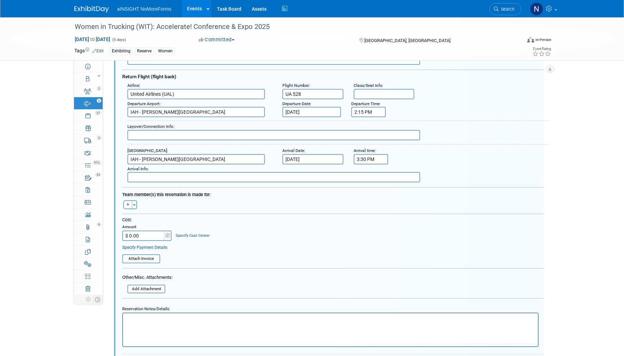
click at [132, 200] on div "Amanda remove Ben remove Chrissy remove" at bounding box center [333, 203] width 432 height 11
click at [128, 206] on icon "button" at bounding box center [128, 205] width 4 height 4
select select
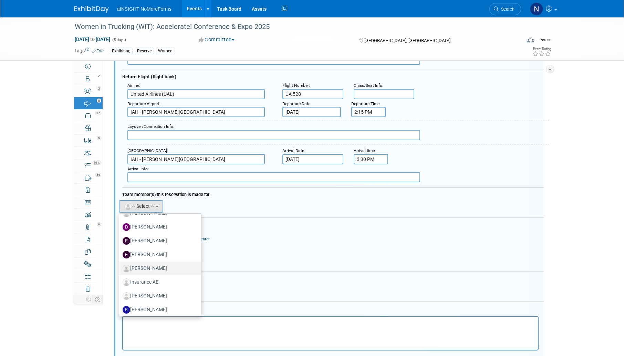
scroll to position [138, 0]
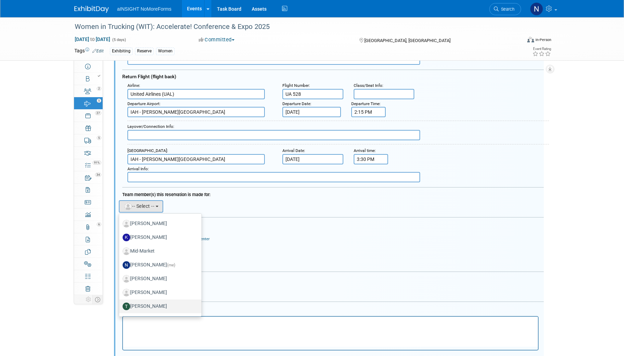
click at [162, 305] on label "[PERSON_NAME]" at bounding box center [159, 306] width 72 height 11
click at [120, 305] on input "[PERSON_NAME]" at bounding box center [118, 305] width 4 height 4
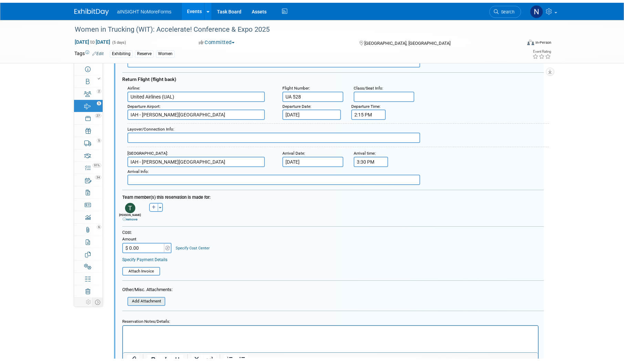
scroll to position [357, 0]
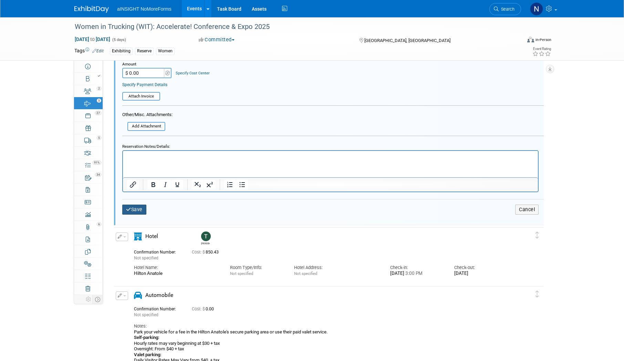
click at [138, 211] on button "Save" at bounding box center [134, 210] width 24 height 10
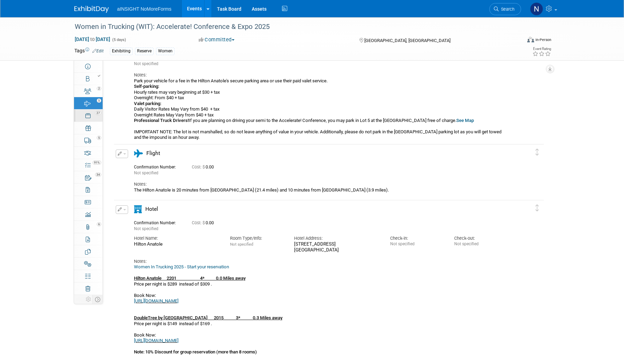
scroll to position [12, 0]
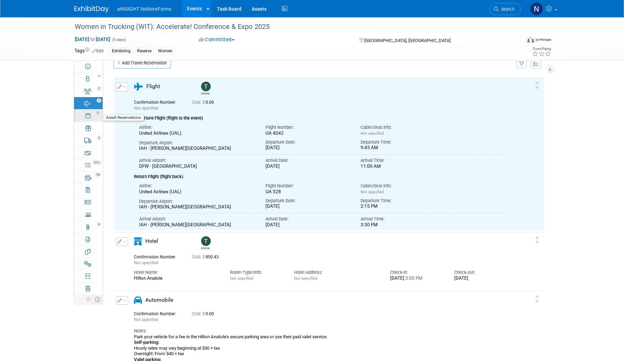
click at [95, 118] on link "27 Asset Reservations 27" at bounding box center [88, 116] width 29 height 12
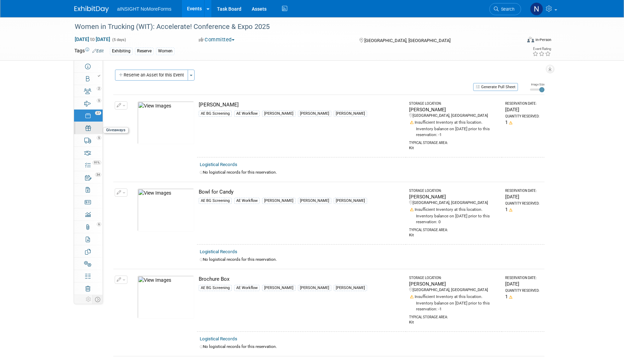
click at [91, 131] on link "0 Giveaways 0" at bounding box center [88, 128] width 29 height 12
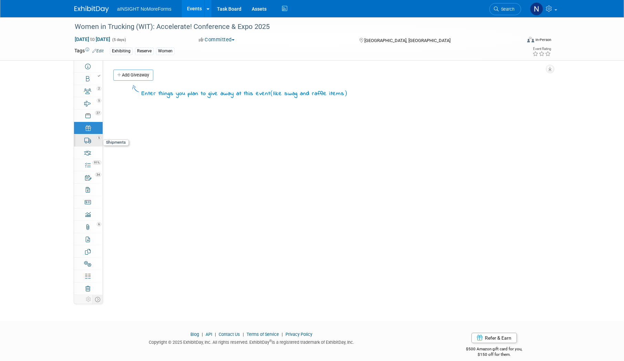
click at [88, 140] on icon at bounding box center [87, 141] width 7 height 6
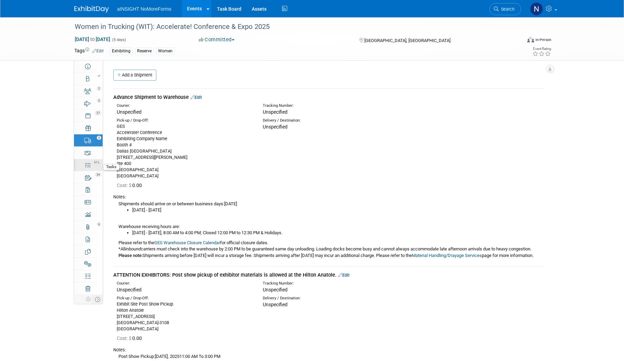
click at [92, 159] on link "91% Tasks 91%" at bounding box center [88, 165] width 29 height 12
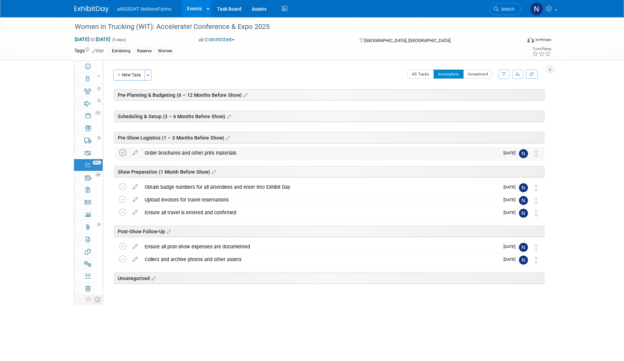
click at [125, 152] on icon at bounding box center [122, 152] width 7 height 7
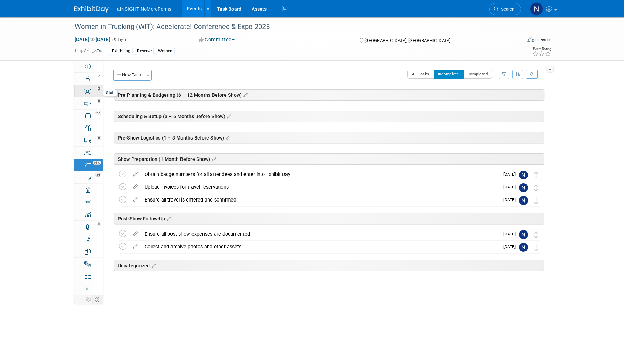
click at [90, 93] on icon at bounding box center [87, 92] width 7 height 6
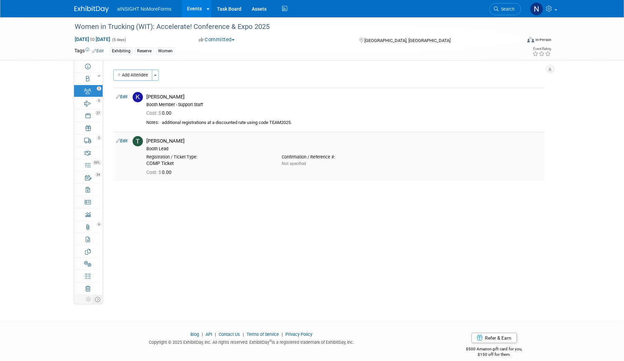
click at [167, 139] on div "[PERSON_NAME]" at bounding box center [343, 141] width 395 height 7
click at [86, 67] on icon at bounding box center [88, 67] width 6 height 6
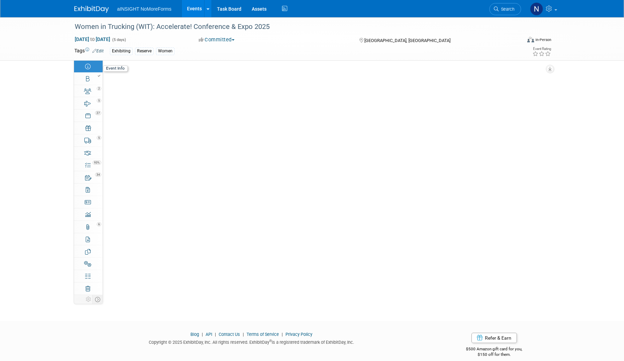
select select "aINSIGHT"
select select "Conference & Expo"
select select "Women"
select select "Full Access"
select select "No"
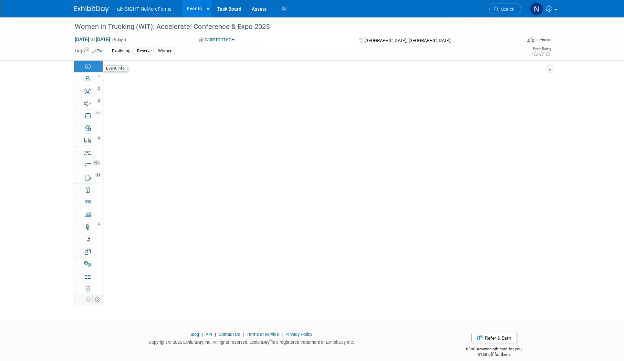
select select "No"
select select "Yes"
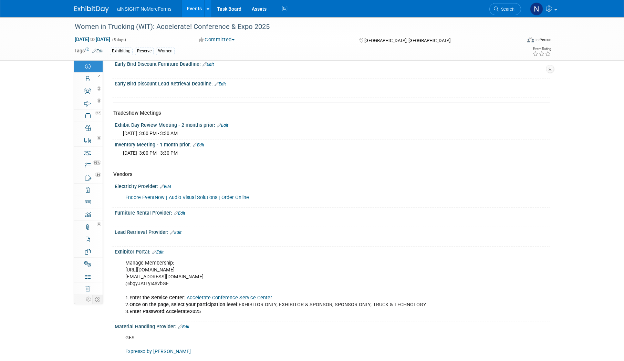
scroll to position [964, 0]
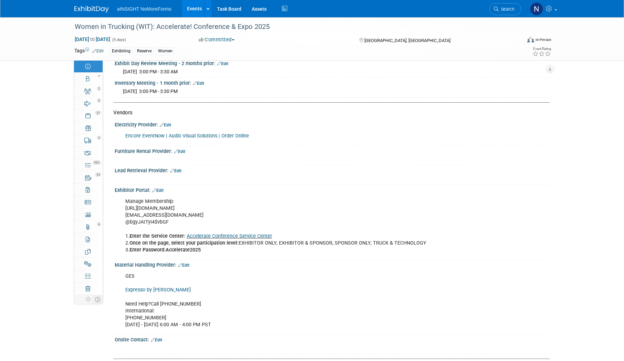
click at [251, 235] on link "Accelerate Conference Service Center" at bounding box center [229, 236] width 85 height 6
click at [100, 84] on link "Booth" at bounding box center [88, 79] width 29 height 12
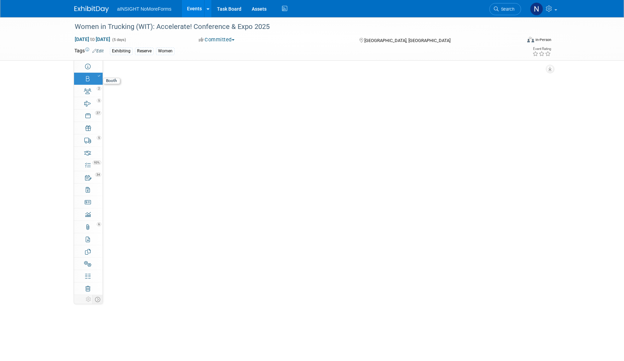
scroll to position [0, 0]
select select "aINSIGHT"
select select "Head of Sales"
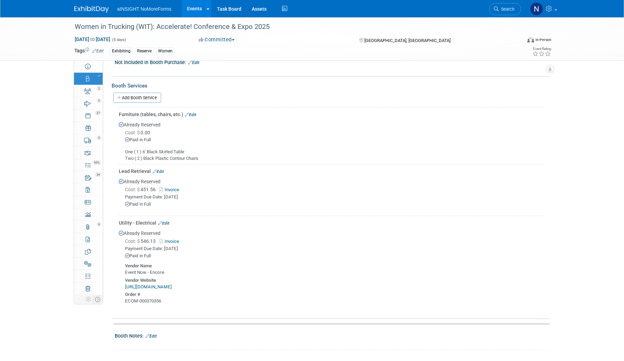
scroll to position [344, 0]
click at [98, 140] on link "5 Shipments 5" at bounding box center [88, 140] width 29 height 12
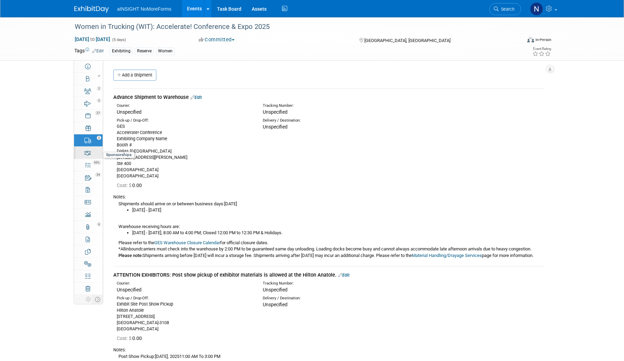
click at [94, 155] on link "0 Sponsorships 0" at bounding box center [88, 153] width 29 height 12
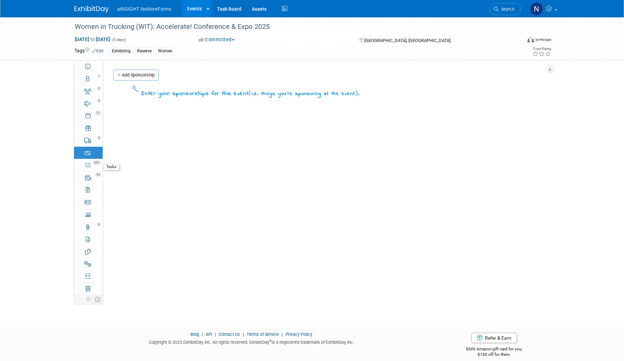
click at [92, 166] on link "93% Tasks 93%" at bounding box center [88, 165] width 29 height 12
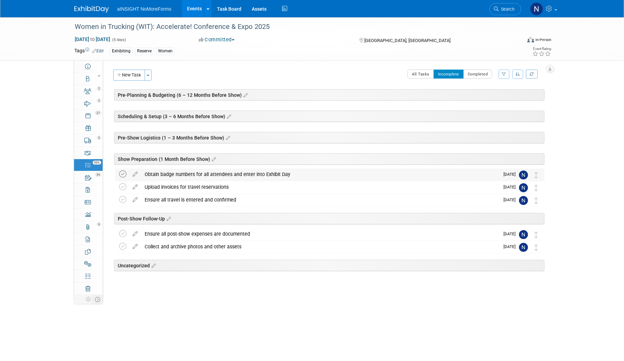
click at [124, 175] on icon at bounding box center [122, 174] width 7 height 7
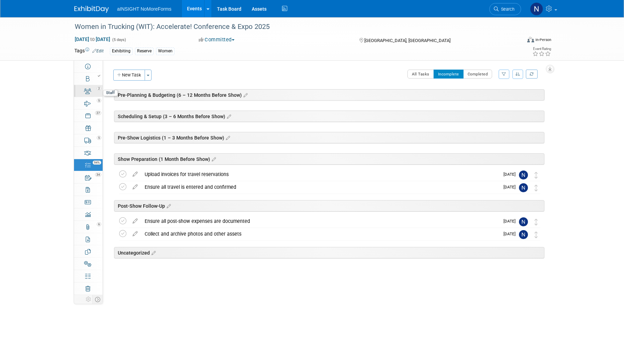
click at [79, 91] on link "2 Staff 2" at bounding box center [88, 91] width 29 height 12
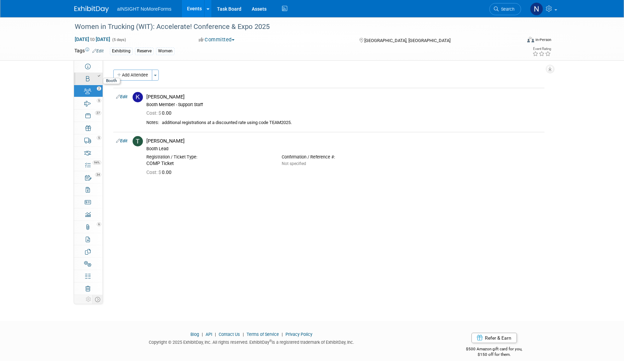
click at [96, 76] on div at bounding box center [90, 75] width 23 height 5
select select "aINSIGHT"
select select "Head of Sales"
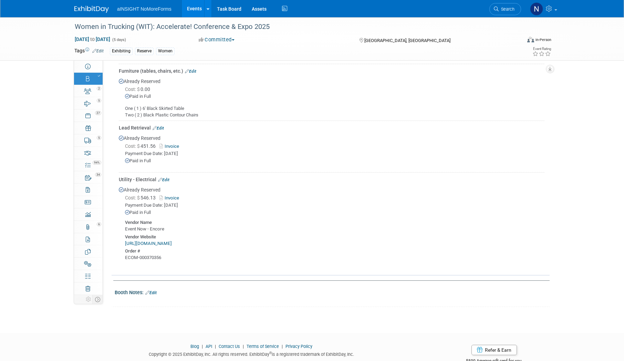
scroll to position [372, 0]
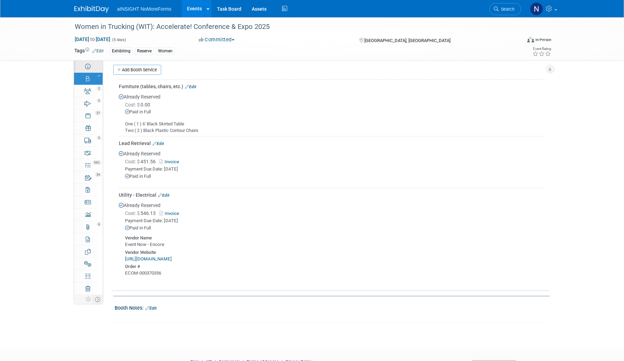
click at [98, 70] on link "Event Information" at bounding box center [88, 66] width 29 height 12
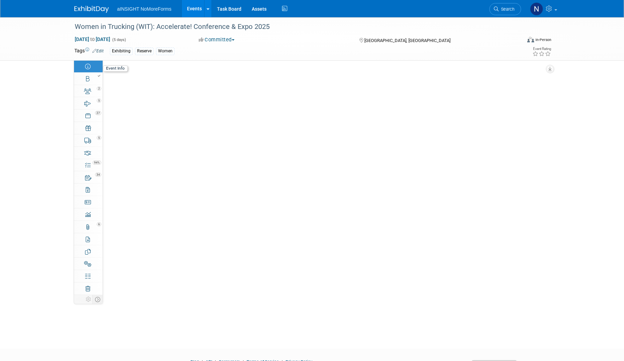
scroll to position [0, 0]
select select "aINSIGHT"
select select "Conference & Expo"
select select "Women"
select select "Full Access"
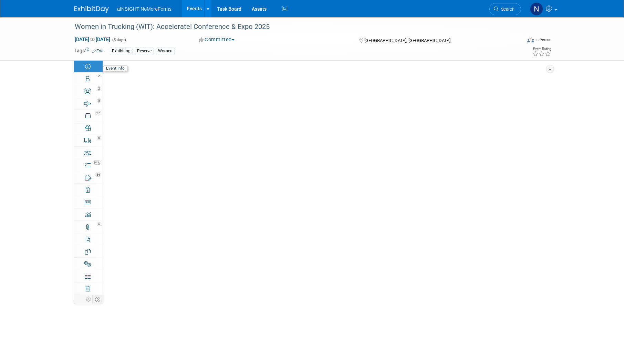
select select "No"
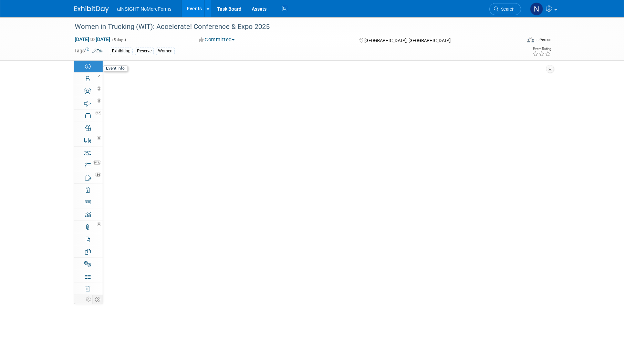
select select "Yes"
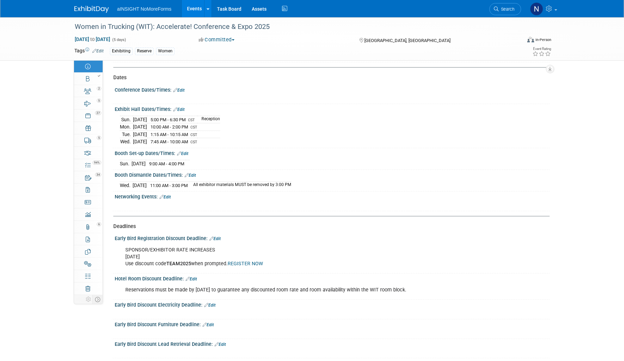
scroll to position [654, 0]
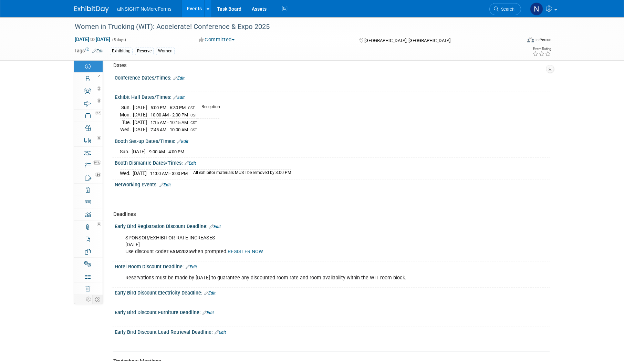
click at [217, 292] on div "Early Bird Discount Electricity Deadline: Edit" at bounding box center [332, 292] width 435 height 9
click at [215, 292] on link "Edit" at bounding box center [209, 293] width 11 height 5
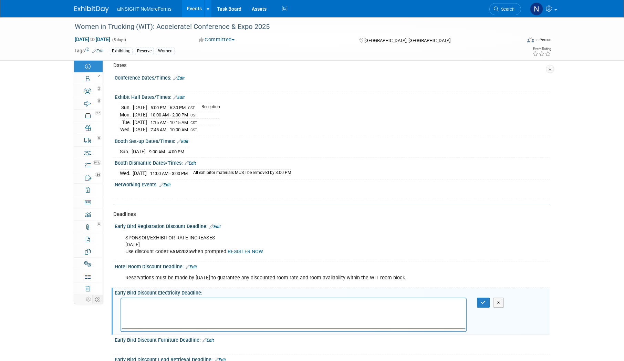
scroll to position [0, 0]
drag, startPoint x: 162, startPoint y: 318, endPoint x: 157, endPoint y: 319, distance: 5.3
click at [162, 319] on div at bounding box center [164, 324] width 44 height 11
click at [174, 298] on html at bounding box center [293, 303] width 345 height 10
drag, startPoint x: 174, startPoint y: 304, endPoint x: 100, endPoint y: 300, distance: 74.2
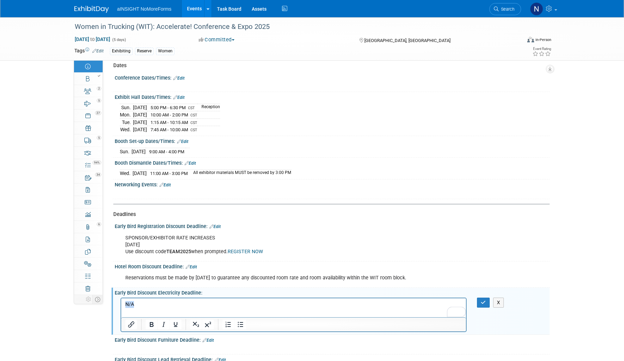
click at [121, 300] on html "N/A" at bounding box center [293, 303] width 345 height 10
copy p "N/A"
drag, startPoint x: 484, startPoint y: 301, endPoint x: 254, endPoint y: 10, distance: 371.0
click at [484, 301] on icon "button" at bounding box center [483, 302] width 5 height 5
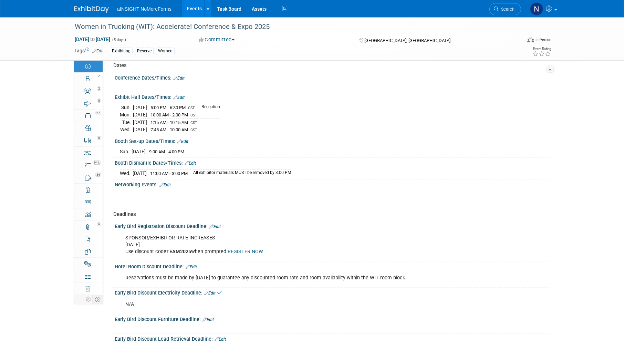
click at [212, 318] on link "Edit" at bounding box center [208, 319] width 11 height 5
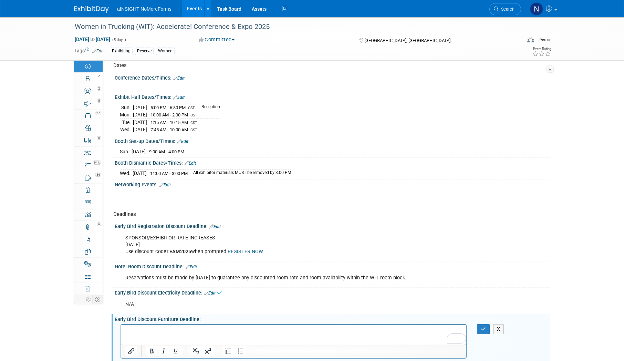
click at [148, 328] on p "To enrich screen reader interactions, please activate Accessibility in Grammarl…" at bounding box center [293, 330] width 337 height 7
click at [487, 324] on button "button" at bounding box center [483, 329] width 13 height 10
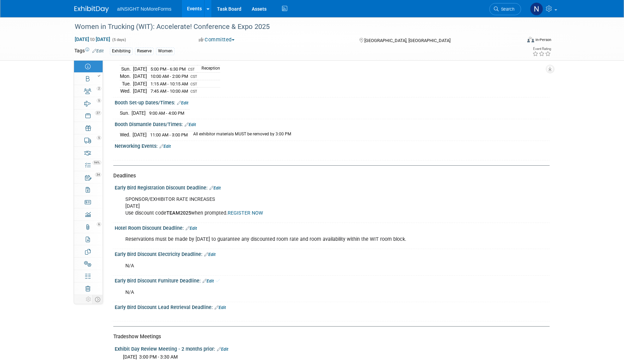
scroll to position [758, 0]
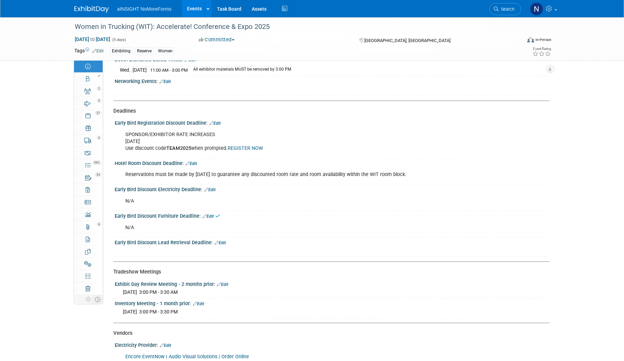
click at [225, 242] on link "Edit" at bounding box center [220, 242] width 11 height 5
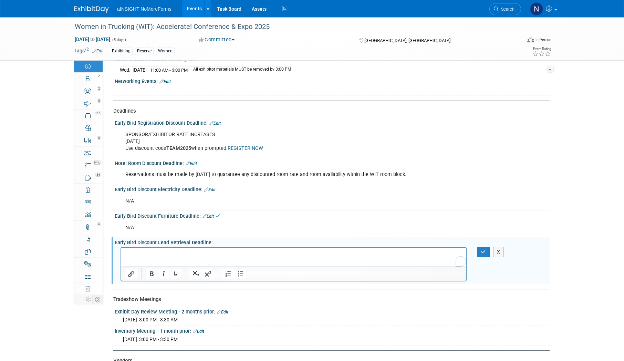
scroll to position [0, 0]
click at [164, 257] on html at bounding box center [293, 253] width 345 height 10
click at [477, 252] on div "X" at bounding box center [489, 252] width 35 height 10
click at [484, 252] on icon "button" at bounding box center [483, 251] width 5 height 5
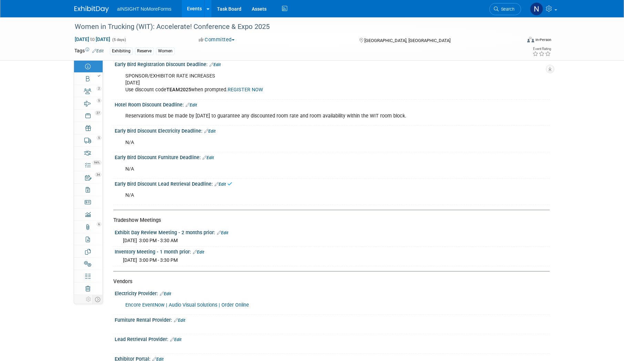
scroll to position [861, 0]
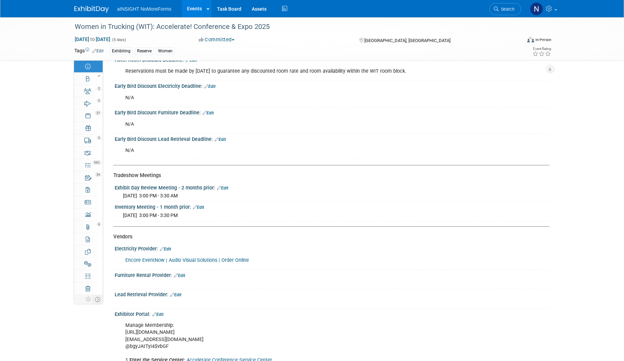
click at [182, 274] on link "Edit" at bounding box center [179, 275] width 11 height 5
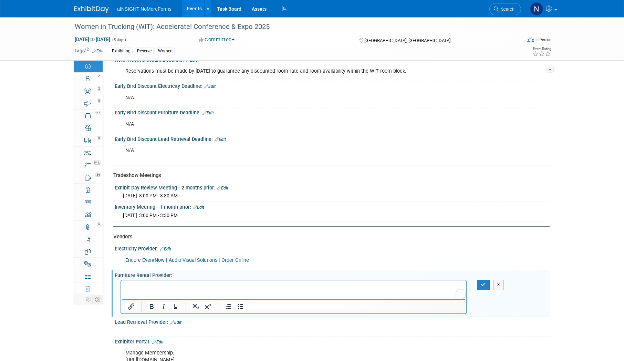
scroll to position [0, 0]
click at [489, 281] on button "button" at bounding box center [483, 285] width 13 height 10
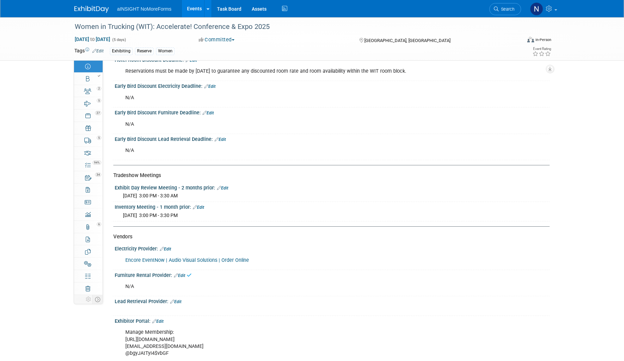
click at [179, 301] on link "Edit" at bounding box center [175, 301] width 11 height 5
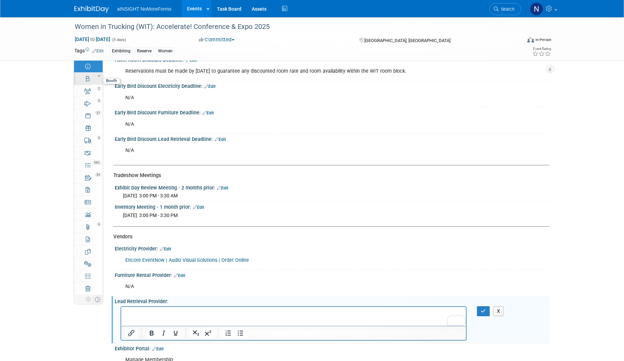
click at [91, 84] on link "Booth" at bounding box center [88, 79] width 29 height 12
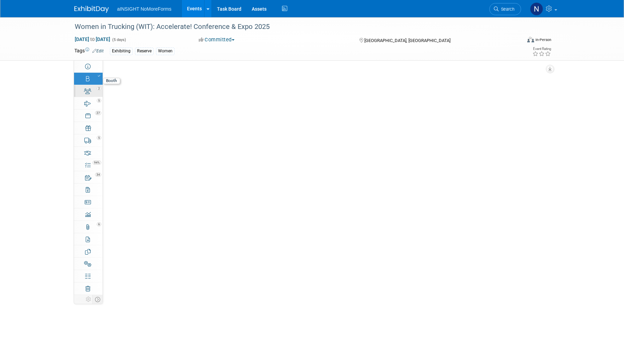
select select "aINSIGHT"
select select "Head of Sales"
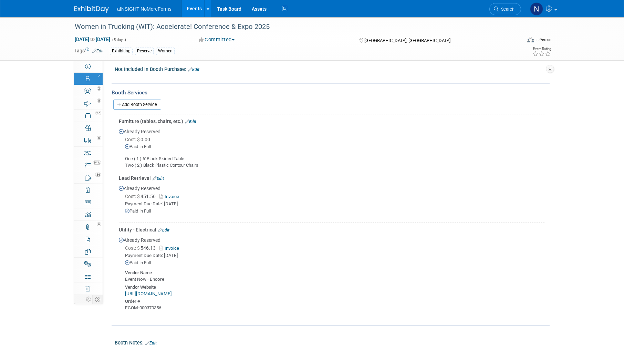
scroll to position [406, 0]
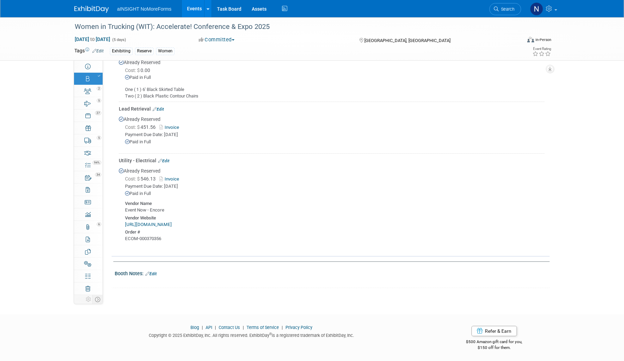
click at [172, 127] on link "Invoice" at bounding box center [170, 127] width 22 height 5
click at [89, 67] on icon at bounding box center [88, 67] width 6 height 6
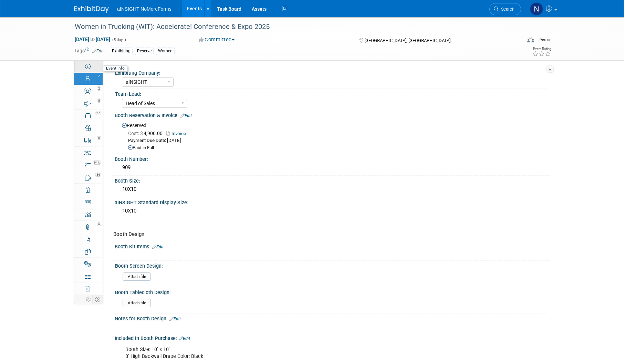
select select "aINSIGHT"
select select "Conference & Expo"
select select "Women"
select select "Full Access"
select select "No"
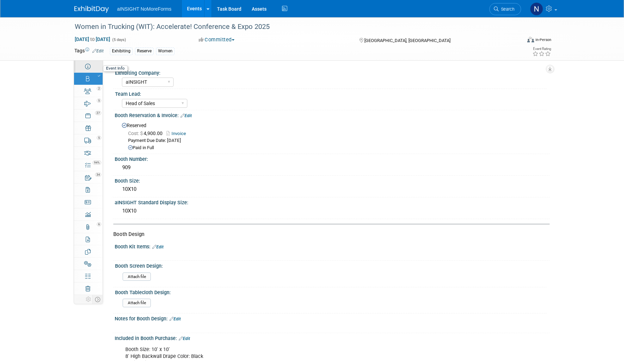
select select "No"
select select "Yes"
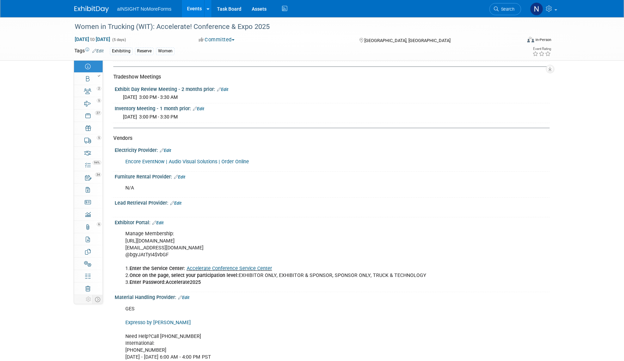
scroll to position [964, 0]
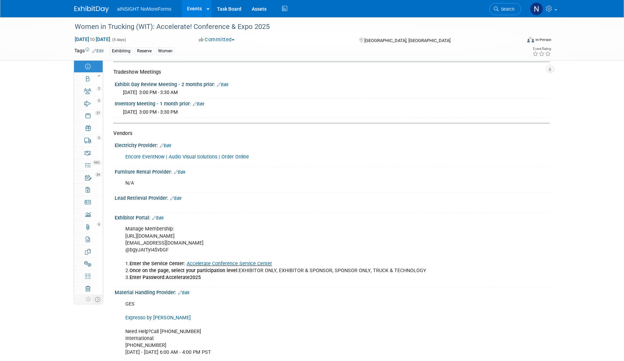
click at [181, 196] on link "Edit" at bounding box center [175, 198] width 11 height 5
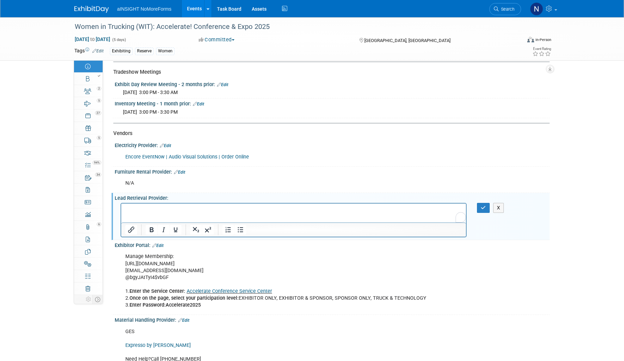
scroll to position [0, 0]
drag, startPoint x: 482, startPoint y: 204, endPoint x: 453, endPoint y: 213, distance: 30.1
click at [482, 205] on icon "button" at bounding box center [483, 207] width 5 height 5
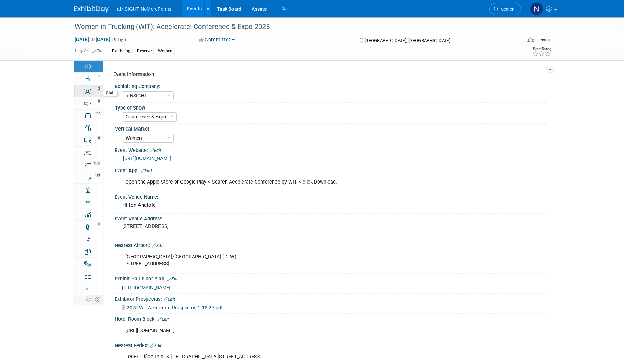
click at [99, 90] on span "2" at bounding box center [99, 88] width 4 height 4
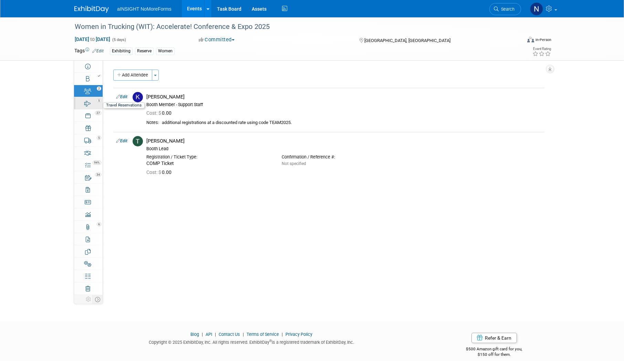
click at [94, 104] on link "5 Travel Reservations 5" at bounding box center [88, 103] width 29 height 12
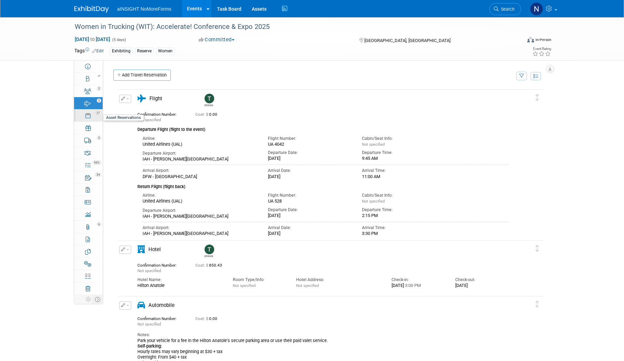
click at [90, 119] on link "27 Asset Reservations 27" at bounding box center [88, 116] width 29 height 12
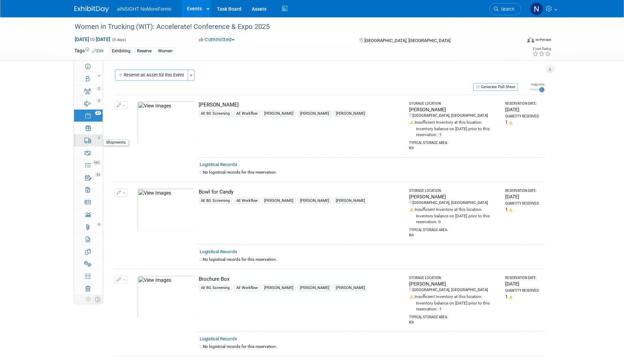
click at [95, 140] on div "5" at bounding box center [90, 137] width 23 height 5
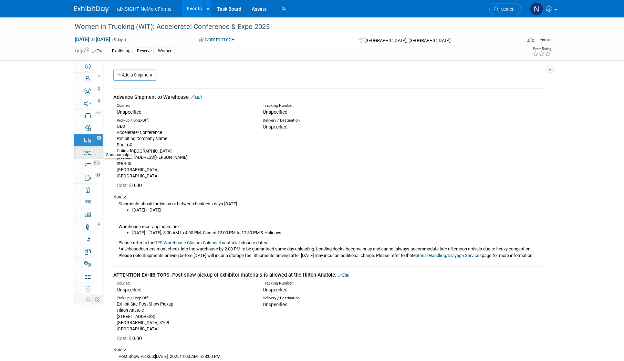
click at [98, 152] on link "0 Sponsorships 0" at bounding box center [88, 153] width 29 height 12
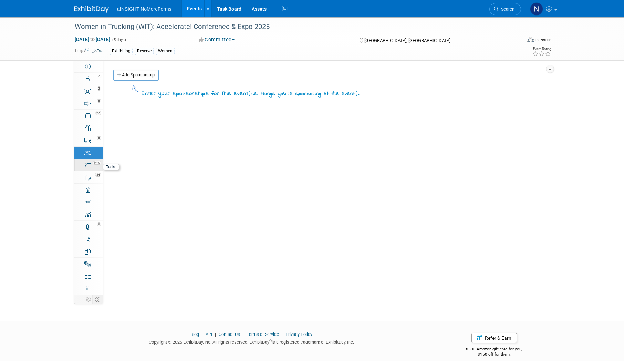
click at [97, 165] on link "94% Tasks 94%" at bounding box center [88, 165] width 29 height 12
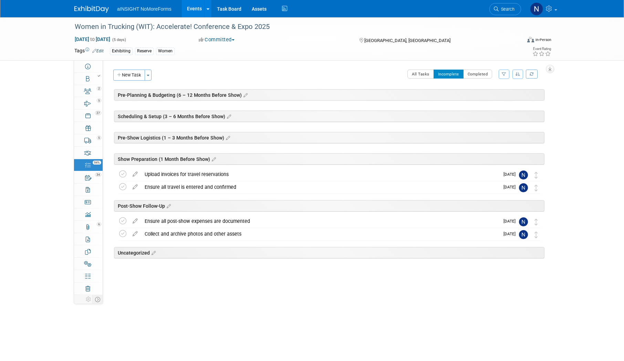
click at [193, 7] on link "Events" at bounding box center [194, 8] width 25 height 17
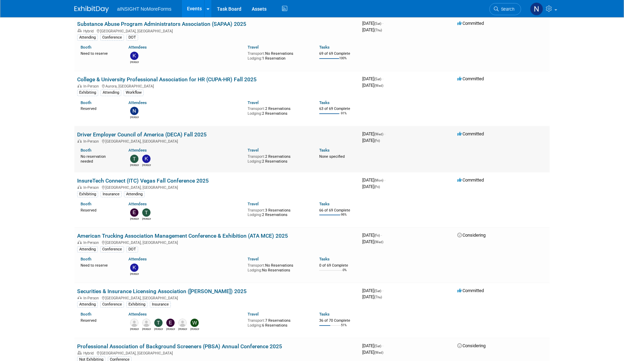
scroll to position [276, 0]
click at [184, 236] on link "American Trucking Association Management Conference & Exhibition (ATA MCE) 2025" at bounding box center [182, 235] width 211 height 7
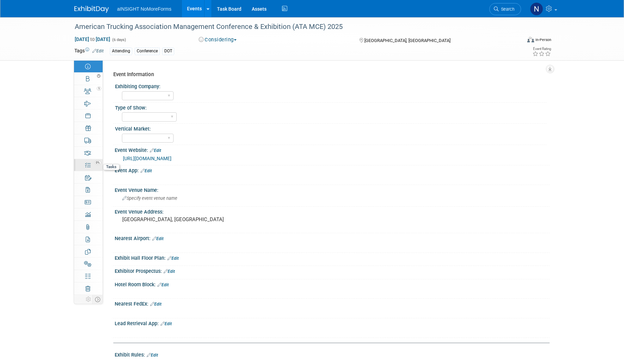
click at [88, 163] on div "0%" at bounding box center [92, 162] width 20 height 5
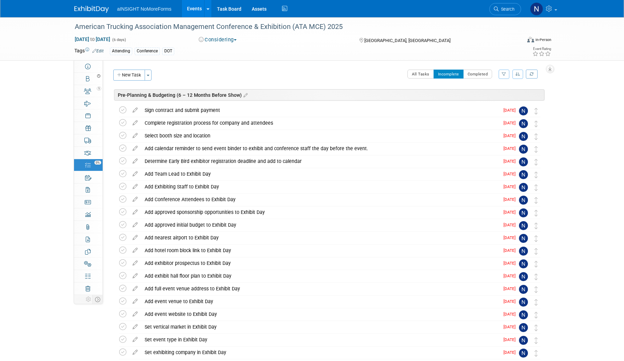
drag, startPoint x: 173, startPoint y: 97, endPoint x: 282, endPoint y: 90, distance: 109.1
click at [283, 90] on div "Pre-Planning & Budgeting (6 – 12 Months Before Show)" at bounding box center [329, 94] width 431 height 11
click at [246, 93] on div "Pre-Planning & Budgeting (6 – 12 Months Before Show)" at bounding box center [329, 94] width 431 height 11
click at [244, 95] on icon at bounding box center [245, 95] width 6 height 6
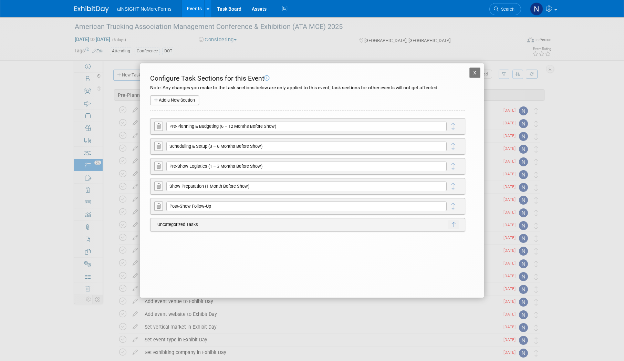
click at [158, 125] on icon at bounding box center [158, 126] width 4 height 5
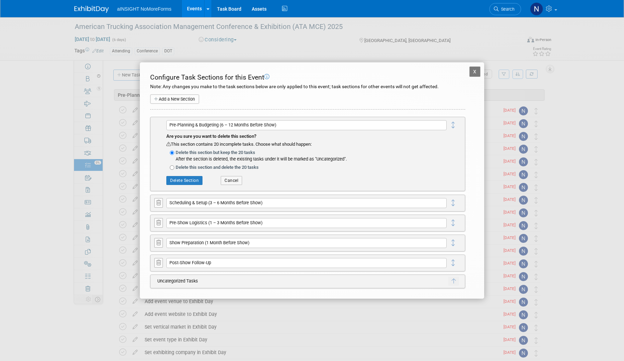
click at [175, 166] on div "Delete this section and delete the 20 tasks" at bounding box center [306, 167] width 280 height 7
click at [178, 169] on label "Delete this section and delete the 20 tasks" at bounding box center [311, 167] width 271 height 7
click at [174, 169] on input "Delete this section and delete the 20 tasks" at bounding box center [172, 167] width 4 height 4
radio input "true"
click at [177, 180] on button "Delete Section" at bounding box center [184, 180] width 36 height 9
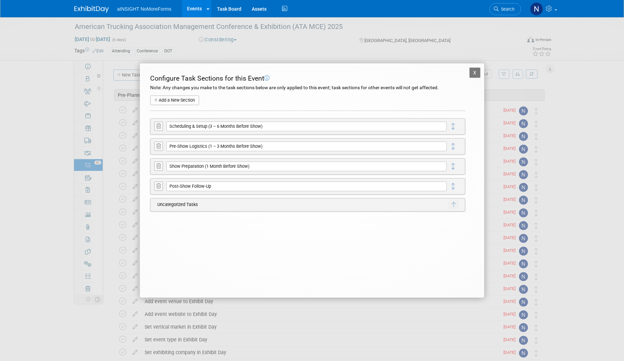
click at [159, 127] on icon at bounding box center [158, 126] width 4 height 5
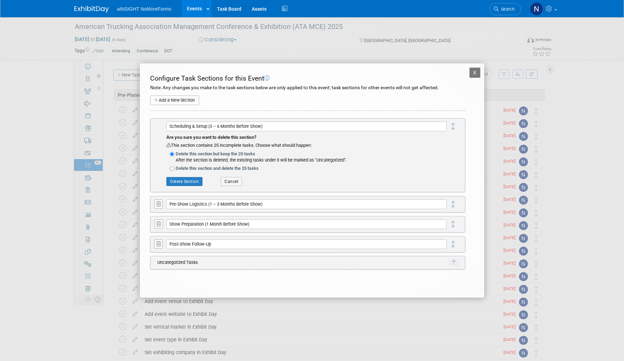
click at [193, 170] on label "Delete this section and delete the 25 tasks" at bounding box center [311, 168] width 271 height 7
click at [174, 170] on input "Delete this section and delete the 25 tasks" at bounding box center [172, 168] width 4 height 4
radio input "true"
click at [190, 178] on button "Delete Section" at bounding box center [184, 181] width 36 height 9
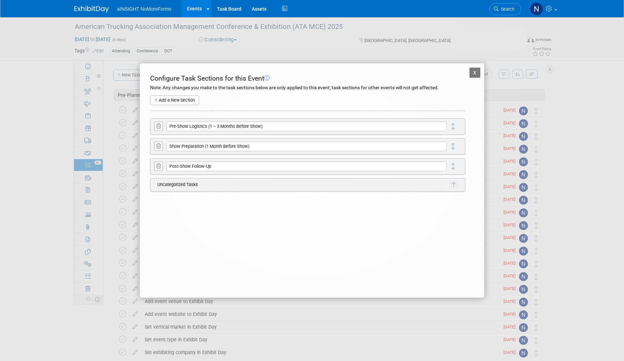
click at [158, 127] on icon at bounding box center [158, 126] width 4 height 5
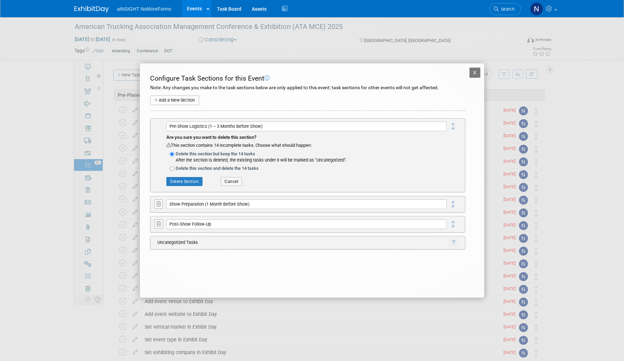
click at [203, 168] on label "Delete this section and delete the 14 tasks" at bounding box center [311, 168] width 271 height 7
click at [174, 168] on input "Delete this section and delete the 14 tasks" at bounding box center [172, 168] width 4 height 4
radio input "true"
click at [190, 181] on button "Delete Section" at bounding box center [184, 181] width 36 height 9
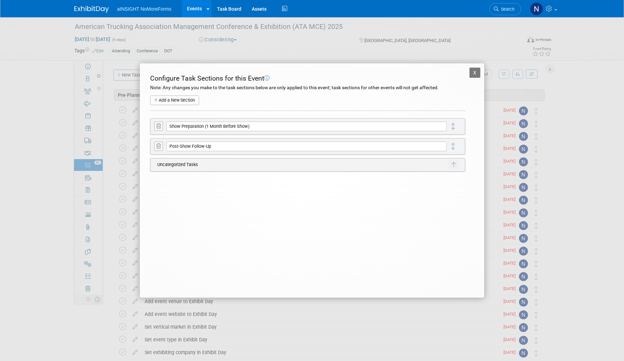
click at [156, 126] on icon at bounding box center [158, 126] width 4 height 5
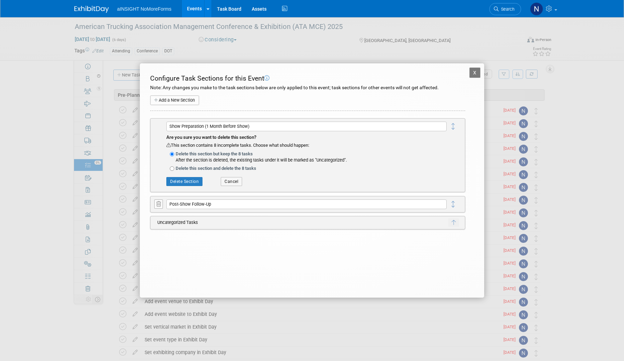
click at [188, 172] on label "Delete this section and delete the 8 tasks" at bounding box center [311, 168] width 271 height 7
click at [174, 171] on input "Delete this section and delete the 8 tasks" at bounding box center [172, 168] width 4 height 4
radio input "true"
click at [189, 177] on button "Delete Section" at bounding box center [184, 181] width 36 height 9
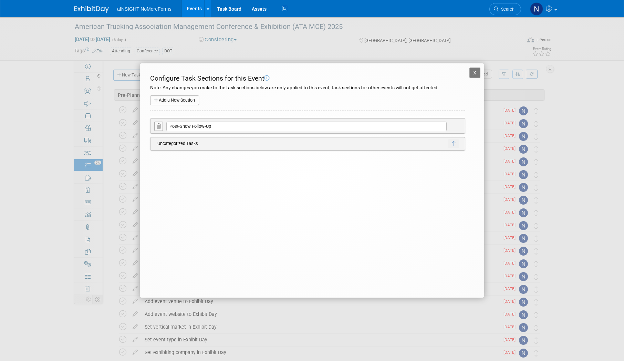
click at [160, 122] on button at bounding box center [158, 126] width 9 height 9
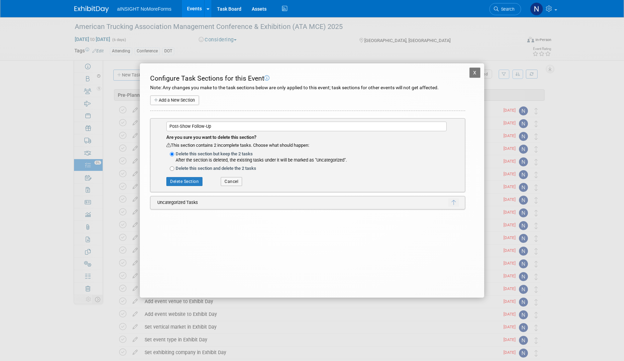
click at [187, 167] on label "Delete this section and delete the 2 tasks" at bounding box center [311, 168] width 271 height 7
click at [174, 167] on input "Delete this section and delete the 2 tasks" at bounding box center [172, 168] width 4 height 4
radio input "true"
click at [189, 183] on button "Delete Section" at bounding box center [184, 181] width 36 height 9
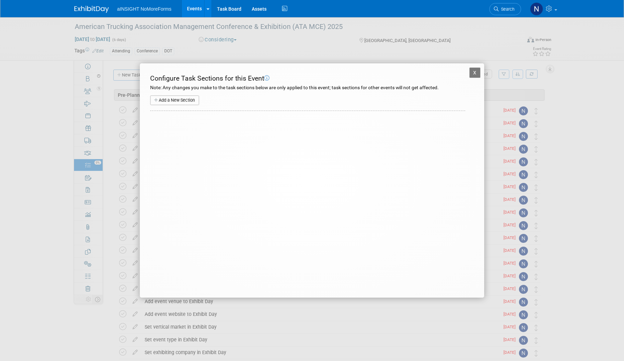
click at [473, 75] on button "X" at bounding box center [475, 73] width 11 height 10
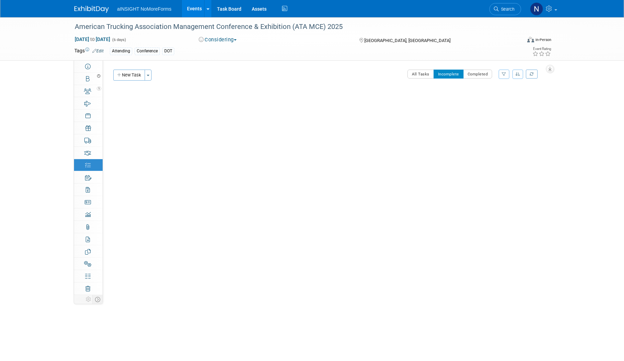
click at [197, 11] on link "Events" at bounding box center [194, 8] width 25 height 17
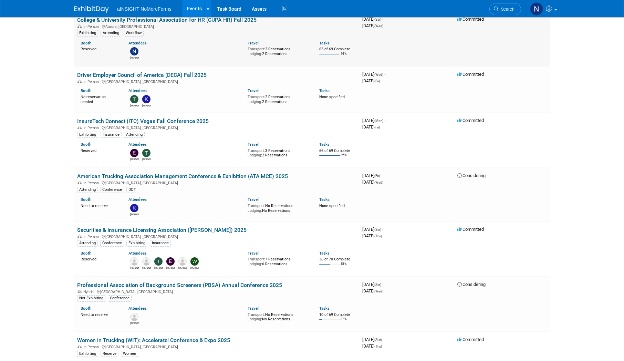
scroll to position [344, 0]
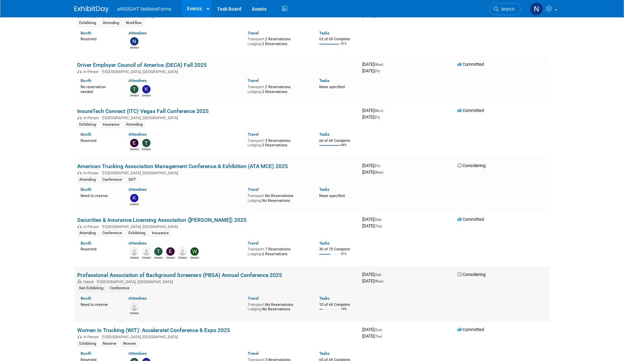
click at [217, 276] on link "Professional Association of Background Screeners (PBSA) Annual Conference 2025" at bounding box center [179, 275] width 205 height 7
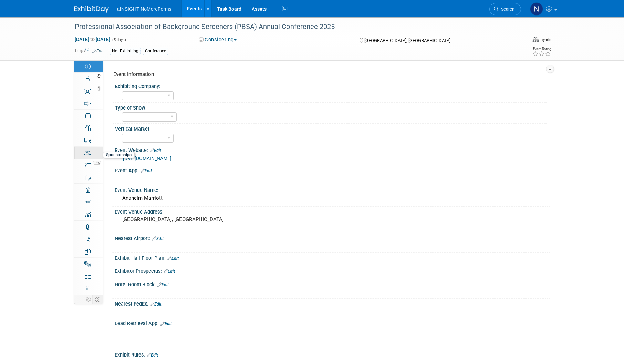
click at [91, 156] on link "0 Sponsorships 0" at bounding box center [88, 153] width 29 height 12
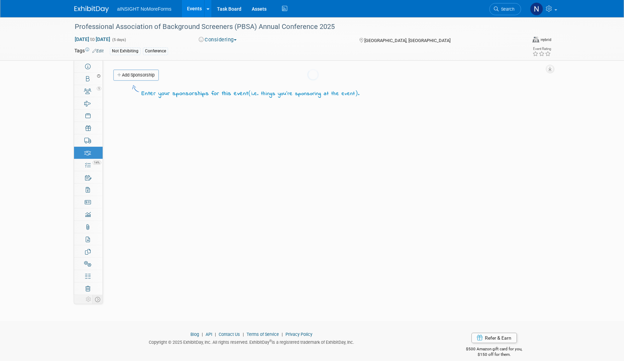
click at [92, 166] on link "14% Tasks 14%" at bounding box center [88, 165] width 29 height 12
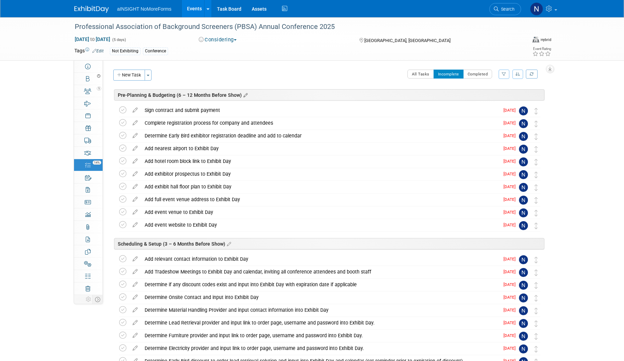
click at [243, 96] on icon at bounding box center [245, 95] width 6 height 6
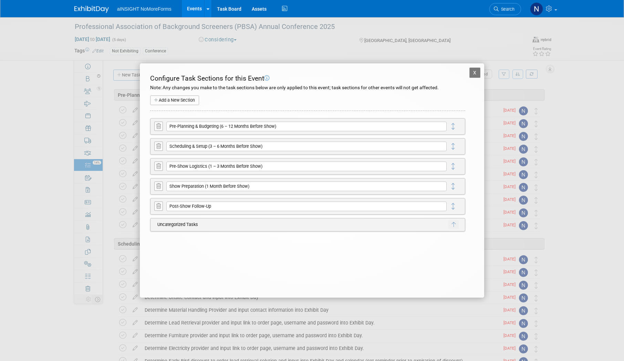
click at [162, 125] on button at bounding box center [158, 126] width 9 height 9
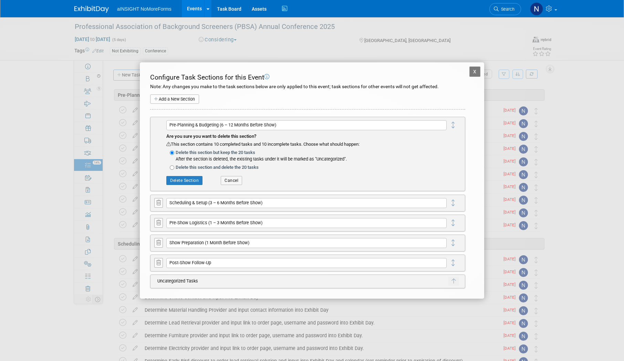
click at [183, 165] on label "Delete this section and delete the 20 tasks" at bounding box center [311, 167] width 271 height 7
click at [174, 165] on input "Delete this section and delete the 20 tasks" at bounding box center [172, 167] width 4 height 4
radio input "true"
click at [185, 179] on button "Delete Section" at bounding box center [184, 180] width 36 height 9
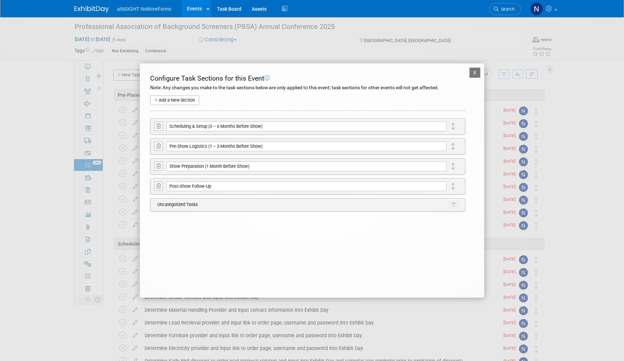
click at [158, 125] on icon at bounding box center [158, 126] width 4 height 5
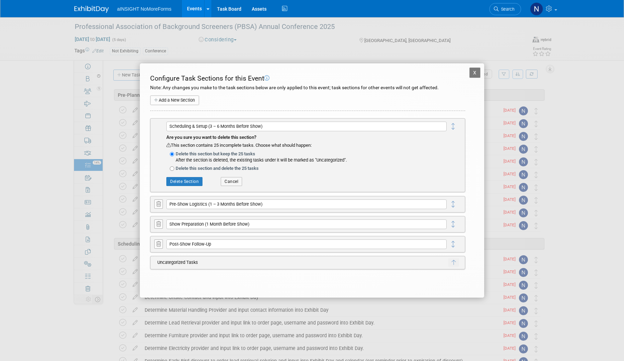
click at [197, 166] on label "Delete this section and delete the 25 tasks" at bounding box center [311, 168] width 271 height 7
click at [174, 166] on input "Delete this section and delete the 25 tasks" at bounding box center [172, 168] width 4 height 4
radio input "true"
click at [188, 183] on button "Delete Section" at bounding box center [184, 181] width 36 height 9
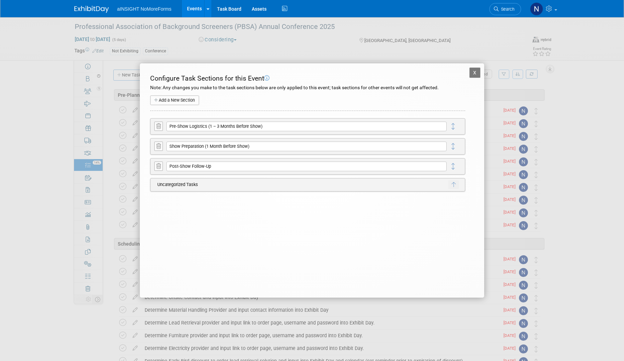
click at [160, 127] on icon at bounding box center [158, 126] width 4 height 5
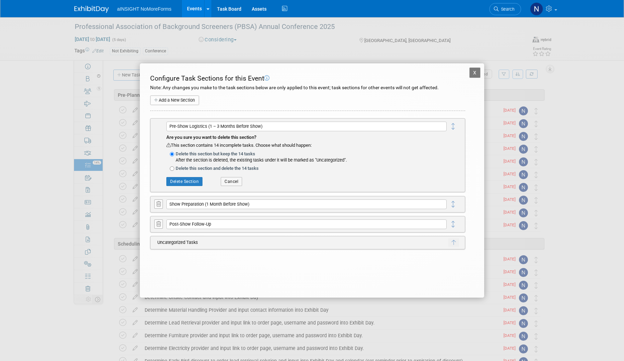
click at [203, 167] on label "Delete this section and delete the 14 tasks" at bounding box center [311, 168] width 271 height 7
click at [174, 167] on input "Delete this section and delete the 14 tasks" at bounding box center [172, 168] width 4 height 4
radio input "true"
click at [189, 182] on button "Delete Section" at bounding box center [184, 181] width 36 height 9
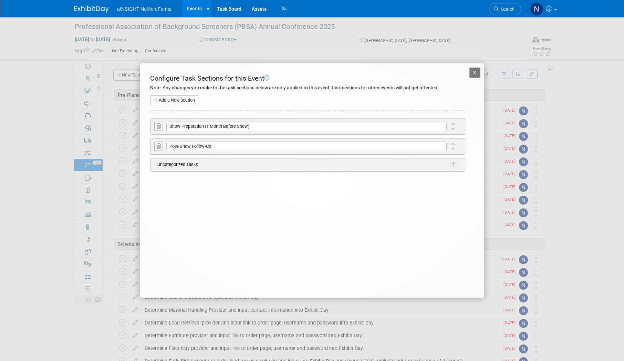
click at [157, 128] on icon at bounding box center [158, 126] width 4 height 5
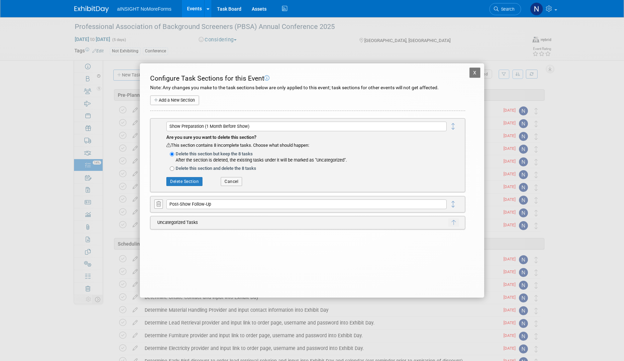
click at [191, 167] on label "Delete this section and delete the 8 tasks" at bounding box center [311, 168] width 271 height 7
click at [174, 167] on input "Delete this section and delete the 8 tasks" at bounding box center [172, 168] width 4 height 4
radio input "true"
click at [189, 180] on button "Delete Section" at bounding box center [184, 181] width 36 height 9
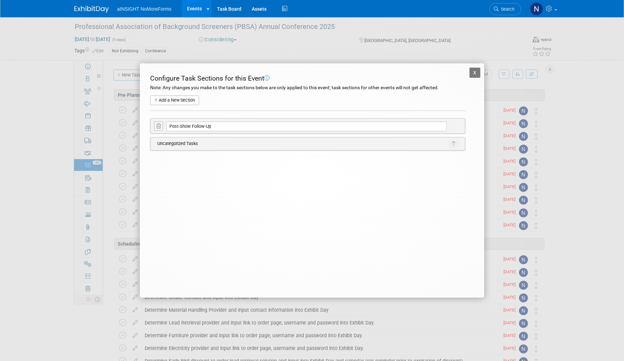
click at [159, 126] on icon at bounding box center [158, 126] width 4 height 5
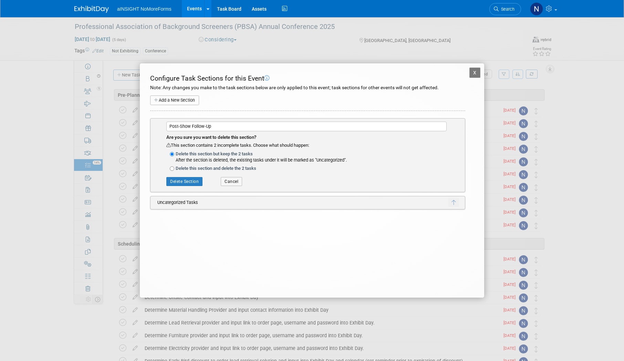
click at [188, 168] on label "Delete this section and delete the 2 tasks" at bounding box center [311, 168] width 271 height 7
click at [174, 168] on input "Delete this section and delete the 2 tasks" at bounding box center [172, 168] width 4 height 4
radio input "true"
click at [188, 180] on button "Delete Section" at bounding box center [184, 181] width 36 height 9
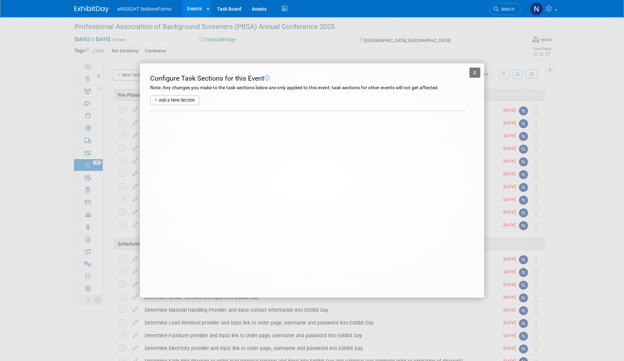
click at [478, 72] on button "X" at bounding box center [475, 73] width 11 height 10
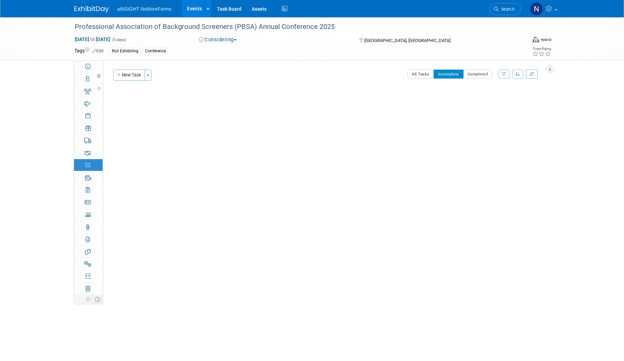
click at [196, 7] on link "Events" at bounding box center [194, 8] width 25 height 17
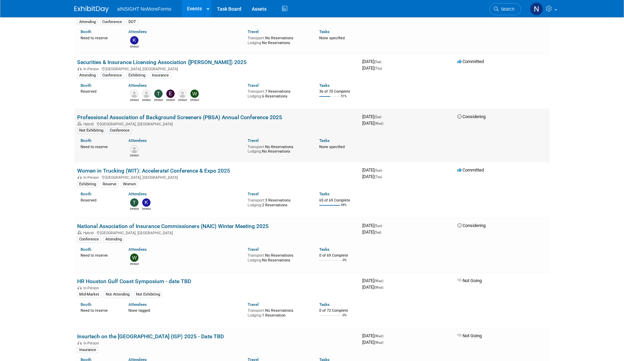
scroll to position [517, 0]
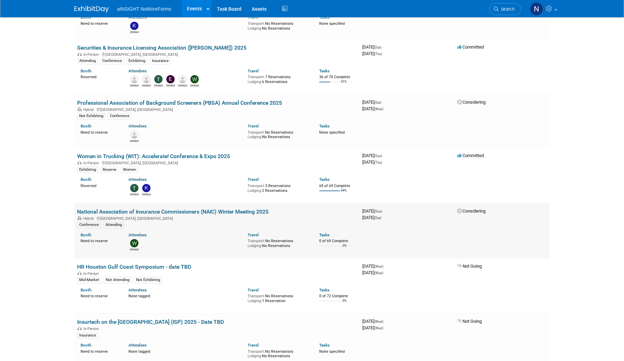
click at [208, 211] on link "National Association of Insurance Commissioners (NAIC) Winter Meeting 2025" at bounding box center [173, 211] width 192 height 7
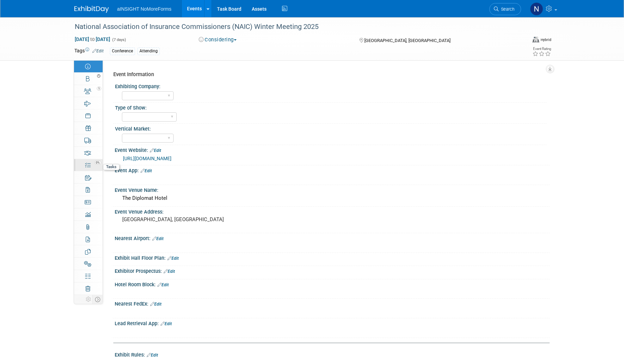
click at [89, 160] on div "0%" at bounding box center [92, 162] width 20 height 5
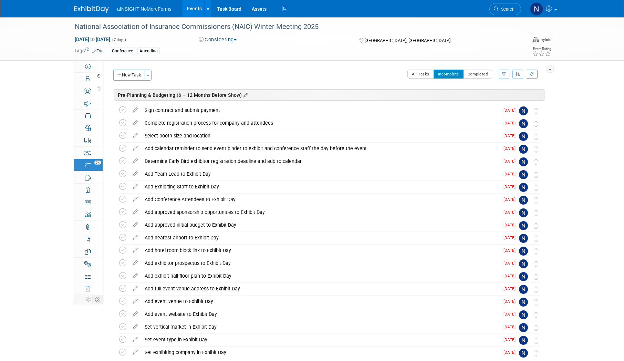
click at [244, 94] on icon at bounding box center [245, 95] width 6 height 6
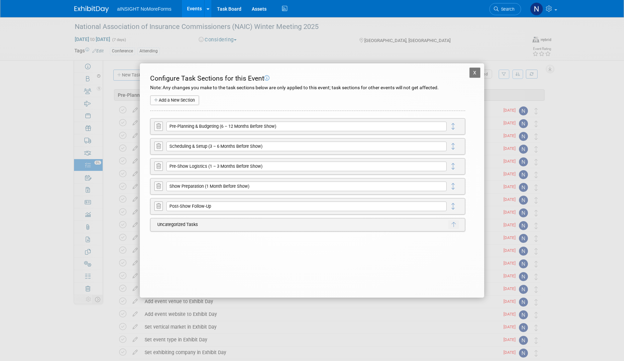
click at [157, 128] on icon at bounding box center [158, 126] width 4 height 5
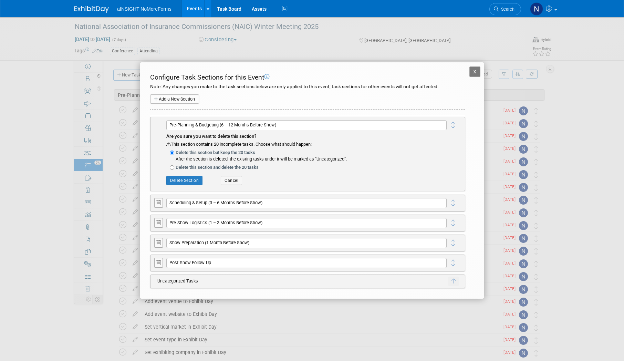
click at [194, 171] on label "Delete this section and delete the 20 tasks" at bounding box center [311, 167] width 271 height 7
click at [174, 170] on input "Delete this section and delete the 20 tasks" at bounding box center [172, 167] width 4 height 4
radio input "true"
click at [189, 179] on button "Delete Section" at bounding box center [184, 180] width 36 height 9
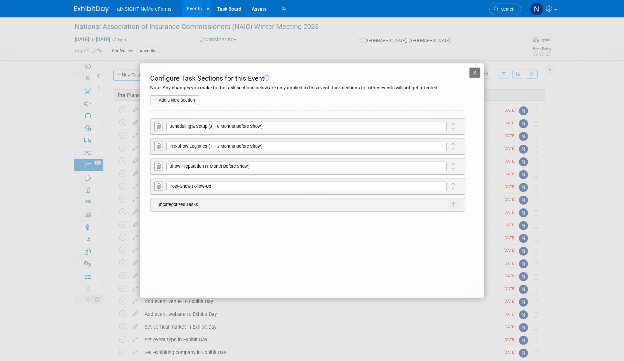
click at [157, 129] on button at bounding box center [158, 126] width 9 height 9
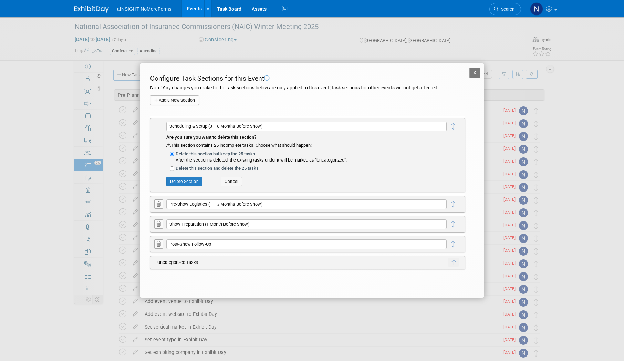
click at [187, 171] on label "Delete this section and delete the 25 tasks" at bounding box center [311, 168] width 271 height 7
click at [174, 171] on input "Delete this section and delete the 25 tasks" at bounding box center [172, 168] width 4 height 4
radio input "true"
click at [187, 180] on button "Delete Section" at bounding box center [184, 181] width 36 height 9
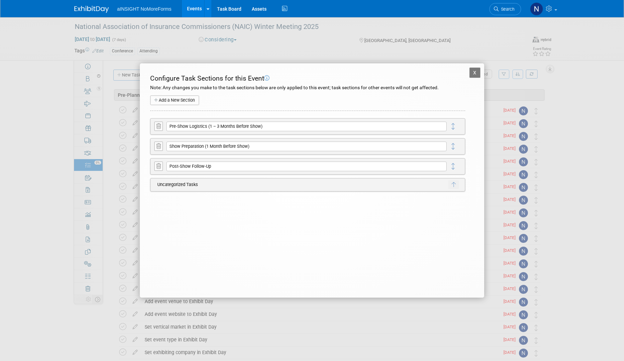
click at [158, 129] on button at bounding box center [158, 126] width 9 height 9
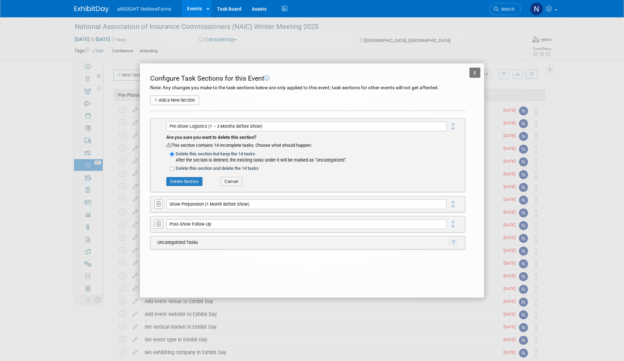
click at [186, 172] on label "Delete this section and delete the 14 tasks" at bounding box center [311, 168] width 271 height 7
click at [174, 171] on input "Delete this section and delete the 14 tasks" at bounding box center [172, 168] width 4 height 4
radio input "true"
click at [186, 176] on div "Are you sure you want to delete this section? This section contains 14 incomple…" at bounding box center [306, 160] width 280 height 59
click at [186, 181] on button "Delete Section" at bounding box center [184, 181] width 36 height 9
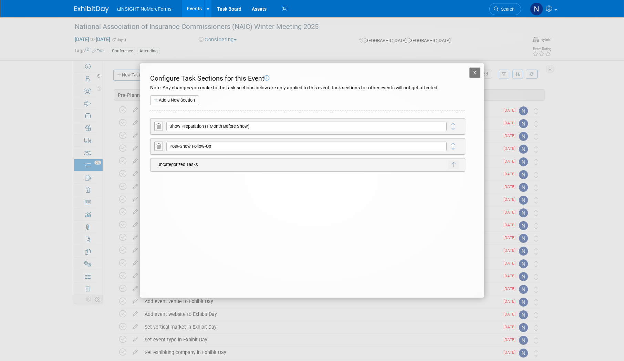
click at [155, 130] on button at bounding box center [158, 126] width 9 height 9
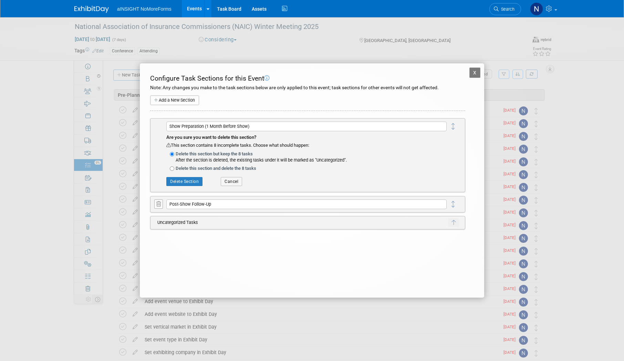
click at [181, 169] on label "Delete this section and delete the 8 tasks" at bounding box center [311, 168] width 271 height 7
click at [174, 169] on input "Delete this section and delete the 8 tasks" at bounding box center [172, 168] width 4 height 4
radio input "true"
click at [184, 180] on button "Delete Section" at bounding box center [184, 181] width 36 height 9
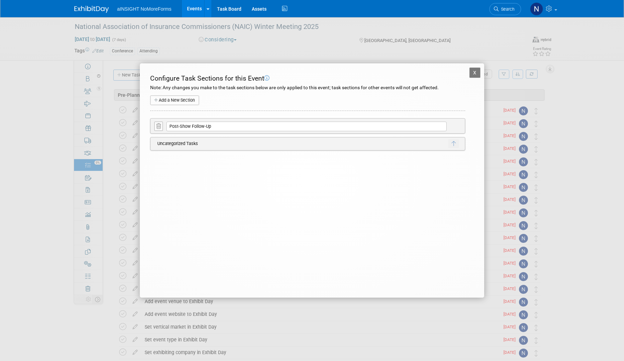
click at [158, 125] on icon at bounding box center [158, 126] width 4 height 5
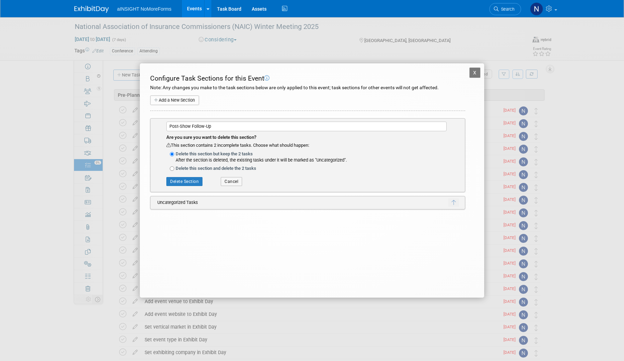
click at [179, 171] on label "Delete this section and delete the 2 tasks" at bounding box center [311, 168] width 271 height 7
click at [174, 171] on input "Delete this section and delete the 2 tasks" at bounding box center [172, 168] width 4 height 4
radio input "true"
drag, startPoint x: 182, startPoint y: 180, endPoint x: 196, endPoint y: 184, distance: 14.6
click at [182, 180] on button "Delete Section" at bounding box center [184, 181] width 36 height 9
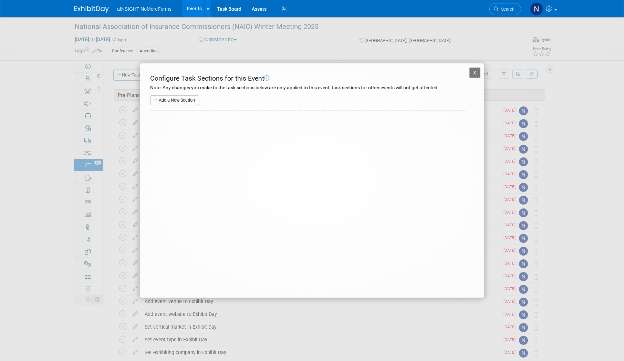
click at [476, 72] on button "X" at bounding box center [475, 73] width 11 height 10
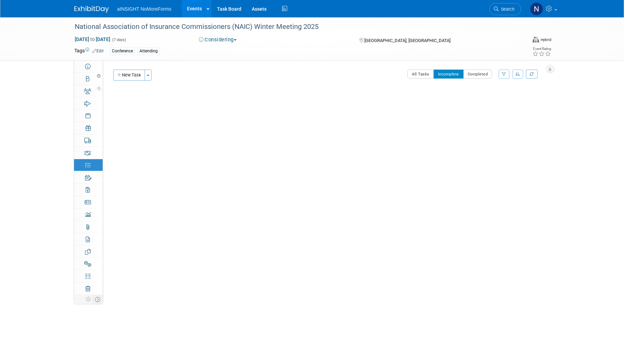
click at [190, 7] on link "Events" at bounding box center [194, 8] width 25 height 17
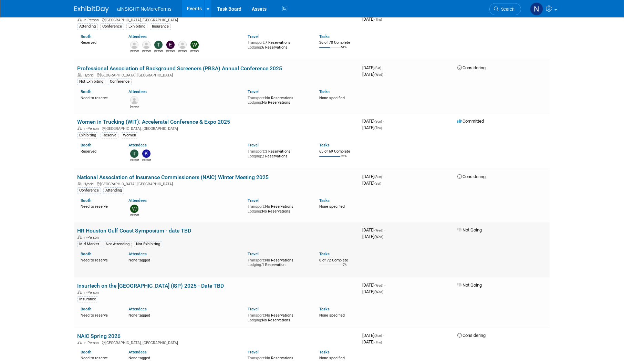
scroll to position [517, 0]
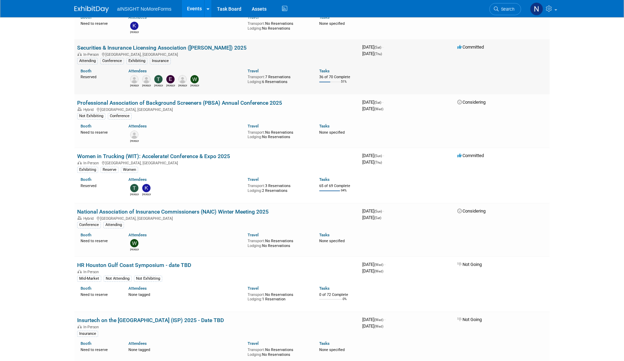
click at [178, 49] on link "Securities & Insurance Licensing Association ([PERSON_NAME]) 2025" at bounding box center [161, 47] width 169 height 7
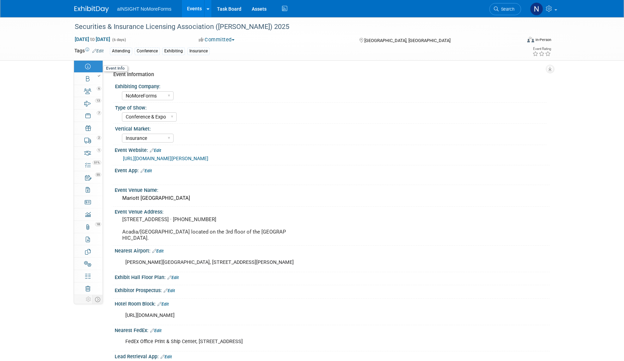
select select "NoMoreForms"
select select "Conference & Expo"
select select "Insurance"
select select "Yes"
select select "No"
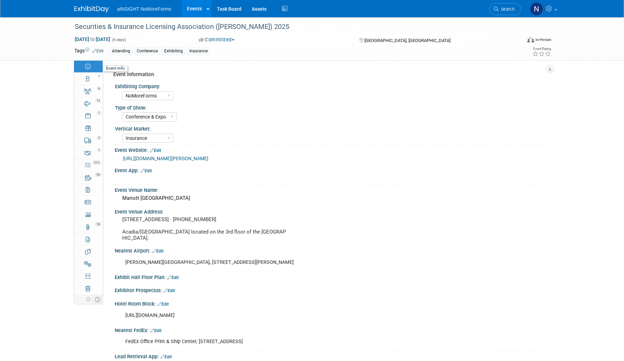
select select "Yes"
click at [93, 77] on div at bounding box center [90, 75] width 23 height 5
select select "NoMoreForms"
select select "Head of Sales"
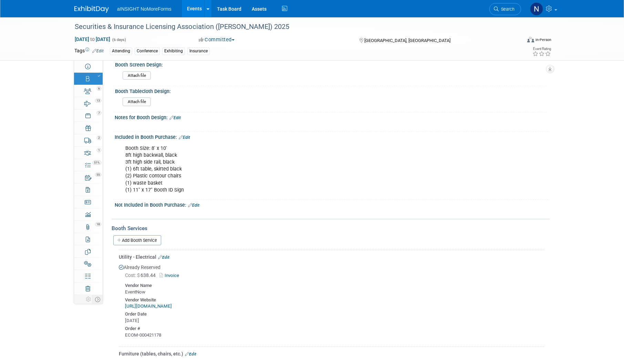
scroll to position [241, 0]
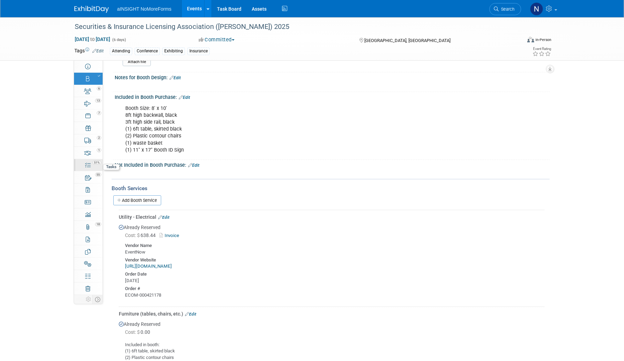
click at [89, 163] on div "51%" at bounding box center [92, 162] width 20 height 5
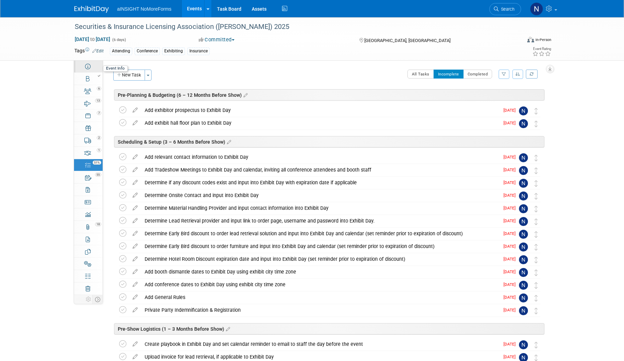
click at [89, 67] on icon at bounding box center [88, 67] width 6 height 6
select select "NoMoreForms"
select select "Conference & Expo"
select select "Insurance"
select select "Yes"
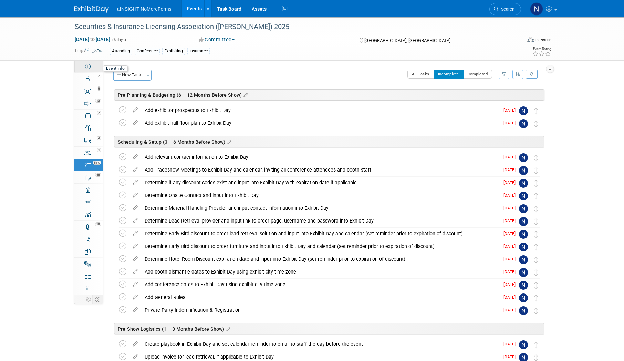
select select "No"
select select "Yes"
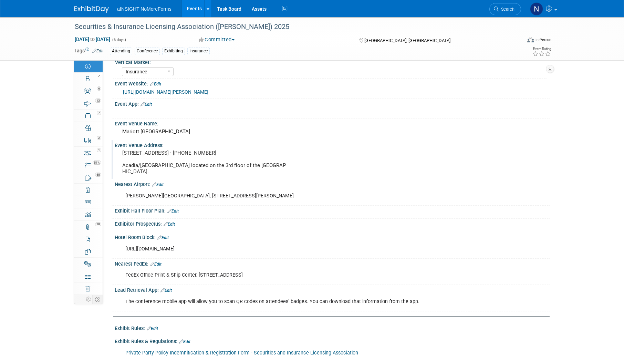
scroll to position [26, 0]
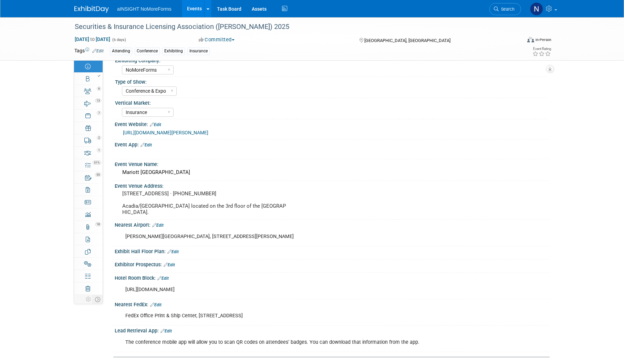
click at [217, 138] on div "Event Website: Edit https://www.sila.org/events/event-description?CalendarEvent…" at bounding box center [331, 129] width 438 height 21
click at [208, 135] on link "https://www.sila.org/events/event-description?CalendarEventKey=e4c93ed2-9244-4d…" at bounding box center [165, 133] width 85 height 6
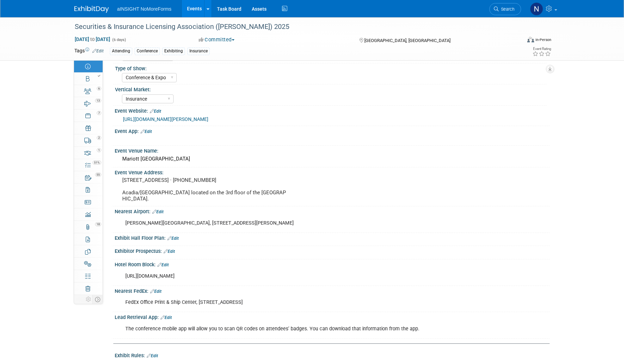
scroll to position [60, 0]
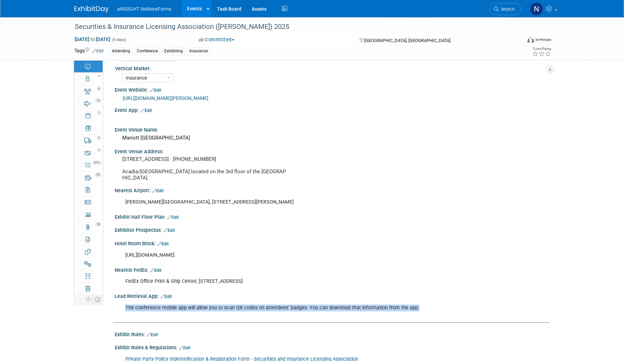
drag, startPoint x: 420, startPoint y: 307, endPoint x: 124, endPoint y: 314, distance: 295.6
click at [124, 314] on div "The conference mobile app will allow you to scan QR codes on attendees’ badges.…" at bounding box center [294, 308] width 346 height 14
drag, startPoint x: 124, startPoint y: 314, endPoint x: 168, endPoint y: 310, distance: 44.3
copy div "The conference mobile app will allow you to scan QR codes on attendees’ badges.…"
click at [149, 109] on link "Edit" at bounding box center [146, 110] width 11 height 5
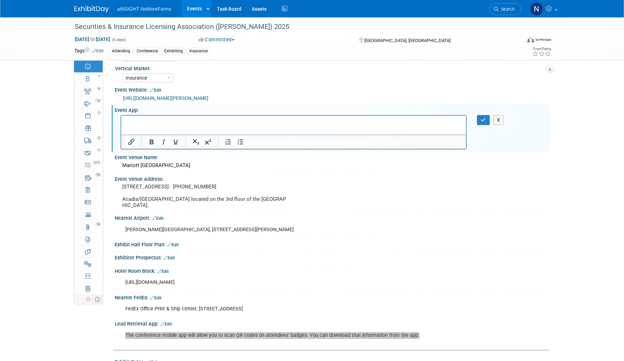
scroll to position [0, 0]
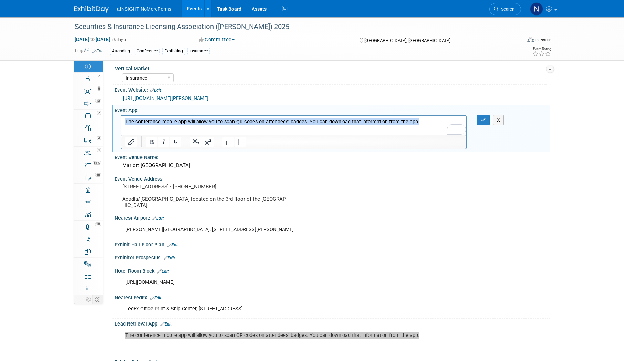
drag, startPoint x: 425, startPoint y: 123, endPoint x: 223, endPoint y: 243, distance: 234.3
click at [121, 125] on html "The conference mobile app will allow you to scan QR codes on attendees’ badges.…" at bounding box center [293, 120] width 345 height 10
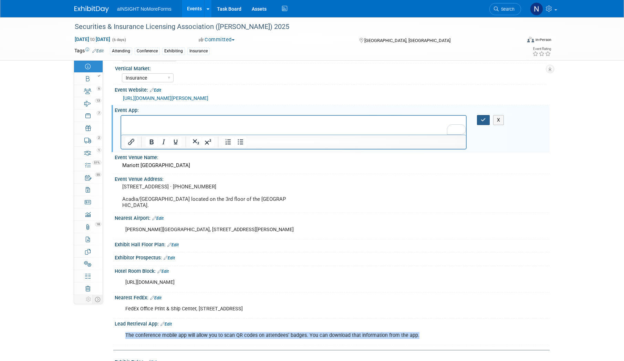
click at [487, 116] on button "button" at bounding box center [483, 120] width 13 height 10
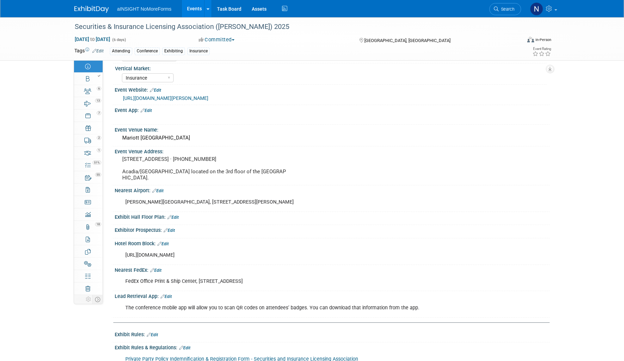
click at [174, 230] on link "Edit" at bounding box center [169, 230] width 11 height 5
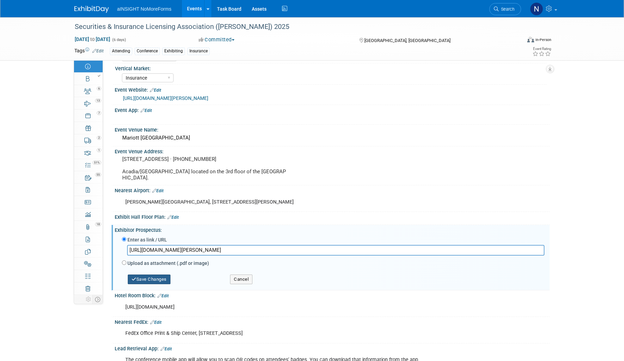
type input "https://members.sila.org/mpage/confexhibit"
click at [158, 281] on button "Save Changes" at bounding box center [149, 280] width 43 height 10
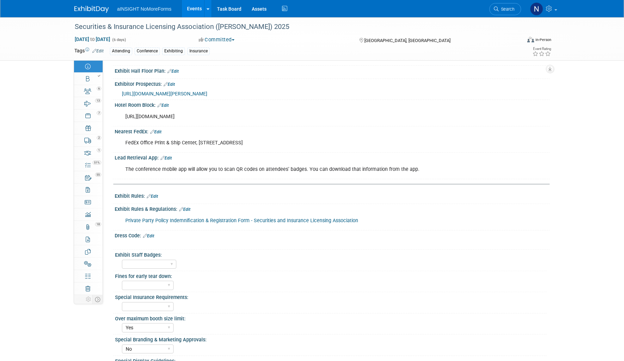
scroll to position [207, 0]
click at [159, 263] on select "Full Access Booth Access Only" at bounding box center [149, 263] width 54 height 9
select select "Booth Access Only"
click at [122, 259] on select "Full Access Booth Access Only" at bounding box center [149, 263] width 54 height 9
click at [162, 287] on select "Yes No" at bounding box center [148, 284] width 52 height 9
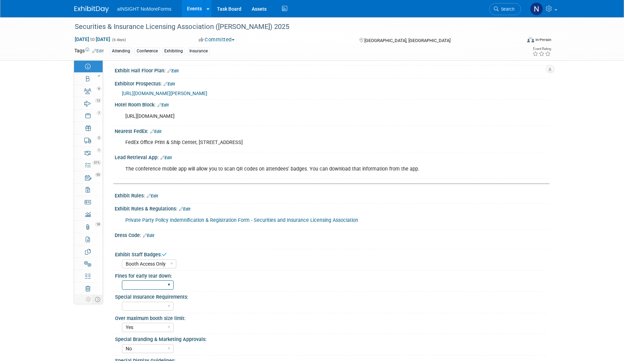
select select "No"
click at [122, 280] on select "Yes No" at bounding box center [148, 284] width 52 height 9
click at [159, 305] on select "Yes No" at bounding box center [148, 306] width 52 height 9
select select "Yes"
click at [122, 302] on select "Yes No" at bounding box center [148, 306] width 52 height 9
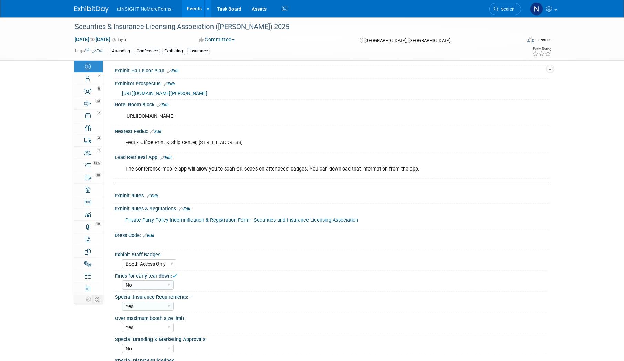
click at [255, 314] on div "Over maximum booth size limit:" at bounding box center [331, 317] width 432 height 9
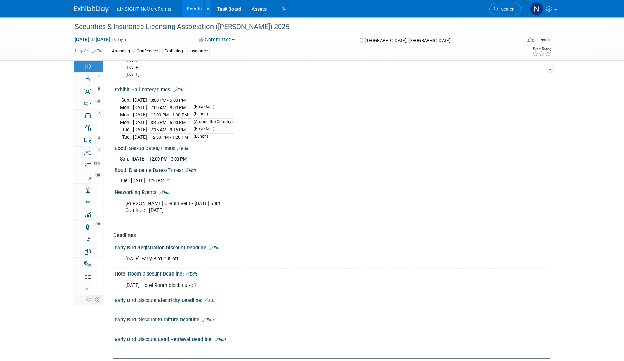
scroll to position [723, 0]
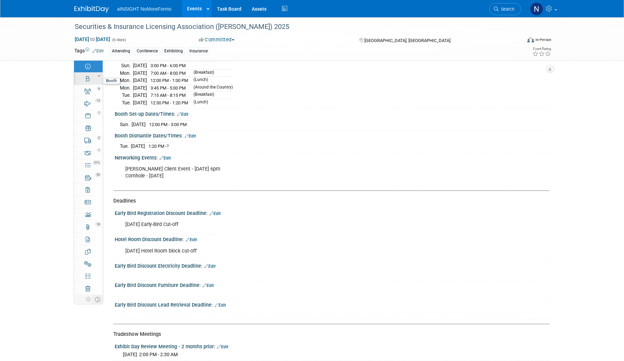
click at [87, 82] on link "Booth" at bounding box center [88, 79] width 29 height 12
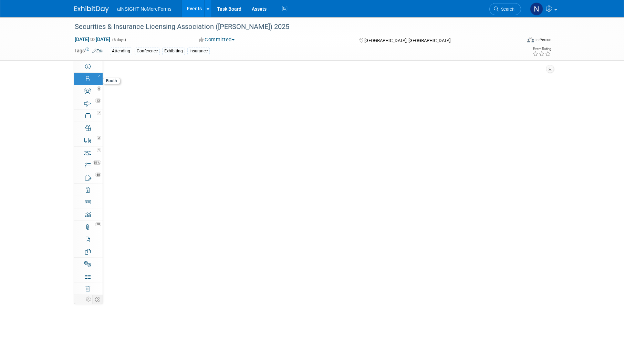
scroll to position [0, 0]
select select "NoMoreForms"
select select "Head of Sales"
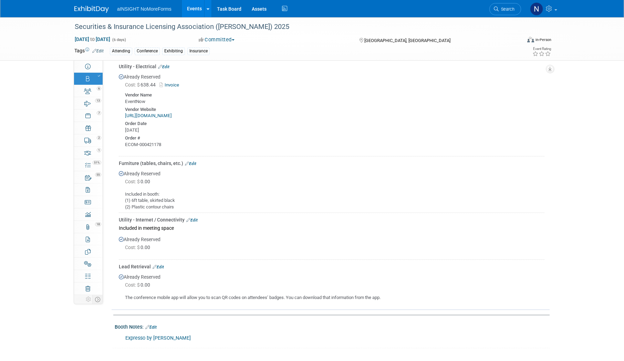
scroll to position [357, 0]
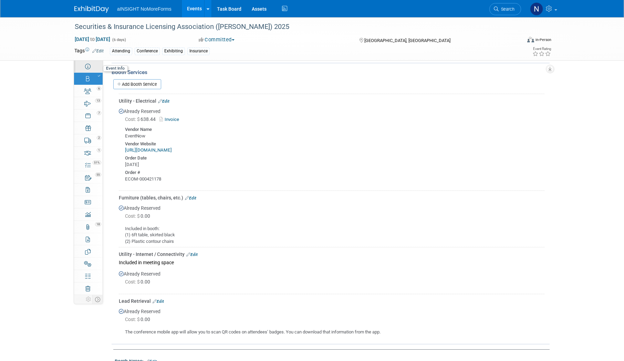
click at [94, 64] on link "Event Information" at bounding box center [88, 66] width 29 height 12
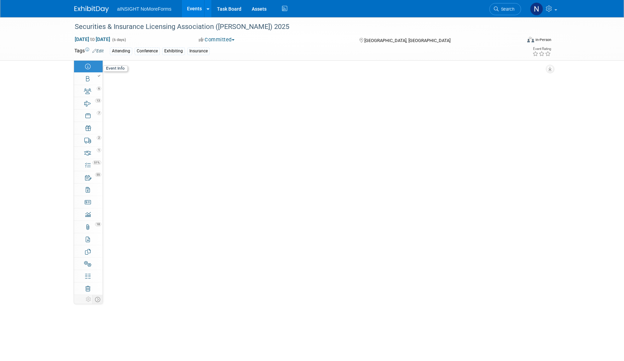
scroll to position [0, 0]
select select "NoMoreForms"
select select "Conference & Expo"
select select "Insurance"
select select "Booth Access Only"
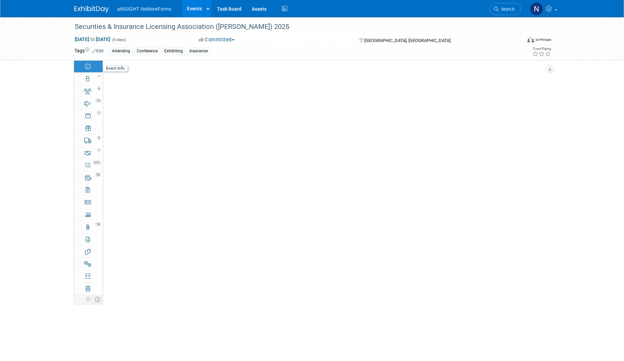
select select "No"
select select "Yes"
select select "No"
select select "Yes"
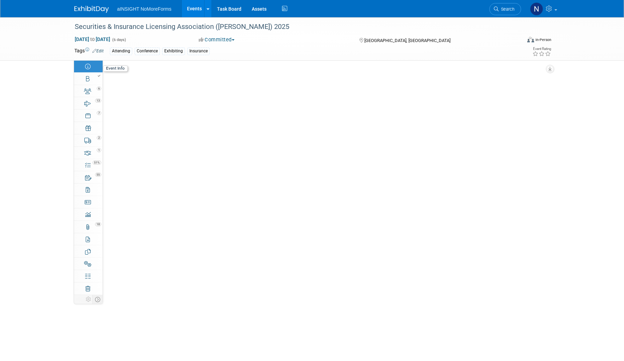
select select "Yes"
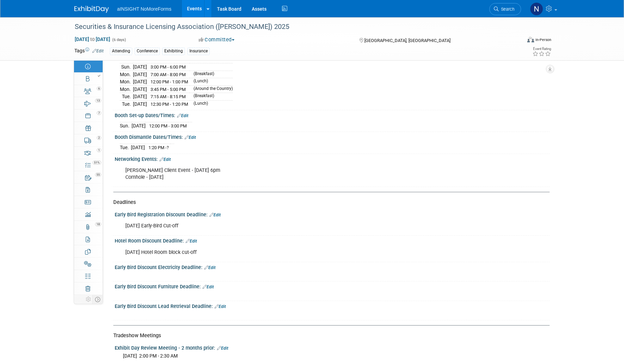
scroll to position [758, 0]
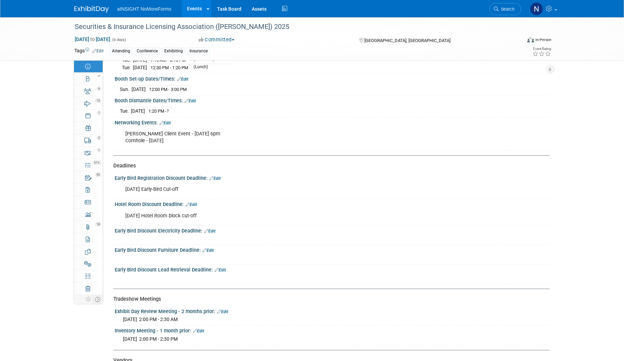
click at [218, 228] on div "Early Bird Discount Electricity Deadline: Edit" at bounding box center [332, 230] width 435 height 9
click at [215, 229] on link "Edit" at bounding box center [209, 231] width 11 height 5
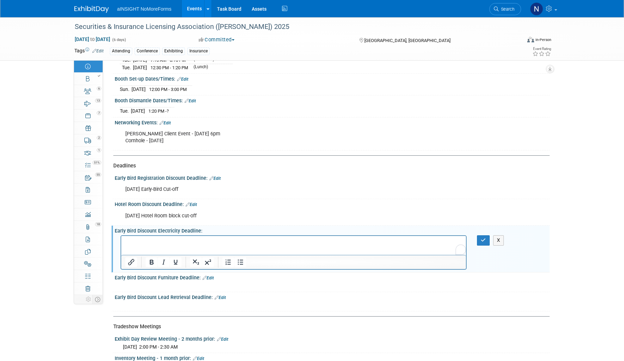
scroll to position [0, 0]
click at [173, 246] on html at bounding box center [293, 241] width 345 height 10
click at [485, 241] on button "button" at bounding box center [483, 240] width 13 height 10
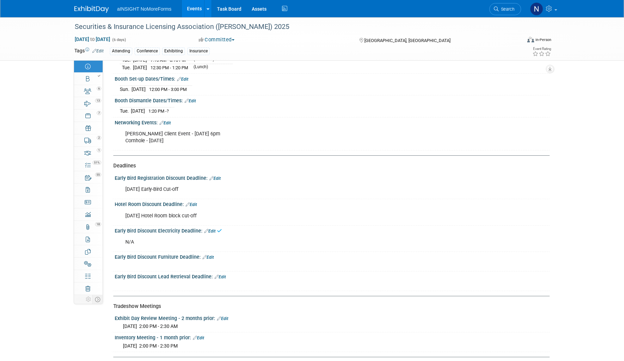
click at [226, 276] on div "Early Bird Discount Lead Retrieval Deadline: Edit" at bounding box center [332, 275] width 435 height 9
click at [222, 275] on link "Edit" at bounding box center [220, 277] width 11 height 5
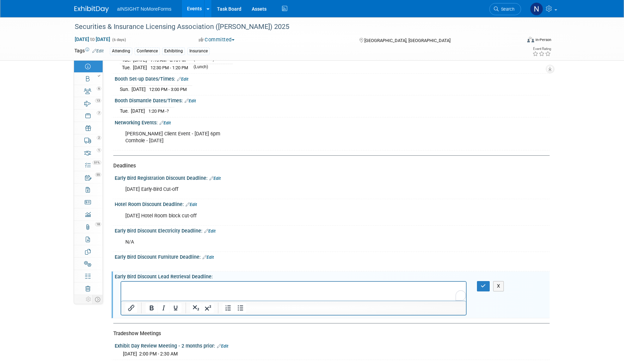
click at [204, 283] on html at bounding box center [293, 287] width 345 height 10
paste body "To enrich screen reader interactions, please activate Accessibility in Grammarl…"
drag, startPoint x: 102, startPoint y: 284, endPoint x: 97, endPoint y: 284, distance: 4.8
click at [121, 284] on html "﻿Exhibitor Opportunities - Securities and Insurance Licensing Association" at bounding box center [293, 287] width 345 height 10
click at [482, 283] on icon "button" at bounding box center [483, 285] width 5 height 5
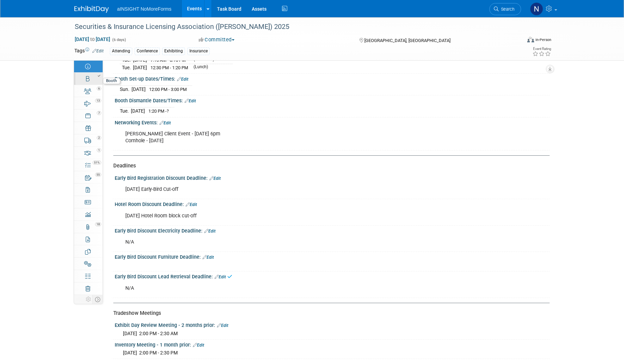
click at [93, 76] on div at bounding box center [90, 75] width 23 height 5
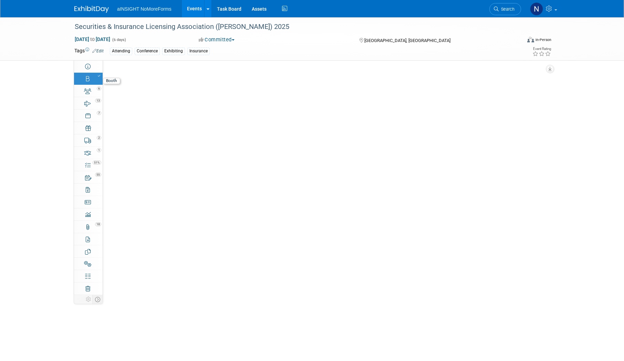
select select "NoMoreForms"
select select "Head of Sales"
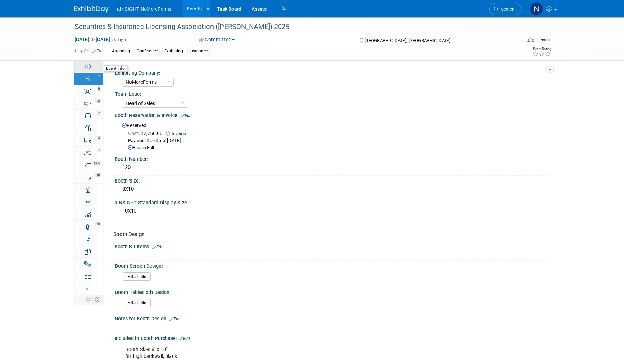
click at [94, 70] on link "Event Information" at bounding box center [88, 66] width 29 height 12
select select "NoMoreForms"
select select "Conference & Expo"
select select "Insurance"
select select "Booth Access Only"
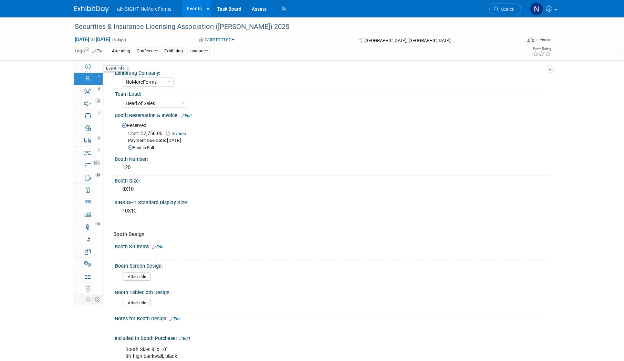
select select "No"
select select "Yes"
select select "No"
select select "Yes"
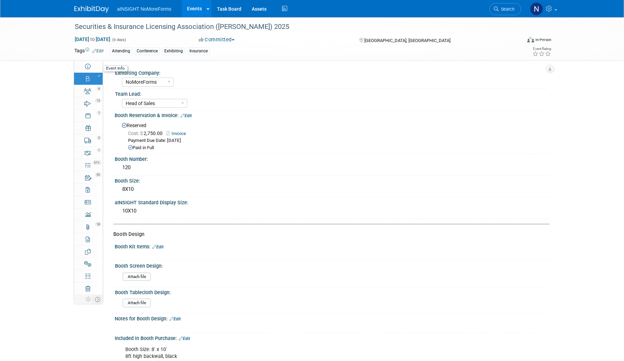
select select "Yes"
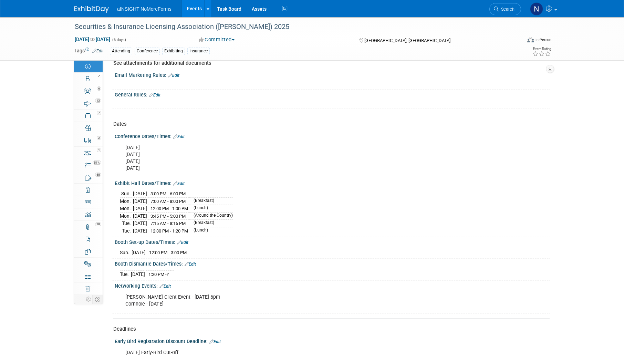
scroll to position [723, 0]
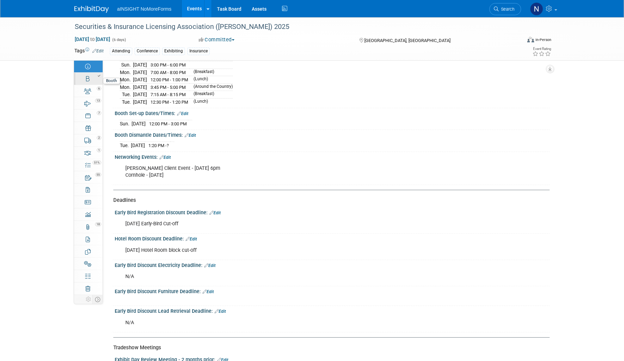
click at [92, 80] on link "Booth" at bounding box center [88, 79] width 29 height 12
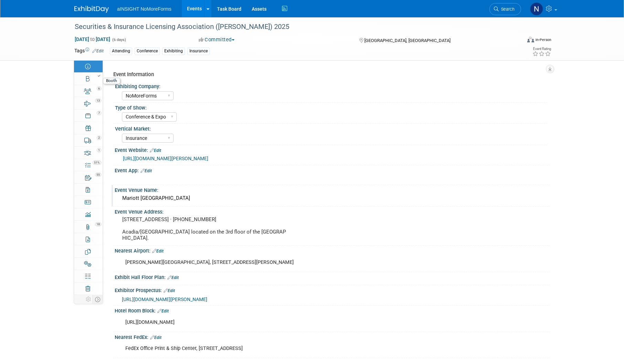
select select "NoMoreForms"
select select "Head of Sales"
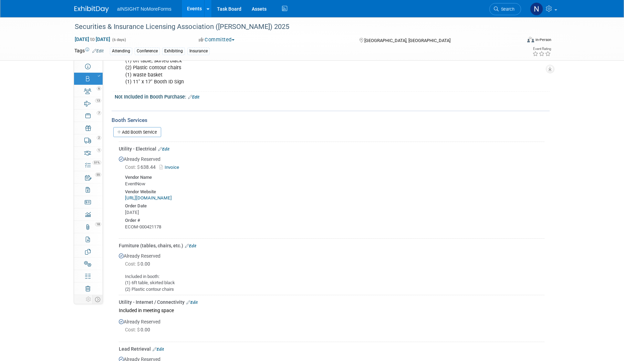
scroll to position [310, 0]
click at [95, 69] on link "Event Information" at bounding box center [88, 66] width 29 height 12
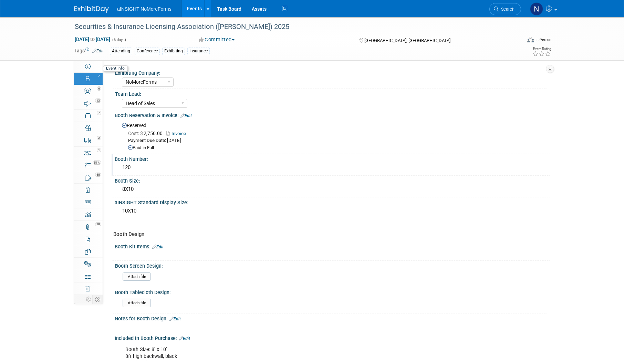
select select "NoMoreForms"
select select "Conference & Expo"
select select "Insurance"
select select "Booth Access Only"
select select "No"
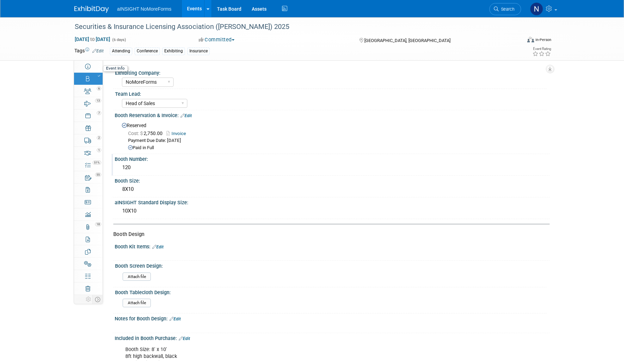
select select "Yes"
select select "No"
select select "Yes"
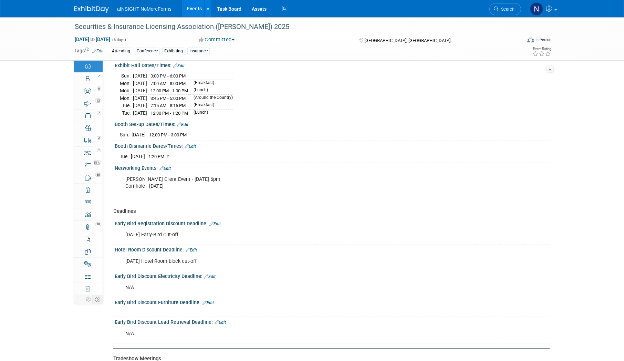
scroll to position [758, 0]
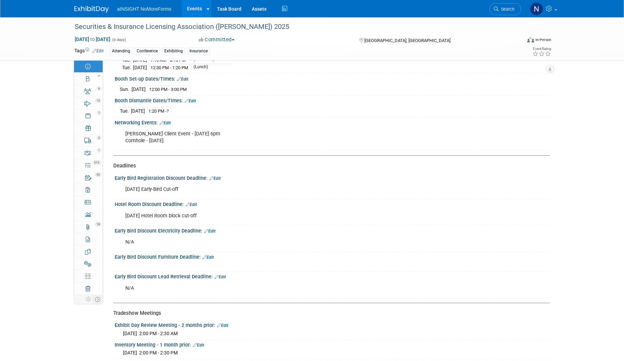
click at [211, 255] on link "Edit" at bounding box center [208, 257] width 11 height 5
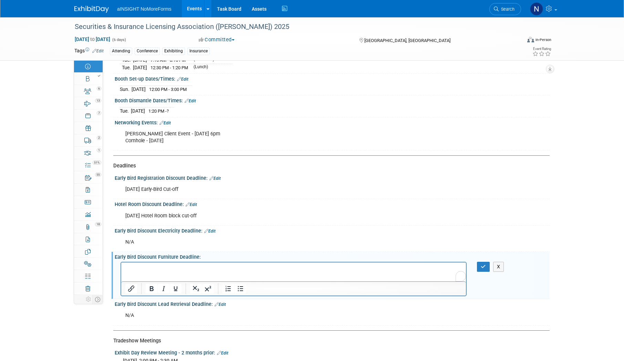
scroll to position [0, 0]
click at [481, 265] on icon "button" at bounding box center [483, 266] width 5 height 5
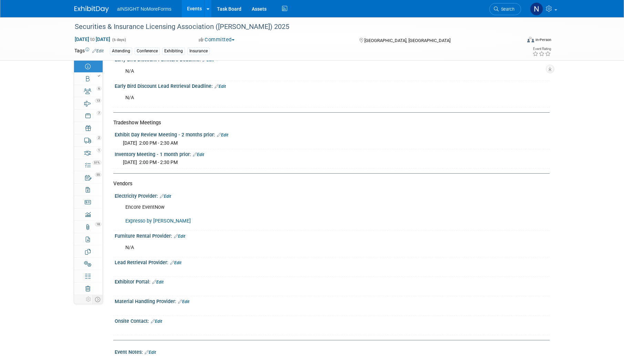
scroll to position [964, 0]
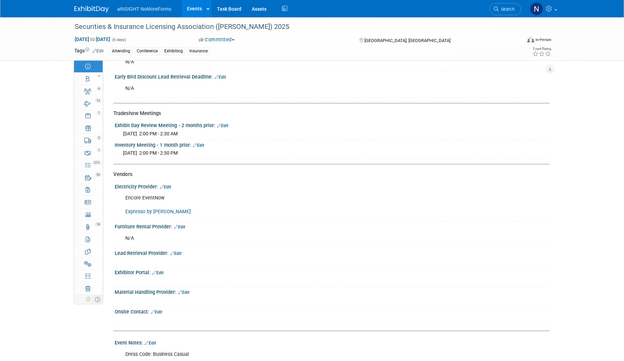
click at [178, 251] on link "Edit" at bounding box center [175, 253] width 11 height 5
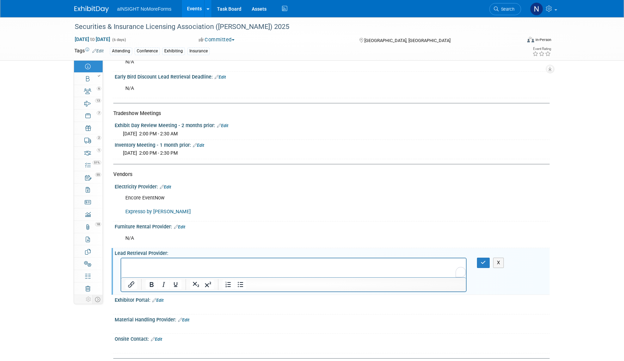
scroll to position [0, 0]
click at [146, 267] on p "To enrich screen reader interactions, please activate Accessibility in Grammarl…" at bounding box center [293, 264] width 337 height 7
click at [483, 260] on icon "button" at bounding box center [483, 262] width 5 height 5
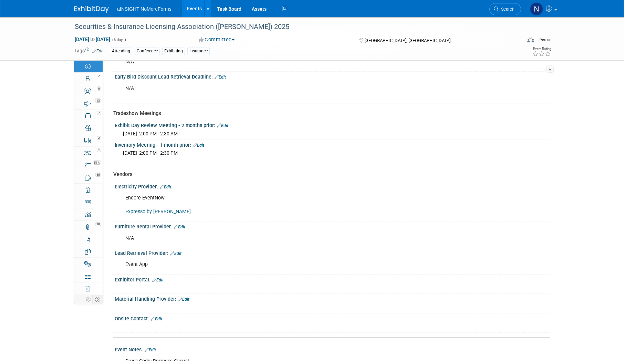
click at [161, 317] on link "Edit" at bounding box center [156, 319] width 11 height 5
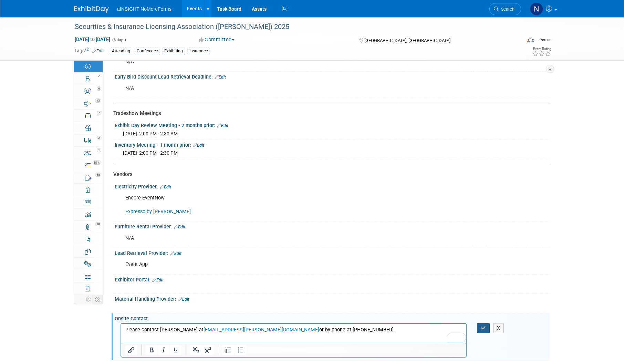
click at [478, 326] on button "button" at bounding box center [483, 328] width 13 height 10
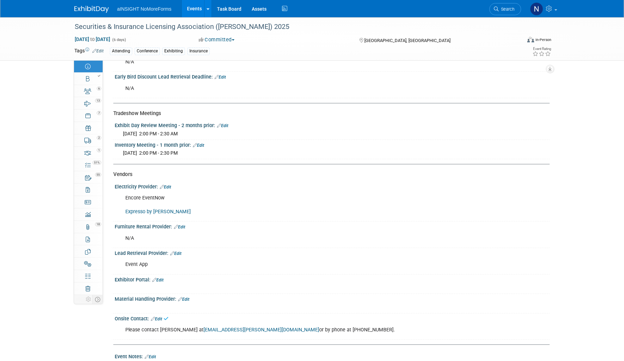
click at [185, 298] on link "Edit" at bounding box center [183, 299] width 11 height 5
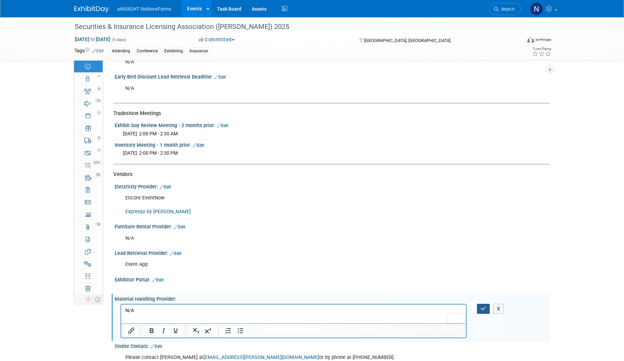
click at [477, 304] on button "button" at bounding box center [483, 309] width 13 height 10
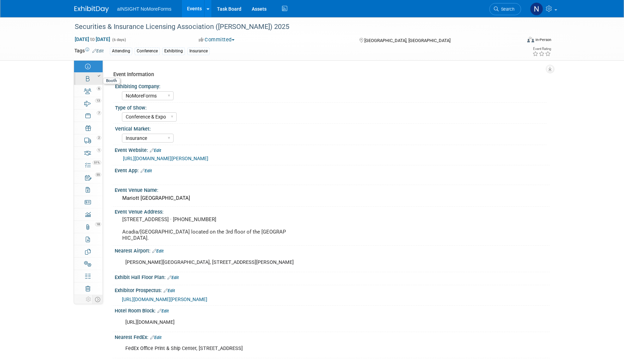
click at [87, 81] on icon at bounding box center [87, 79] width 3 height 6
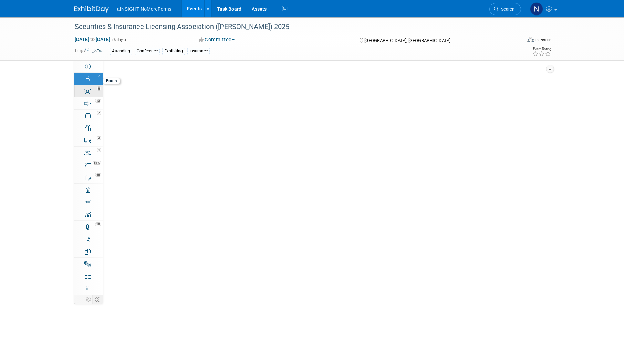
select select "NoMoreForms"
select select "Head of Sales"
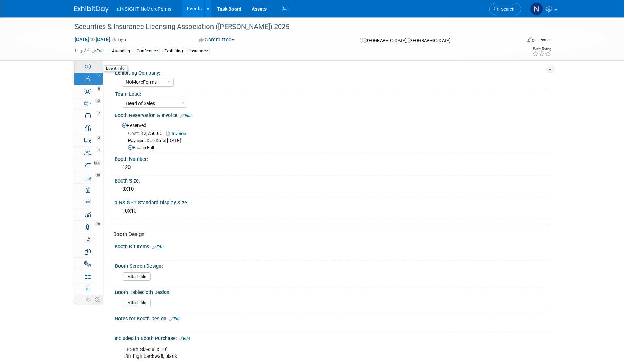
click at [87, 69] on icon at bounding box center [88, 67] width 6 height 6
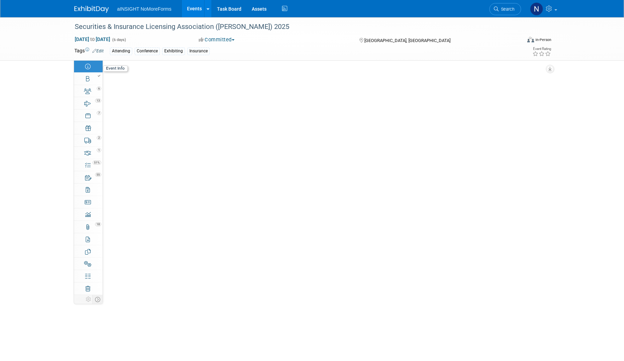
select select "NoMoreForms"
select select "Conference & Expo"
select select "Insurance"
select select "Booth Access Only"
select select "No"
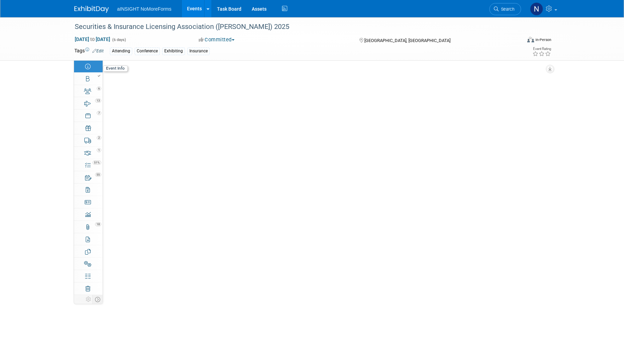
select select "Yes"
select select "No"
select select "Yes"
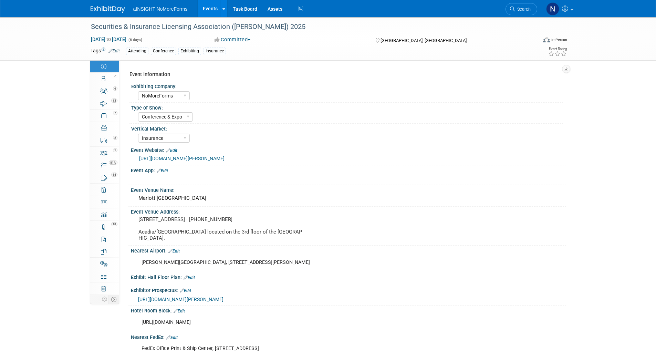
click at [189, 279] on link "Edit" at bounding box center [189, 277] width 11 height 5
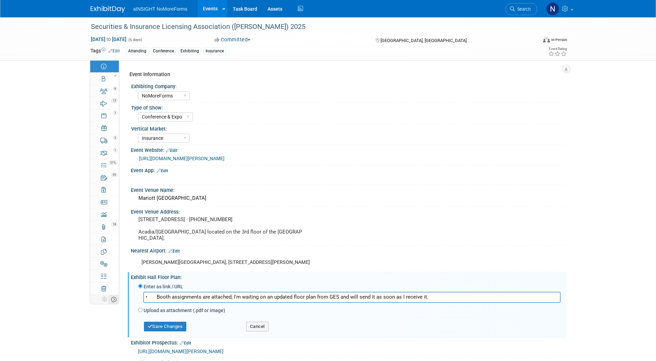
drag, startPoint x: 155, startPoint y: 298, endPoint x: 110, endPoint y: 296, distance: 44.8
type input "Booth assignments are attached; I'm waiting on an updated floor plan from GES a…"
click at [171, 327] on button "Save Changes" at bounding box center [165, 327] width 43 height 10
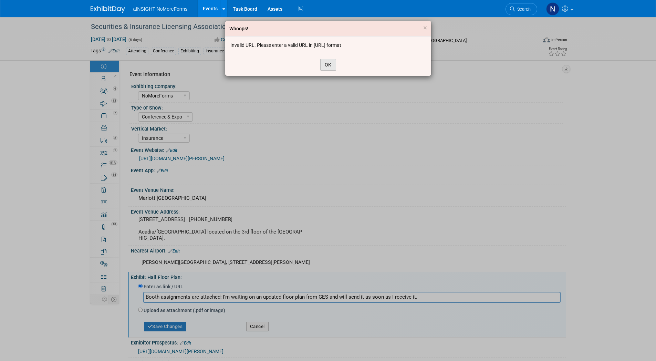
click at [332, 64] on button "OK" at bounding box center [328, 65] width 16 height 12
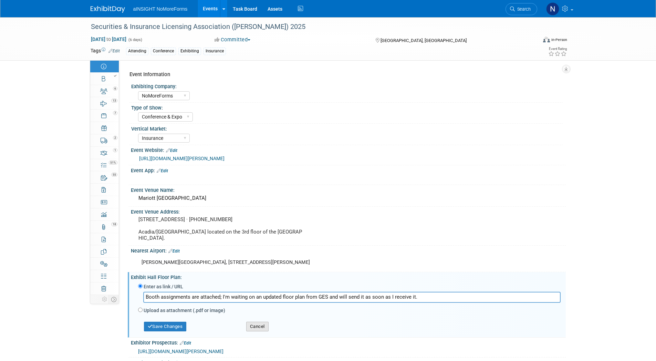
click at [261, 325] on button "Cancel" at bounding box center [257, 327] width 22 height 10
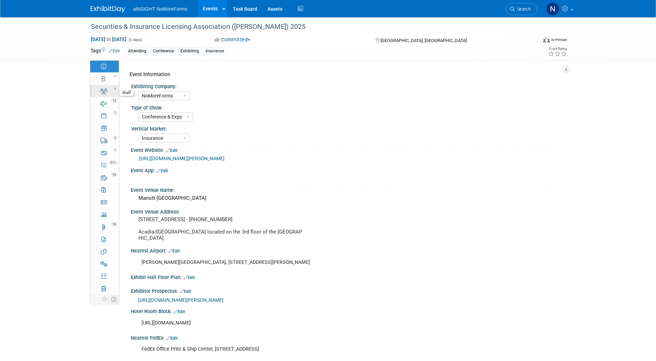
click at [105, 93] on icon at bounding box center [103, 92] width 7 height 6
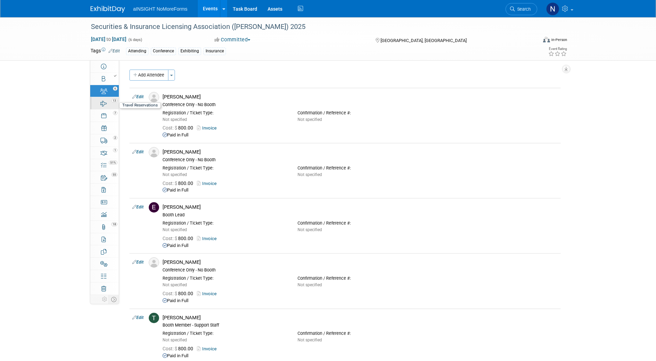
click at [103, 98] on div "13" at bounding box center [106, 100] width 23 height 5
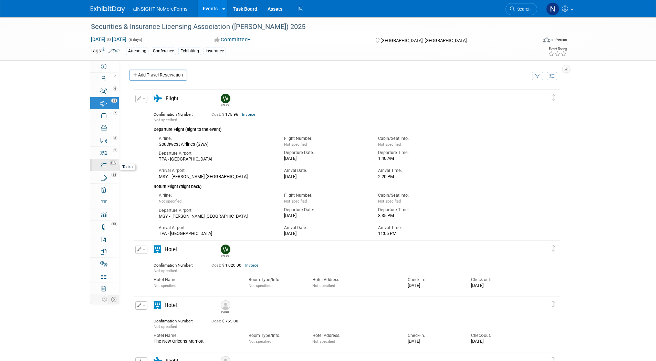
click at [105, 165] on icon at bounding box center [104, 166] width 6 height 6
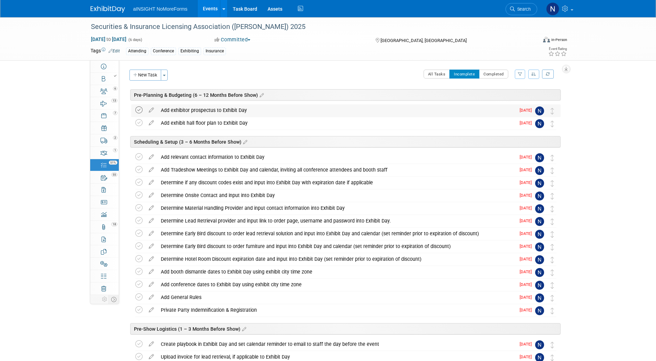
click at [141, 109] on icon at bounding box center [138, 109] width 7 height 7
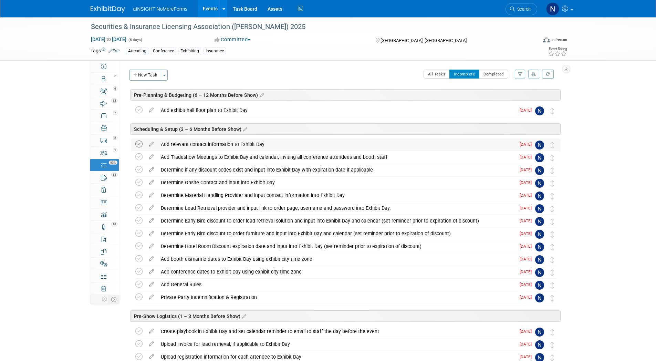
click at [139, 142] on icon at bounding box center [138, 144] width 7 height 7
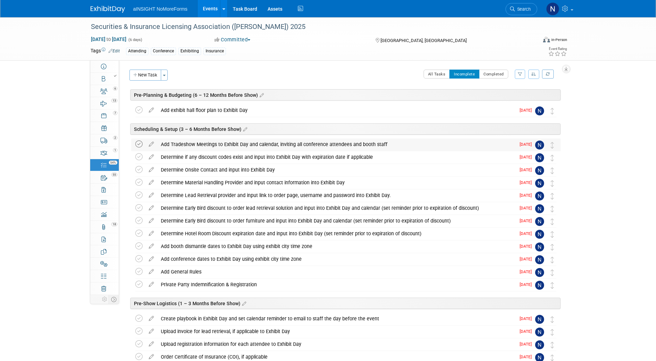
click at [139, 147] on icon at bounding box center [138, 144] width 7 height 7
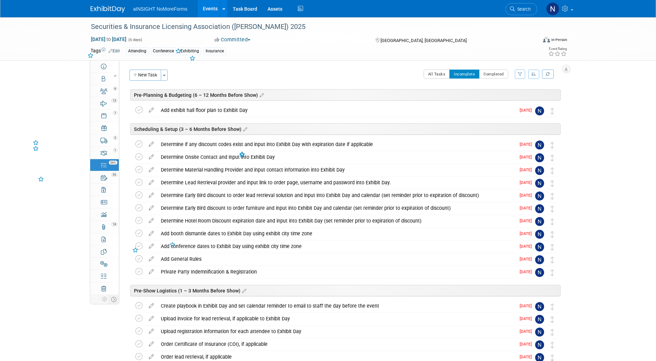
click at [139, 147] on icon at bounding box center [138, 144] width 7 height 7
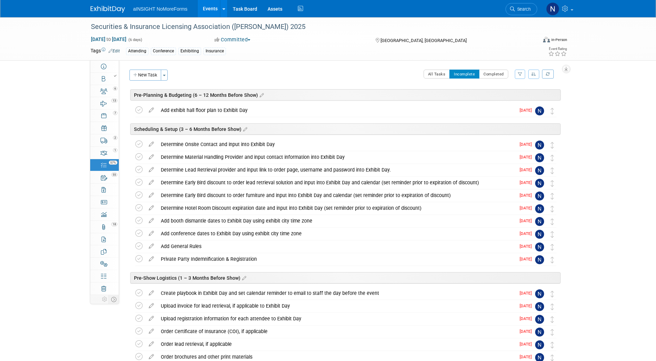
click at [139, 147] on icon at bounding box center [138, 144] width 7 height 7
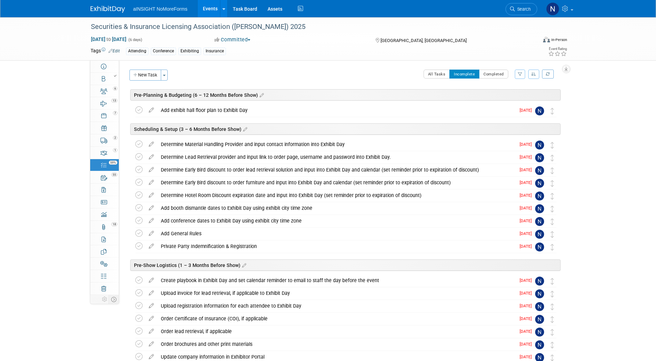
click at [139, 147] on icon at bounding box center [138, 144] width 7 height 7
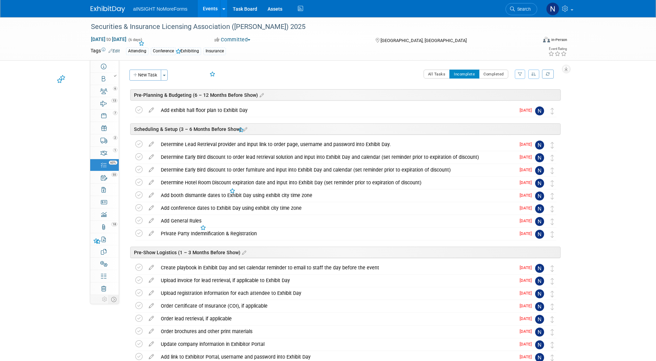
click at [139, 147] on icon at bounding box center [138, 144] width 7 height 7
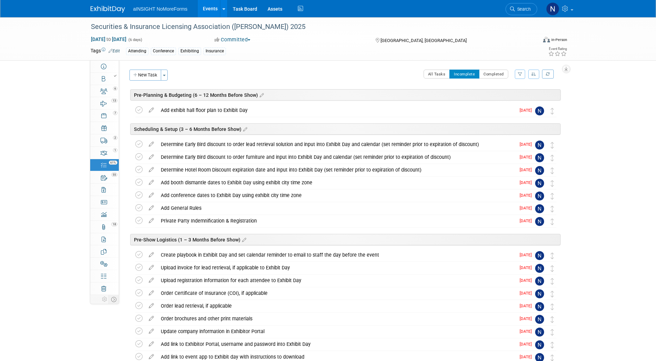
click at [139, 147] on icon at bounding box center [138, 144] width 7 height 7
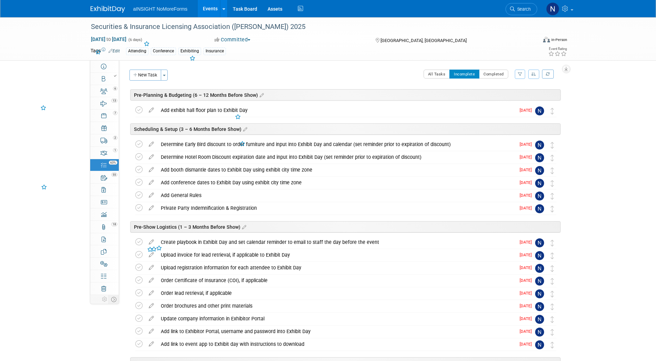
click at [139, 147] on icon at bounding box center [138, 144] width 7 height 7
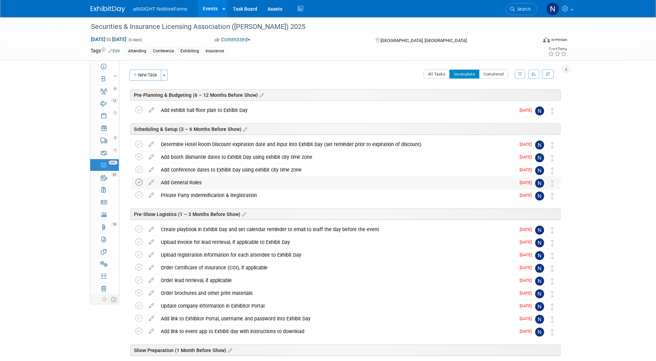
click at [141, 181] on td at bounding box center [140, 183] width 10 height 12
click at [140, 181] on icon at bounding box center [138, 182] width 7 height 7
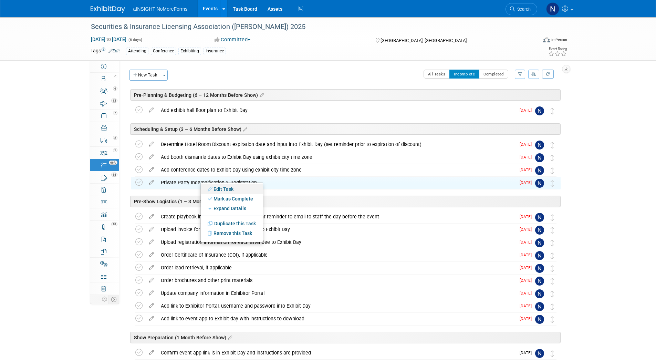
click at [207, 188] on link "Edit Task" at bounding box center [232, 189] width 62 height 10
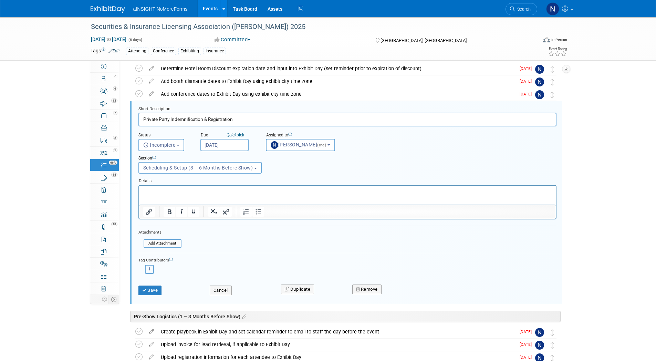
click at [146, 267] on button "button" at bounding box center [149, 269] width 9 height 9
select select
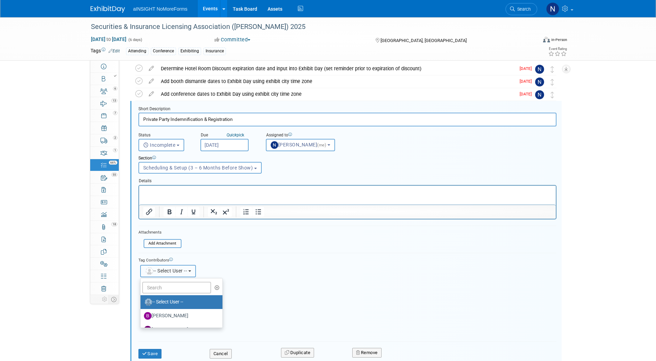
click at [196, 268] on button "-- Select User --" at bounding box center [168, 271] width 56 height 12
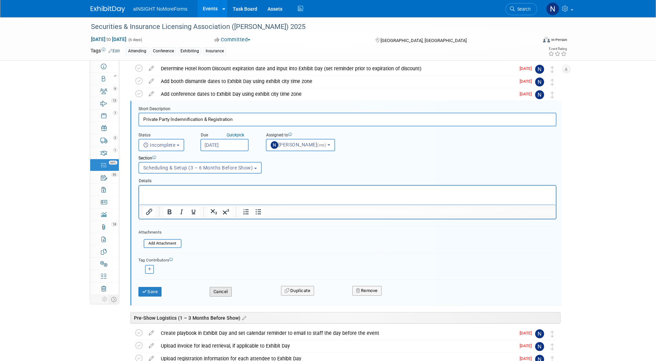
click at [224, 292] on button "Cancel" at bounding box center [221, 292] width 22 height 10
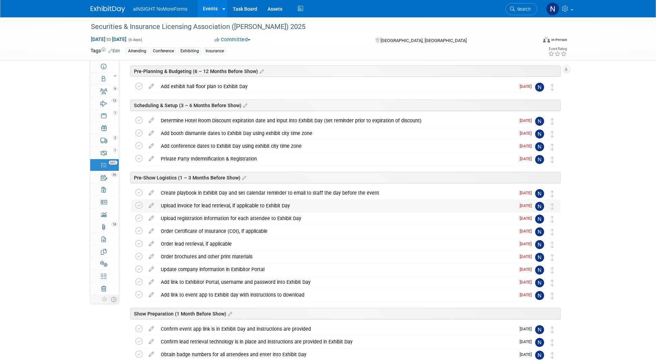
scroll to position [7, 0]
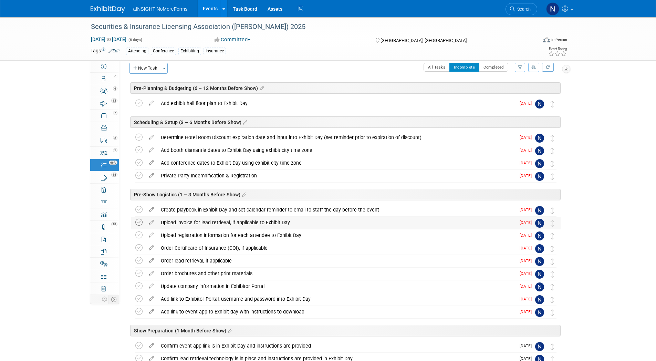
click at [137, 221] on icon at bounding box center [138, 222] width 7 height 7
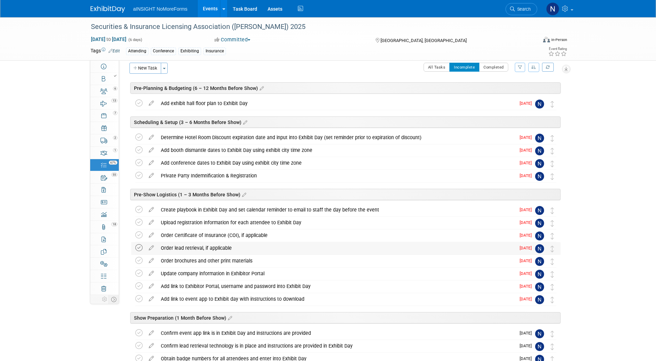
click at [140, 247] on icon at bounding box center [138, 247] width 7 height 7
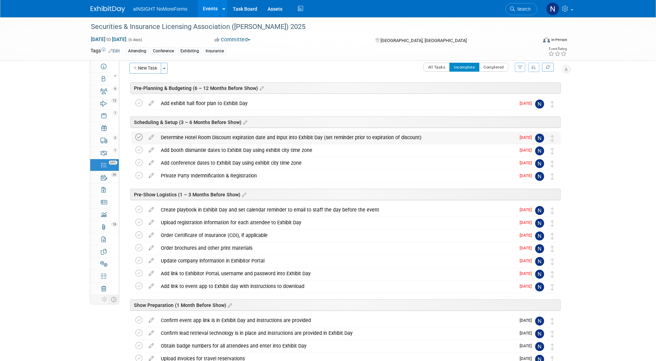
click at [137, 138] on icon at bounding box center [138, 137] width 7 height 7
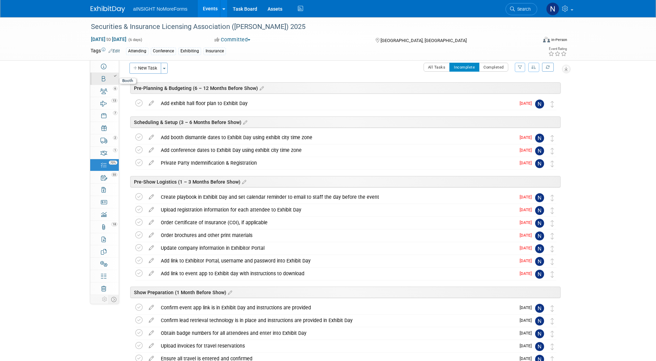
click at [102, 79] on icon at bounding box center [103, 79] width 3 height 6
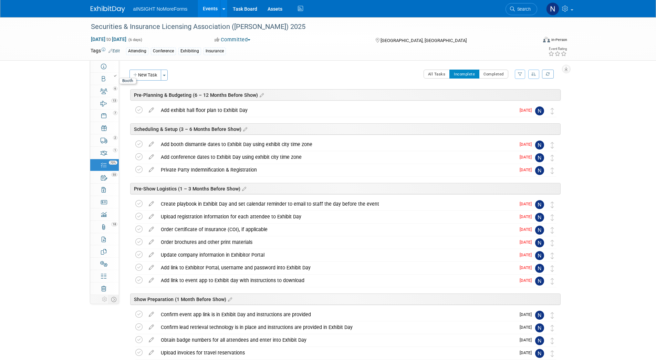
select select "NoMoreForms"
select select "Head of Sales"
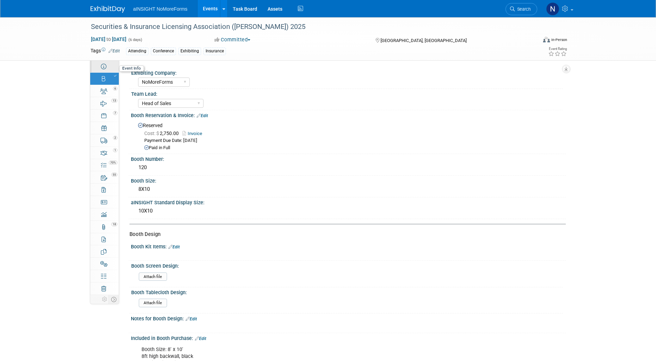
click at [99, 65] on link "Event Information" at bounding box center [104, 66] width 29 height 12
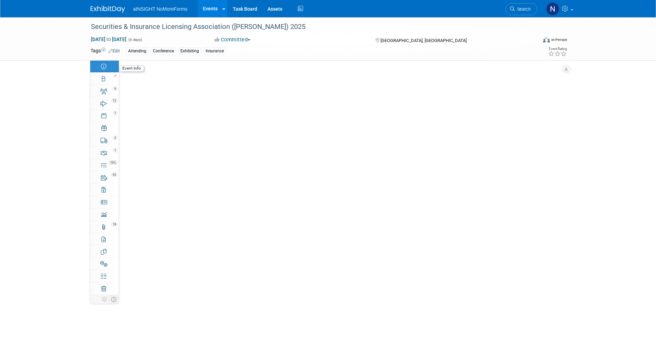
select select "NoMoreForms"
select select "Conference & Expo"
select select "Insurance"
select select "Booth Access Only"
select select "No"
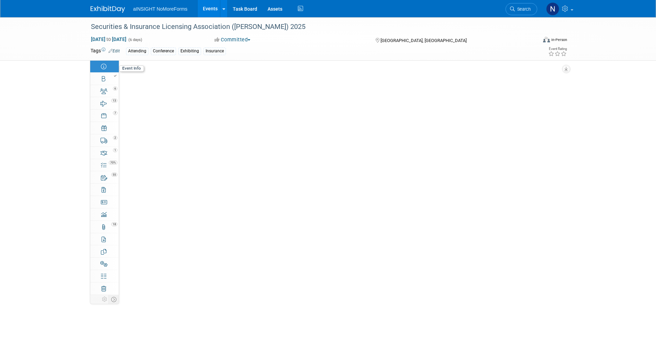
select select "Yes"
select select "No"
select select "Yes"
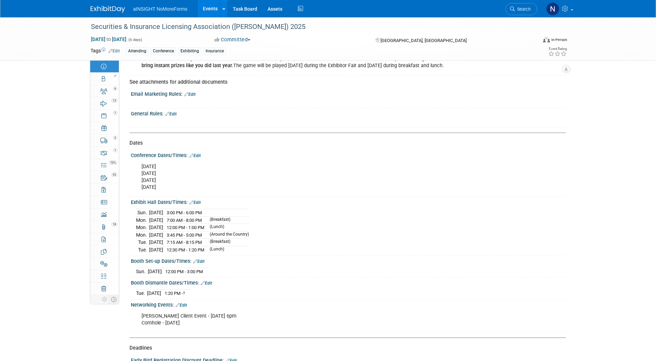
scroll to position [586, 0]
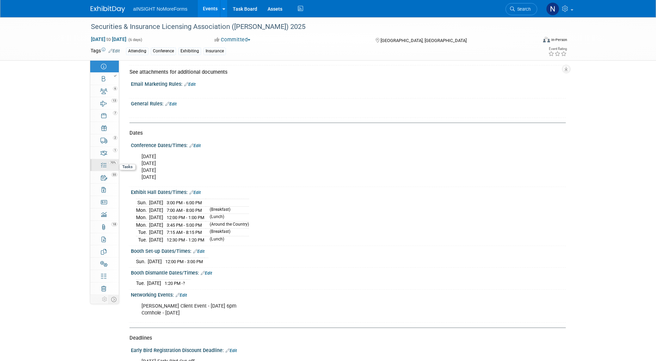
click at [106, 167] on icon at bounding box center [104, 166] width 6 height 6
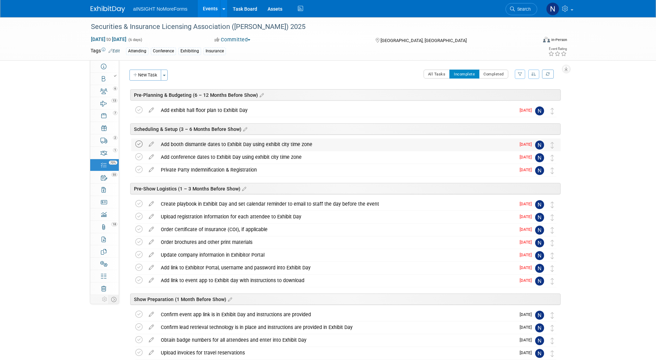
click at [137, 145] on icon at bounding box center [138, 144] width 7 height 7
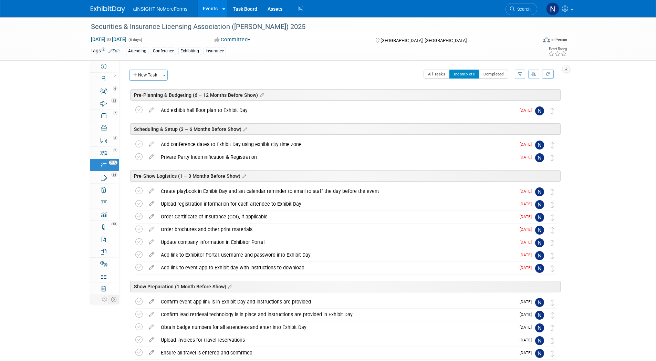
click at [137, 145] on icon at bounding box center [138, 144] width 7 height 7
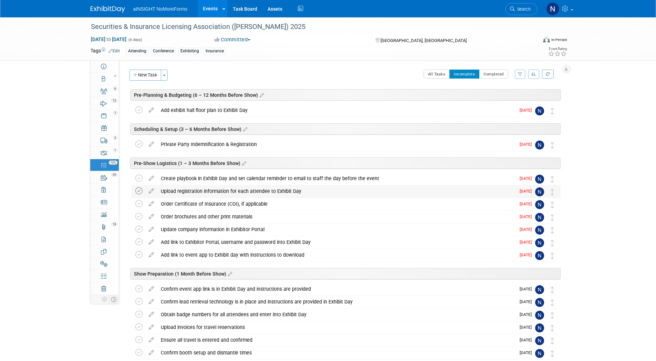
click at [140, 193] on icon at bounding box center [138, 190] width 7 height 7
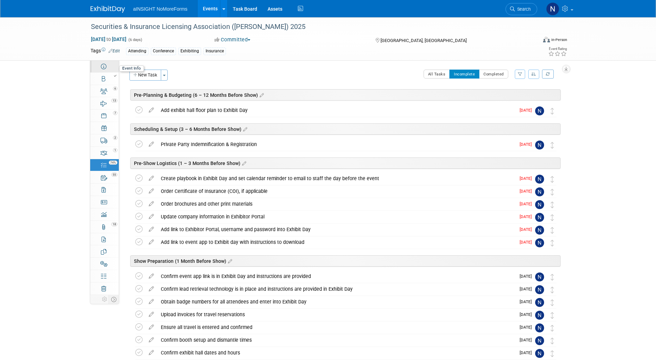
click at [106, 66] on icon at bounding box center [104, 67] width 6 height 6
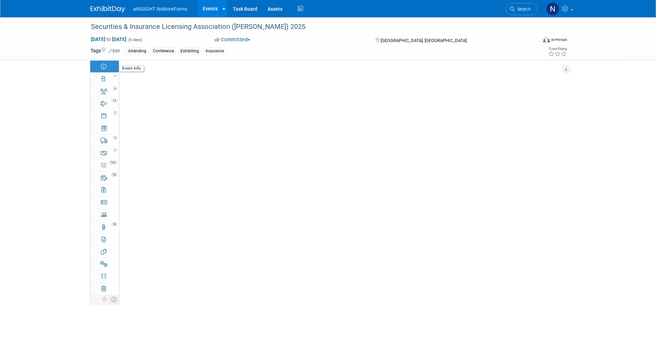
select select "NoMoreForms"
select select "Conference & Expo"
select select "Insurance"
select select "Booth Access Only"
select select "No"
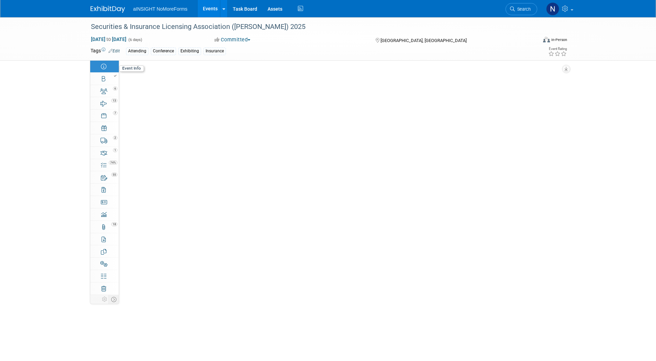
select select "Yes"
select select "No"
select select "Yes"
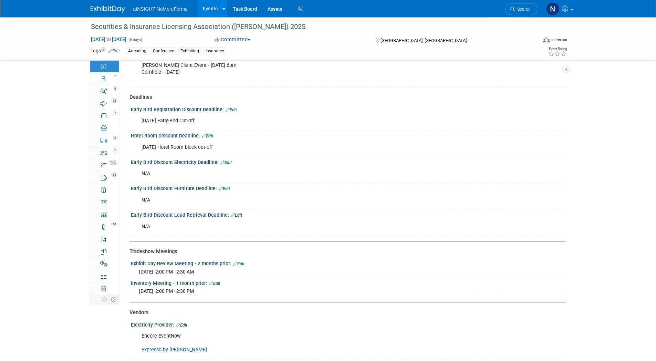
scroll to position [827, 0]
click at [107, 77] on div at bounding box center [106, 75] width 23 height 5
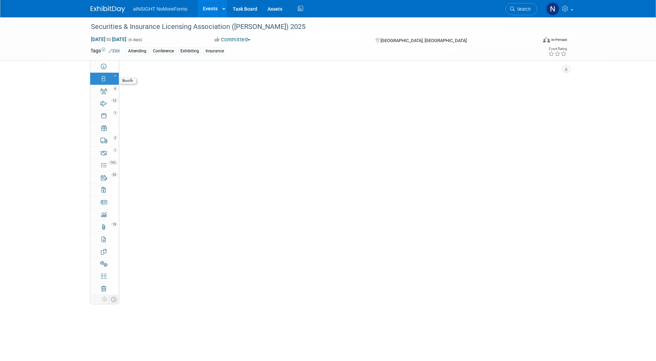
scroll to position [0, 0]
select select "NoMoreForms"
select select "Head of Sales"
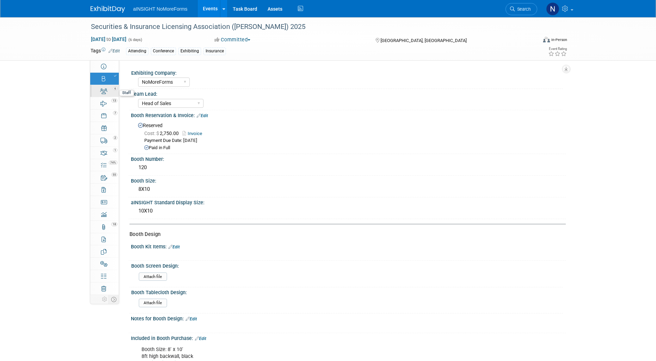
click at [96, 90] on div "6" at bounding box center [106, 88] width 23 height 5
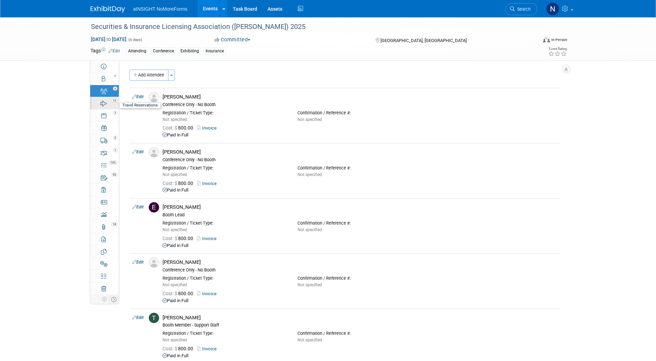
click at [94, 101] on link "13 Travel Reservations 13" at bounding box center [104, 103] width 29 height 12
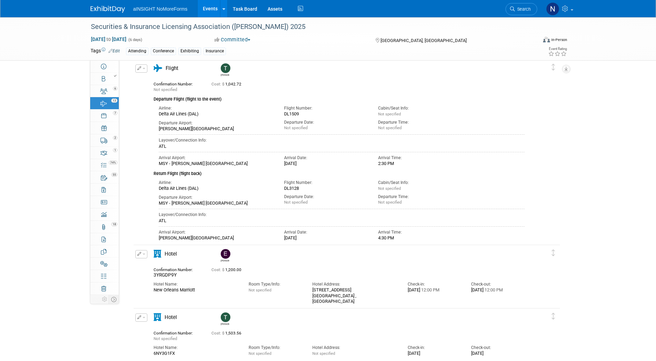
scroll to position [537, 0]
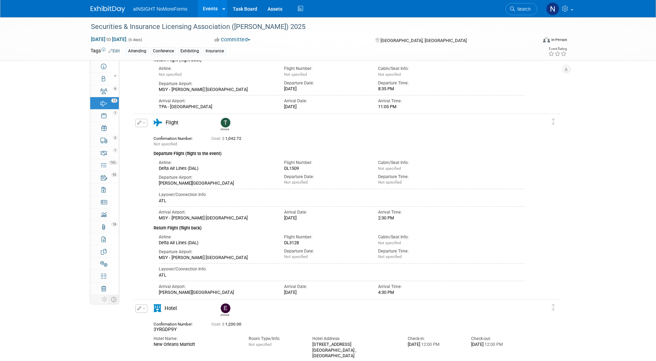
click at [202, 9] on link "Events" at bounding box center [210, 8] width 25 height 17
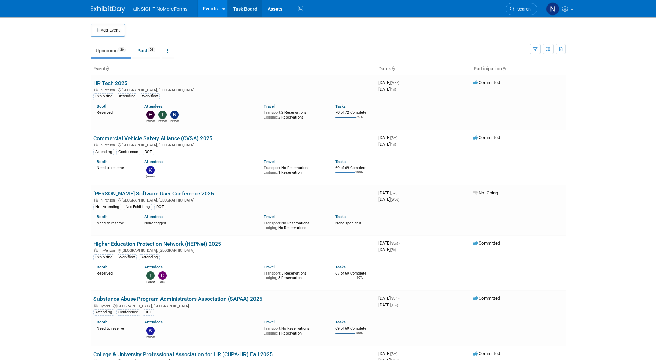
click at [253, 8] on link "Task Board" at bounding box center [245, 8] width 35 height 17
